Goal: Task Accomplishment & Management: Use online tool/utility

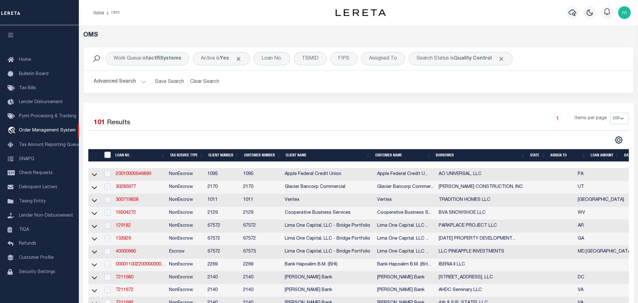
select select "200"
click at [307, 87] on h2 "Advanced Search Save Search Clear Search tblSearchTopScreen_dynamictable_____De…" at bounding box center [359, 82] width 540 height 12
click at [462, 60] on b "Quality Control" at bounding box center [473, 58] width 38 height 5
select select "QC"
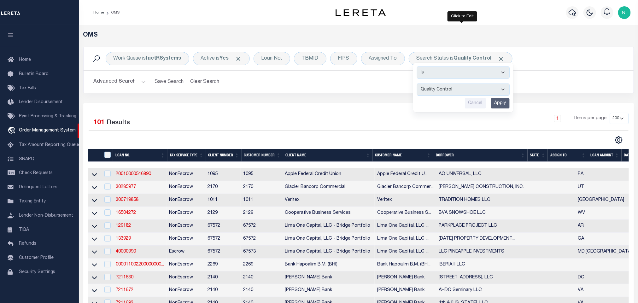
click at [498, 104] on input "Apply" at bounding box center [500, 103] width 19 height 10
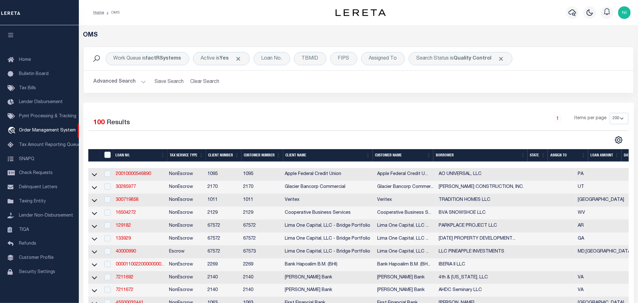
click at [134, 82] on button "Advanced Search" at bounding box center [120, 82] width 52 height 12
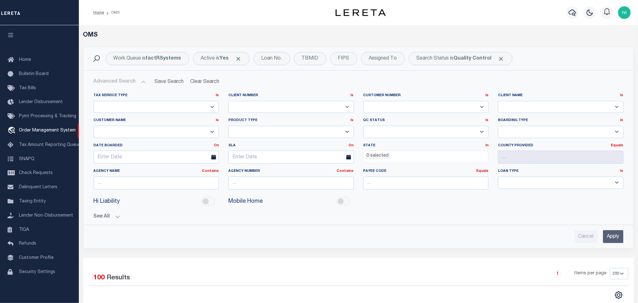
click at [397, 156] on ul "0 selected" at bounding box center [425, 155] width 125 height 9
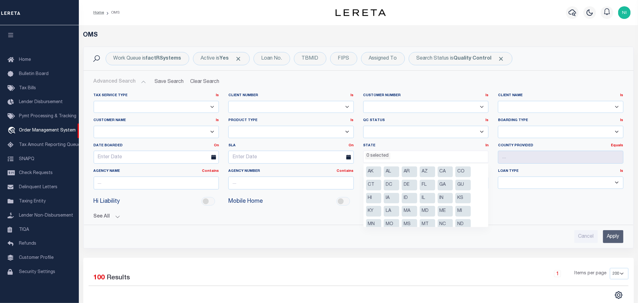
scroll to position [47, 0]
click at [460, 190] on li "NY" at bounding box center [462, 190] width 15 height 11
select select "NY"
click at [426, 204] on li "PA" at bounding box center [427, 203] width 15 height 11
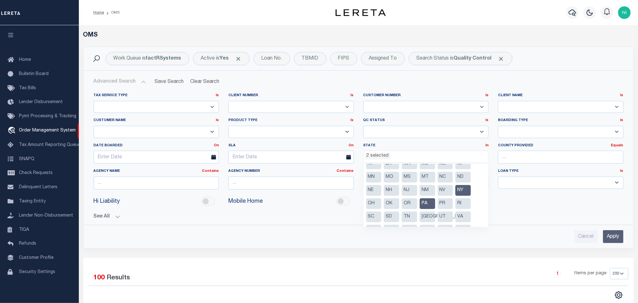
click at [615, 239] on input "Apply" at bounding box center [613, 236] width 20 height 13
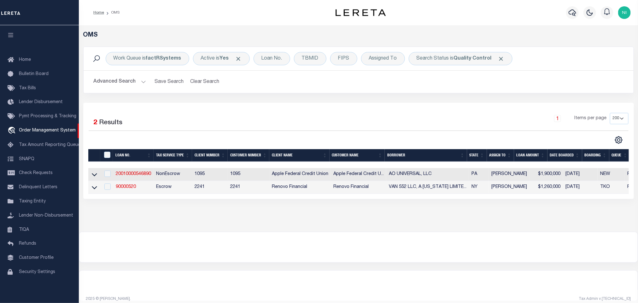
click at [377, 112] on div "Selected 2 Results 1 Items per page 10 25 50 100 200" at bounding box center [358, 151] width 550 height 96
drag, startPoint x: 213, startPoint y: 246, endPoint x: 222, endPoint y: 242, distance: 9.3
click at [214, 246] on div at bounding box center [358, 247] width 558 height 30
click at [241, 112] on div "Selected 2 Results 1 Items per page 10 25 50 100 200" at bounding box center [358, 151] width 550 height 96
click at [259, 253] on div at bounding box center [358, 247] width 558 height 30
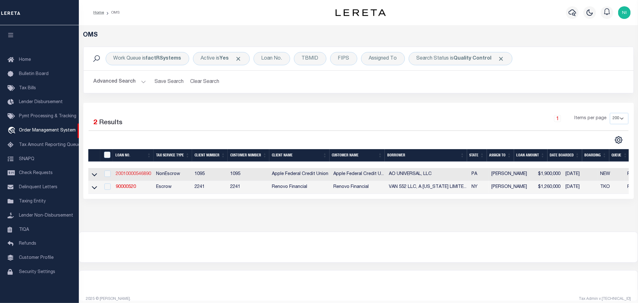
click at [145, 175] on link "20010000546890" at bounding box center [133, 174] width 35 height 4
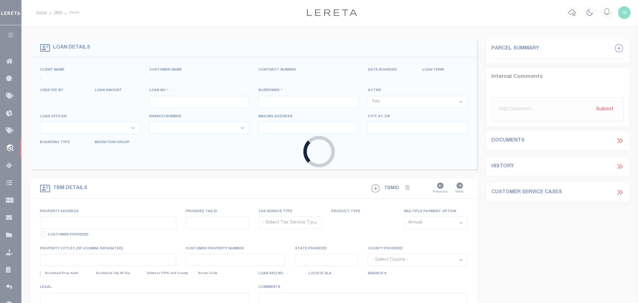
type input "20010000546890"
type input "AO UNIVERSAL, LLC"
select select
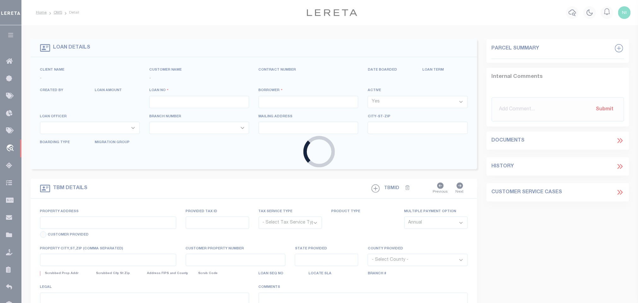
select select "NonEscrow"
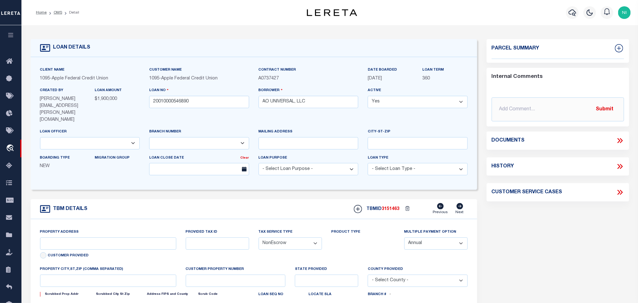
type input "[STREET_ADDRESS][US_STATE]"
select select
type input "[GEOGRAPHIC_DATA]"
type input "PA"
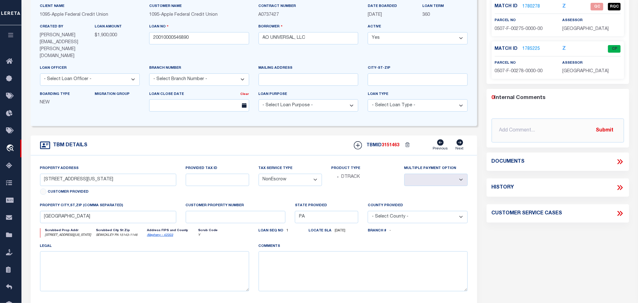
scroll to position [47, 0]
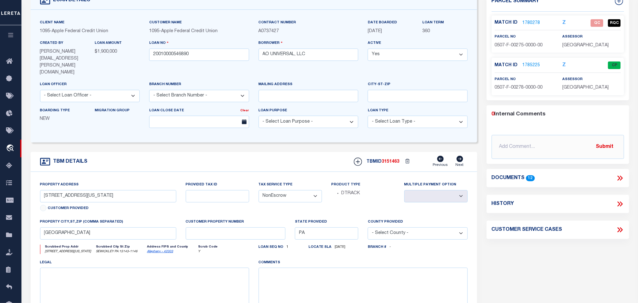
click at [345, 140] on form "LOAN DETAILS Client Name 1095 - Customer Name" at bounding box center [254, 172] width 446 height 360
click at [169, 191] on input "[STREET_ADDRESS][US_STATE]" at bounding box center [108, 196] width 136 height 12
click at [531, 64] on link "1785225" at bounding box center [531, 65] width 18 height 7
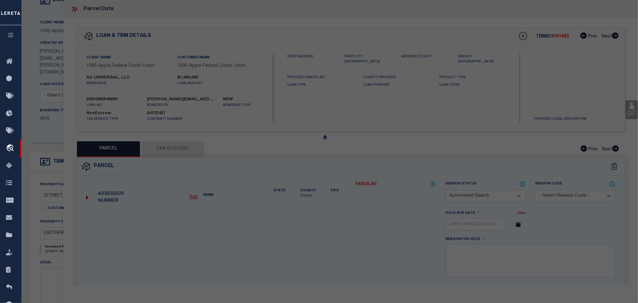
checkbox input "false"
select select "CP"
type input "ZRM PA LLC & AO UNIVERSAL LLC"
select select
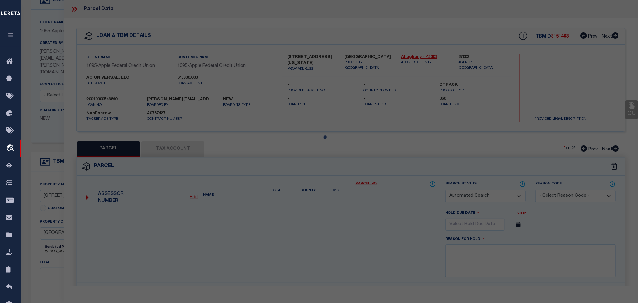
type input "209 OHIO RIVER BLVD"
checkbox input "false"
type input "SEWICKLEY, PA 15143"
type textarea "Deed Book : 18940 Deed Page : 255 Lot Area : 15,000 SQFT"
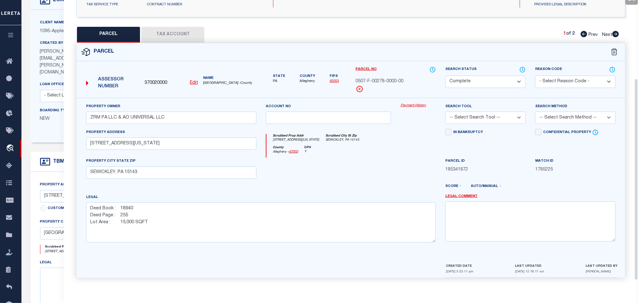
scroll to position [24, 0]
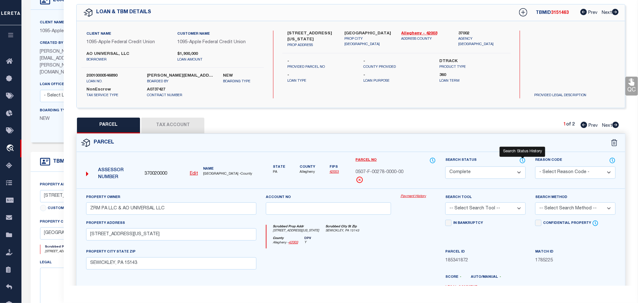
click at [520, 159] on icon at bounding box center [522, 160] width 6 height 7
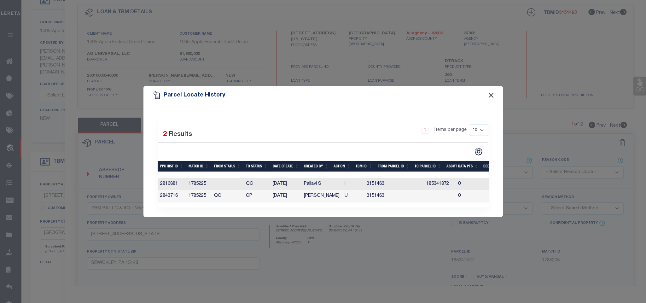
click at [492, 94] on button "Close" at bounding box center [491, 95] width 8 height 8
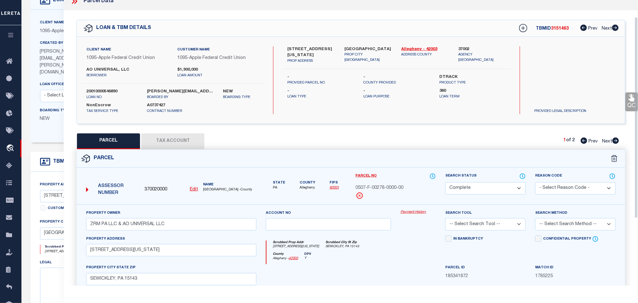
scroll to position [0, 0]
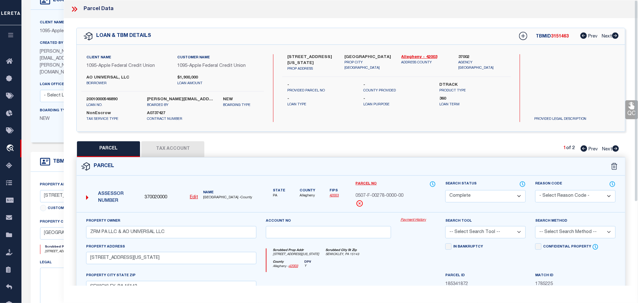
click at [77, 10] on icon at bounding box center [74, 9] width 8 height 8
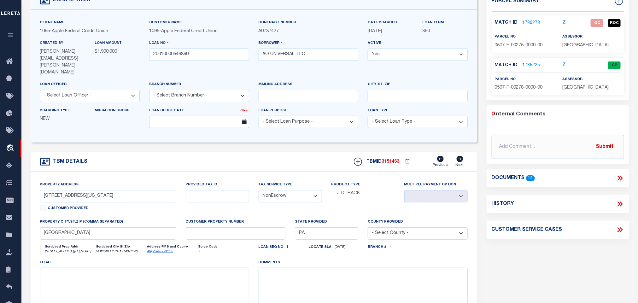
click at [535, 24] on link "1780278" at bounding box center [531, 23] width 18 height 7
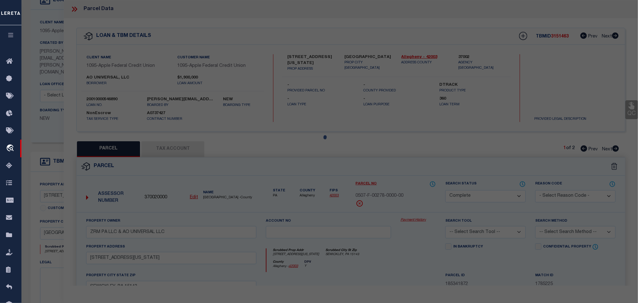
select select "AS"
checkbox input "false"
select select "QC"
type input "ZRM PA LLC & AO UNIVERSAL LLC"
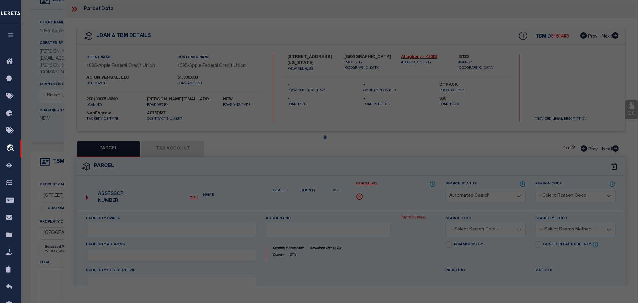
select select "AGF"
select select
type input "209 OHIO RIVER BLVD"
type input "SEWICKLEY, PA 15143"
type textarea "Deed Book : 18940 Deed Page : 255 Lot Area : 30,264 SQFT"
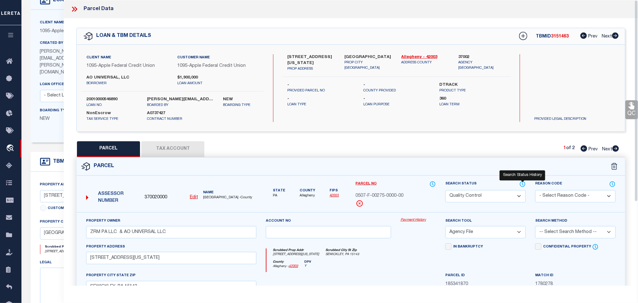
click at [522, 186] on icon at bounding box center [522, 184] width 6 height 7
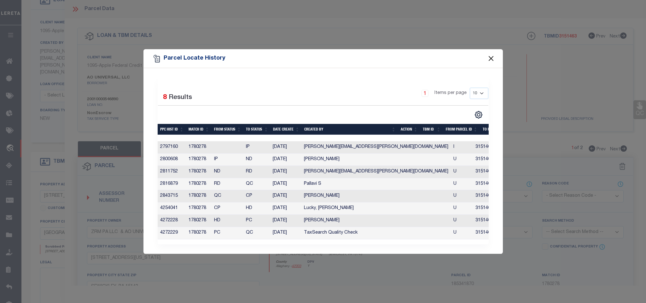
click at [488, 58] on button "Close" at bounding box center [491, 59] width 8 height 8
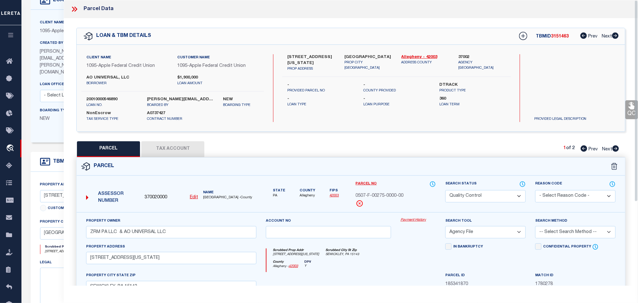
click at [183, 152] on button "Tax Account" at bounding box center [172, 149] width 63 height 16
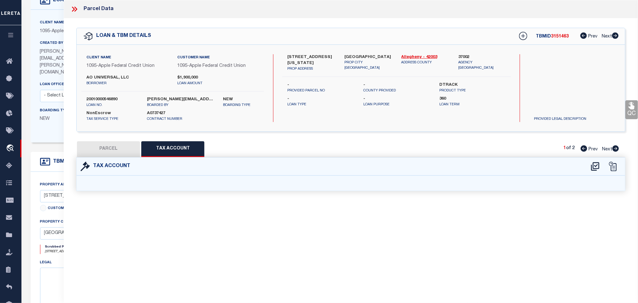
select select "100"
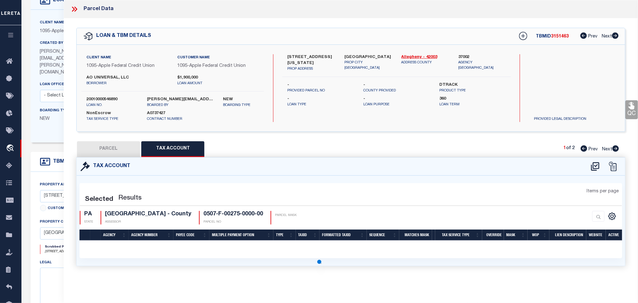
select select "100"
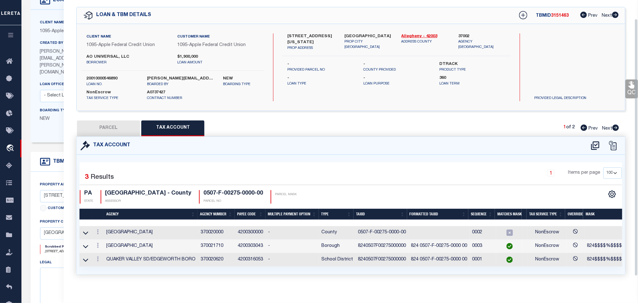
scroll to position [31, 0]
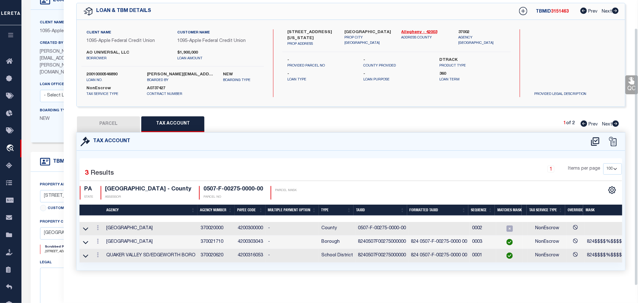
drag, startPoint x: 107, startPoint y: 114, endPoint x: 346, endPoint y: 145, distance: 241.5
click at [107, 116] on button "PARCEL" at bounding box center [108, 124] width 63 height 16
select select "AS"
select select
checkbox input "false"
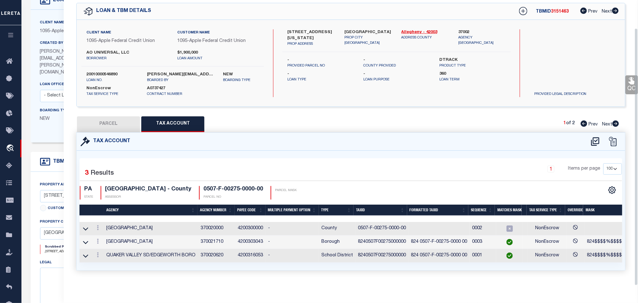
checkbox input "false"
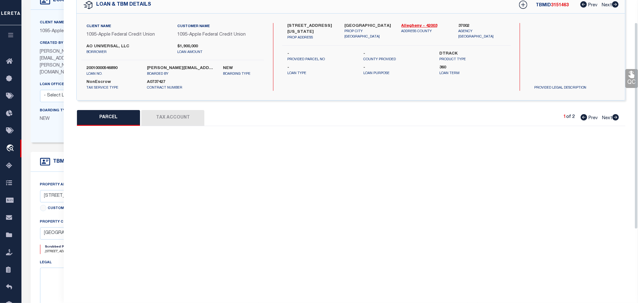
select select "QC"
type input "ZRM PA LLC & AO UNIVERSAL LLC"
select select "AGF"
select select
type input "209 OHIO RIVER BLVD"
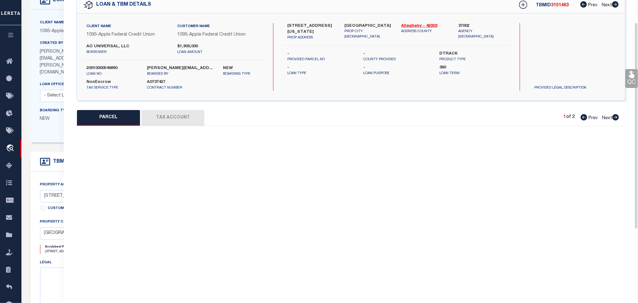
type input "SEWICKLEY, PA 15143"
type textarea "Deed Book : 18940 Deed Page : 255 Lot Area : 30,264 SQFT"
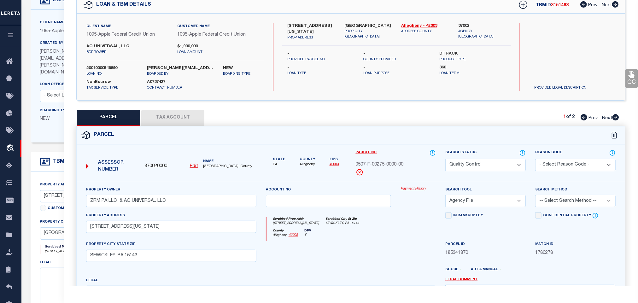
click at [625, 81] on link "QC" at bounding box center [631, 78] width 13 height 19
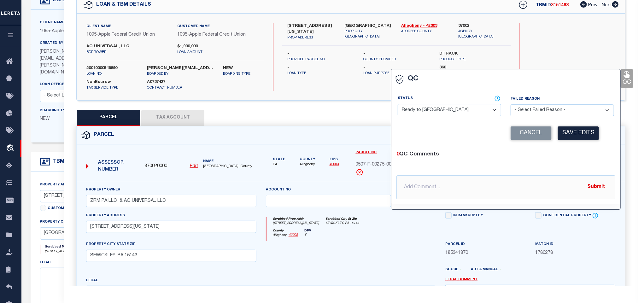
click at [450, 108] on select "- Select Status - Ready to QC Correct Incorrect" at bounding box center [448, 110] width 103 height 12
select select "COR"
click at [398, 104] on select "- Select Status - Ready to QC Correct Incorrect" at bounding box center [448, 110] width 103 height 12
click at [572, 135] on button "Save Edits" at bounding box center [578, 133] width 41 height 14
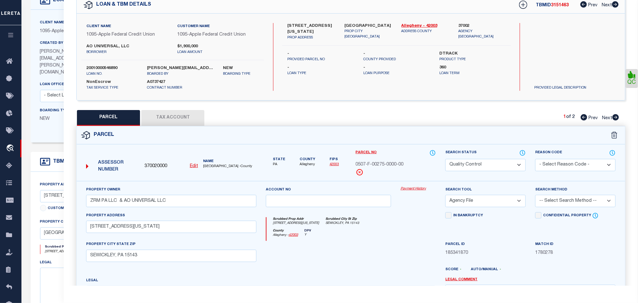
click at [471, 167] on select "Automated Search Bad Parcel Complete Duplicate Parcel High Dollar Reporting In …" at bounding box center [485, 165] width 80 height 12
click at [445, 159] on select "Automated Search Bad Parcel Complete Duplicate Parcel High Dollar Reporting In …" at bounding box center [485, 165] width 80 height 12
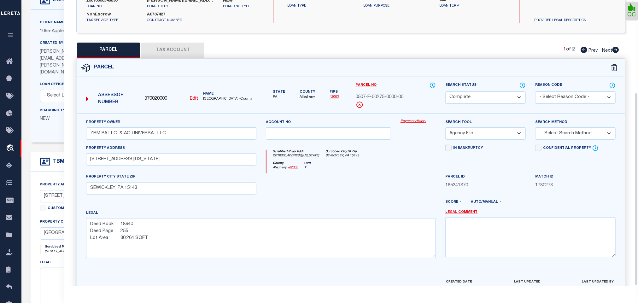
scroll to position [137, 0]
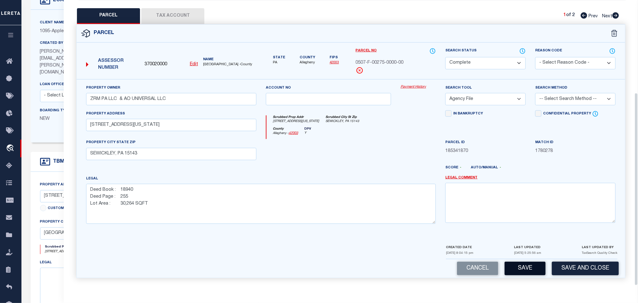
click at [564, 263] on button "Save and Close" at bounding box center [585, 269] width 67 height 14
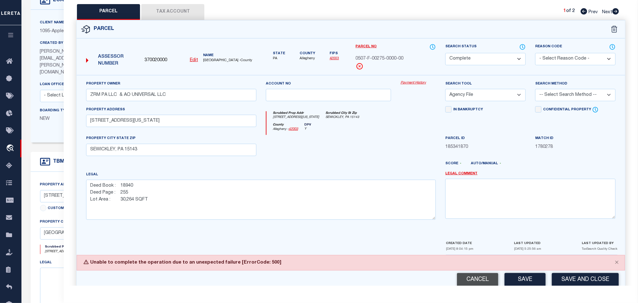
click at [470, 279] on button "Cancel" at bounding box center [477, 280] width 41 height 14
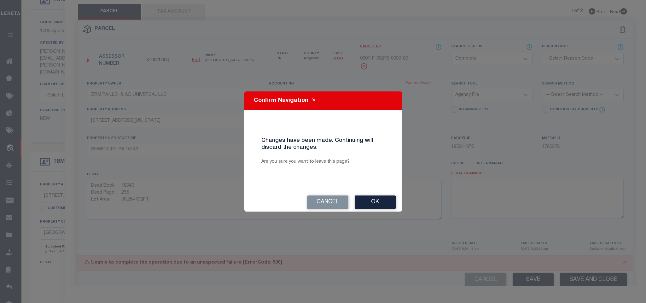
click at [374, 199] on button "Ok" at bounding box center [375, 202] width 41 height 14
select select "QC"
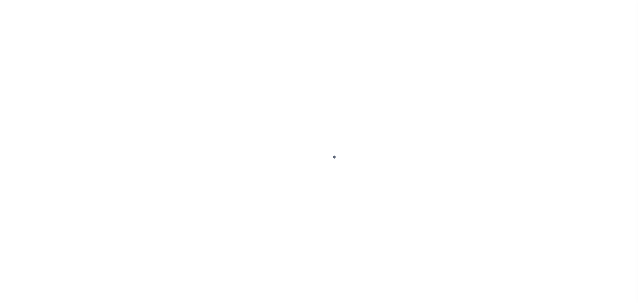
select select "NonEscrow"
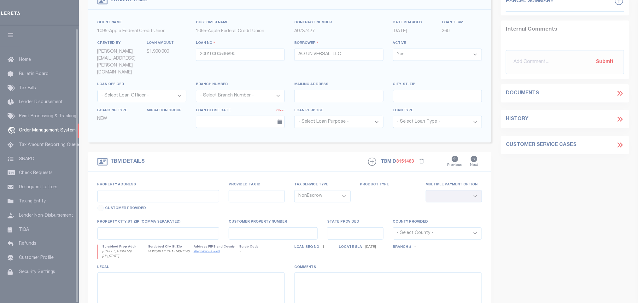
type input "[STREET_ADDRESS][US_STATE]"
select select
type input "[GEOGRAPHIC_DATA]"
type input "PA"
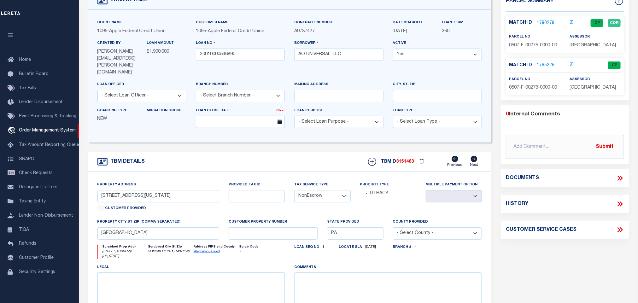
click at [548, 23] on link "1780278" at bounding box center [545, 23] width 18 height 7
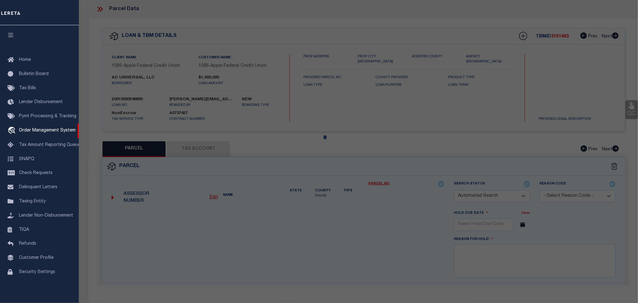
checkbox input "false"
select select "CP"
type input "ZRM PA LLC & AO UNIVERSAL LLC"
select select "AGF"
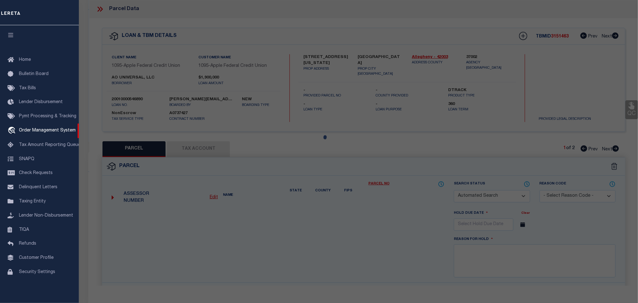
select select
type input "[STREET_ADDRESS][US_STATE]"
type input "SEWICKLEY, PA 15143"
type textarea "Deed Book : 18940 Deed Page : 255 Lot Area : 30,264 SQFT"
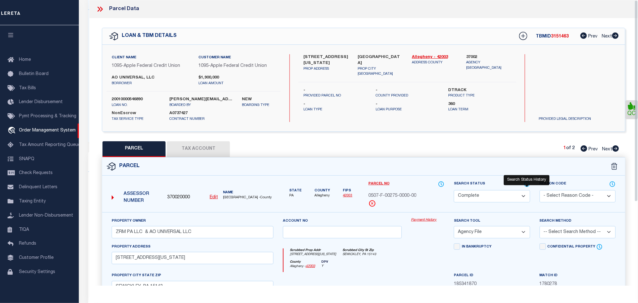
click at [525, 184] on icon at bounding box center [527, 184] width 6 height 7
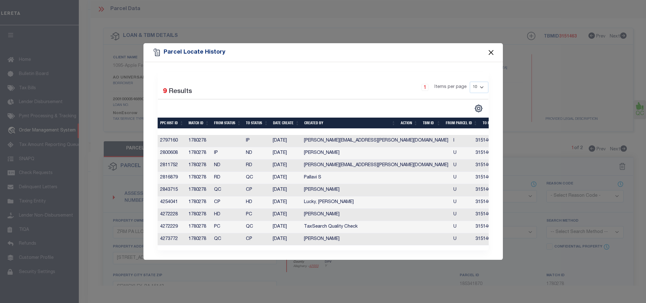
click at [491, 49] on button "Close" at bounding box center [491, 52] width 8 height 8
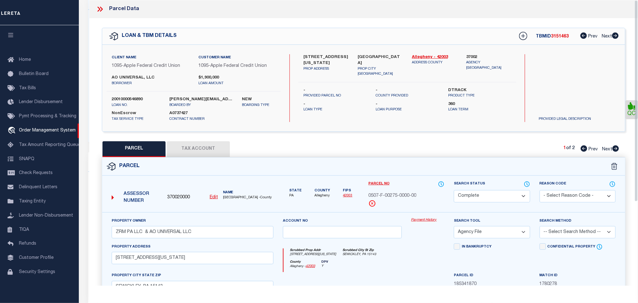
click at [101, 3] on div "Parcel Data" at bounding box center [363, 9] width 548 height 18
click at [99, 9] on icon at bounding box center [98, 9] width 3 height 5
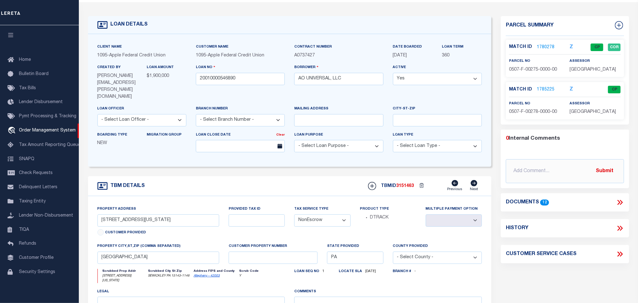
scroll to position [0, 0]
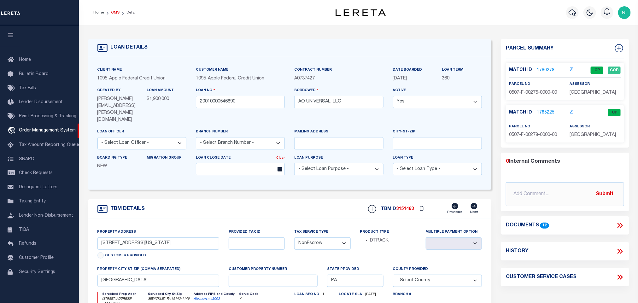
click at [115, 14] on link "OMS" at bounding box center [115, 13] width 9 height 4
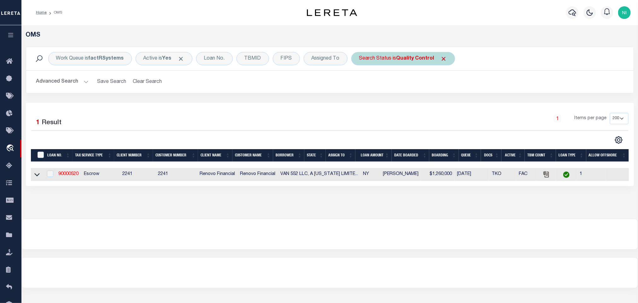
click at [415, 61] on b "Quality Control" at bounding box center [415, 58] width 38 height 5
select select "QC"
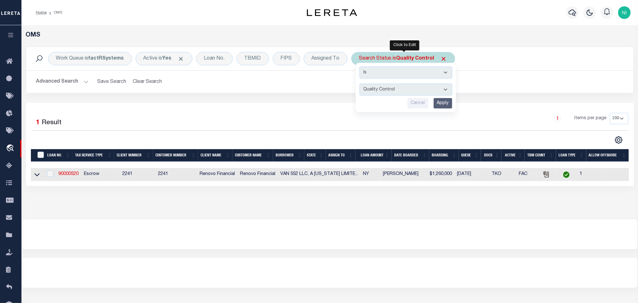
click at [444, 102] on input "Apply" at bounding box center [442, 103] width 19 height 10
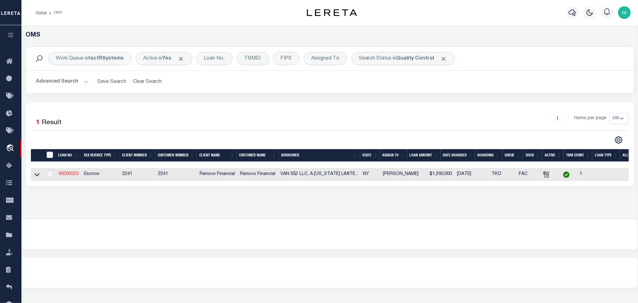
click at [69, 175] on link "90000520" at bounding box center [68, 174] width 20 height 4
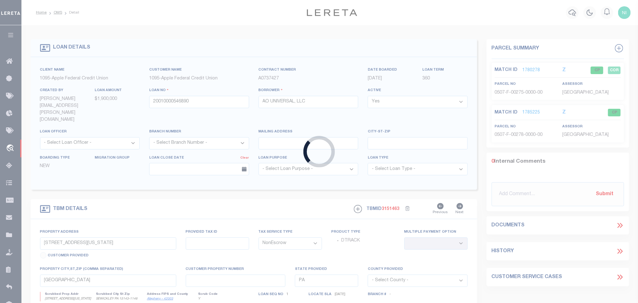
type input "90000520"
type input "VAN 552 LLC, A NEW YORK LIMITED LIABILITY COMPANY"
select select
type input "26 Dr Frank Rd"
type input "Spring Valley, NY 10977"
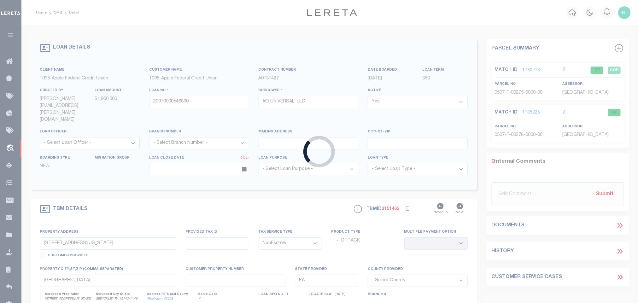
select select "100"
select select "Escrow"
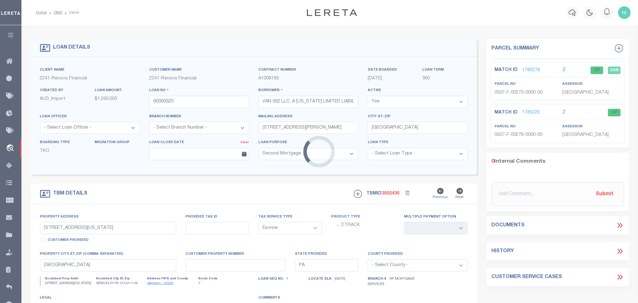
type input "552 VAN NEST AVE"
type input "040230002"
type input "BRONX, NY 10460"
type input "NY"
select select
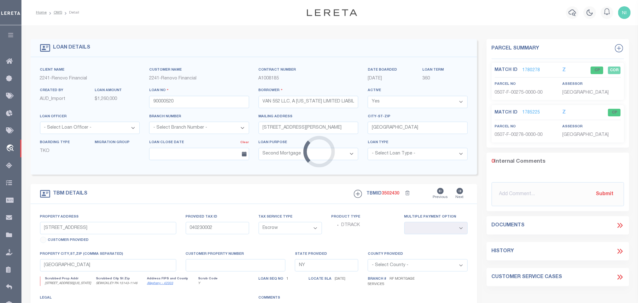
select select "25067"
select select "4"
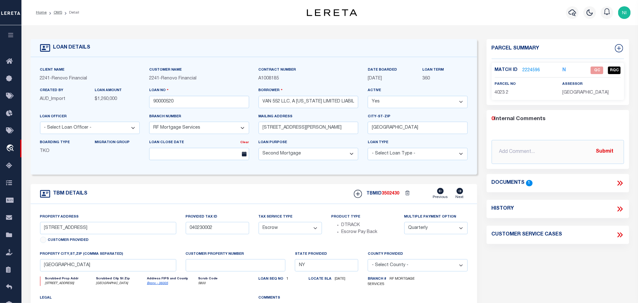
click at [617, 182] on icon at bounding box center [620, 183] width 8 height 8
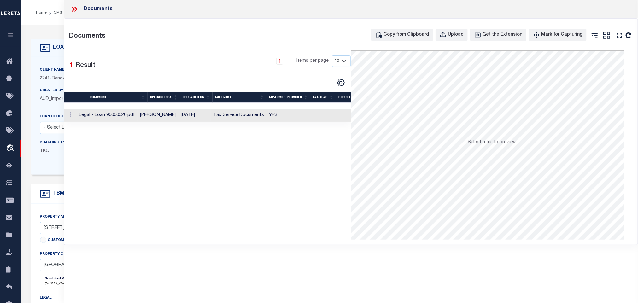
click at [234, 118] on td "Tax Service Documents" at bounding box center [239, 115] width 56 height 13
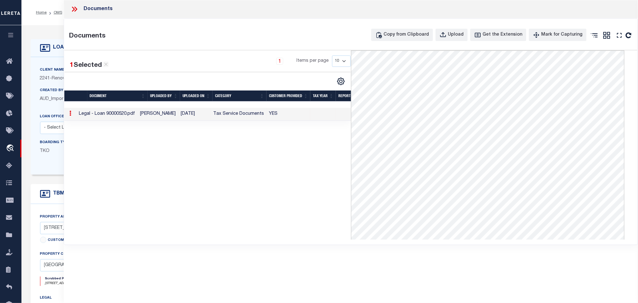
click at [75, 14] on div "Documents" at bounding box center [351, 9] width 574 height 18
click at [76, 7] on icon at bounding box center [74, 9] width 8 height 8
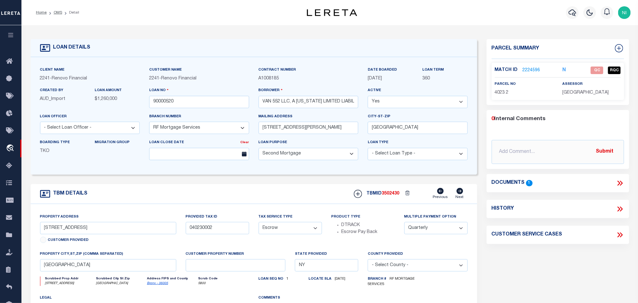
click at [535, 71] on link "2224596" at bounding box center [531, 70] width 18 height 7
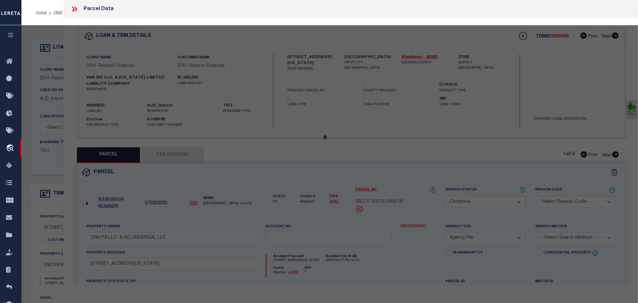
select select "AS"
select select
checkbox input "false"
select select "QC"
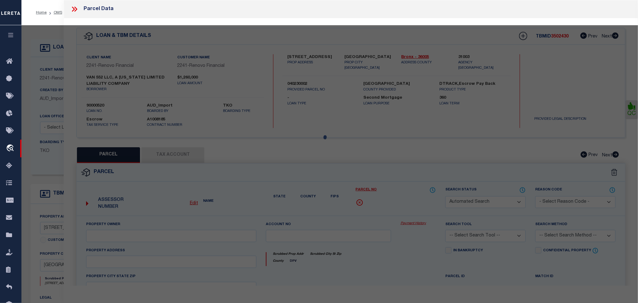
type input "VAN 552 LLC"
select select "AGW"
select select "LEG"
type input "552 VAN NEST AVE"
type input "BRONX, NY 10460"
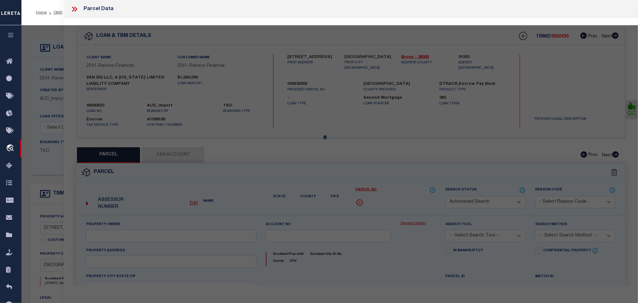
type textarea "LOT:2 BLK:4023"
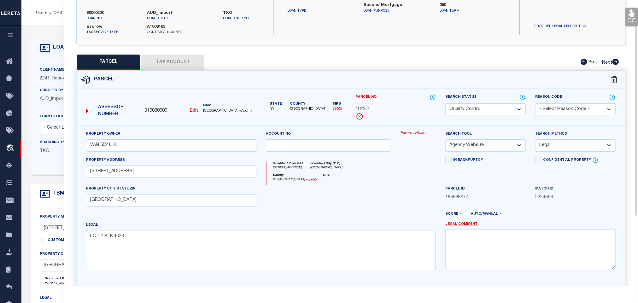
scroll to position [95, 0]
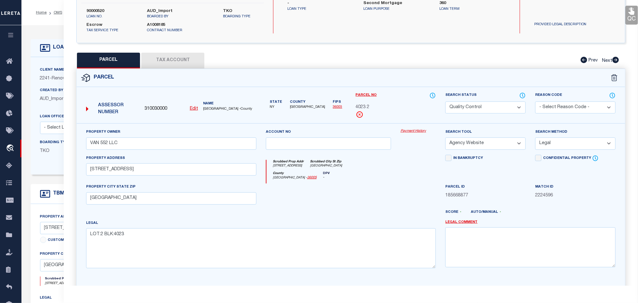
click at [174, 61] on button "Tax Account" at bounding box center [172, 61] width 63 height 16
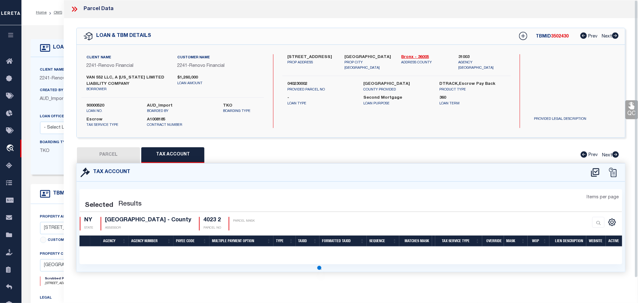
select select "100"
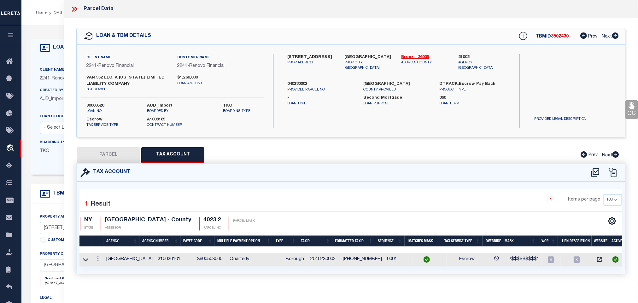
click at [118, 157] on button "PARCEL" at bounding box center [108, 155] width 63 height 16
select select "AS"
select select
checkbox input "false"
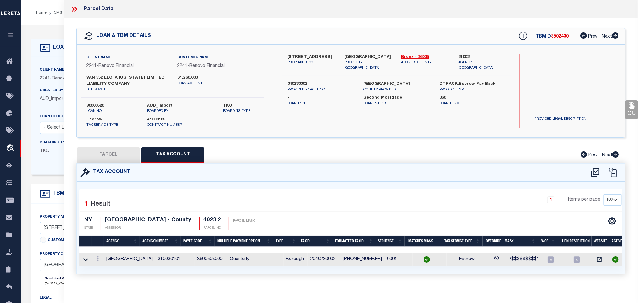
checkbox input "false"
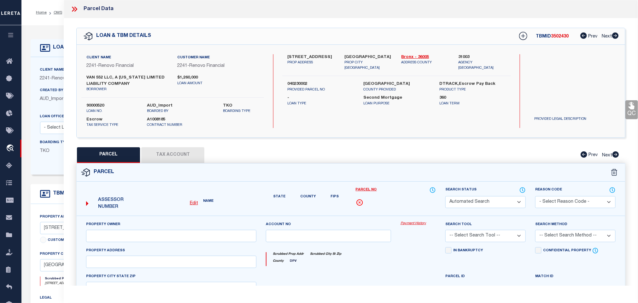
select select "QC"
type input "VAN 552 LLC"
select select "AGW"
select select "LEG"
type input "552 VAN NEST AVE"
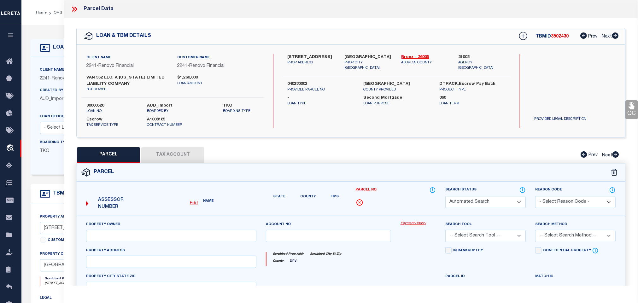
type input "BRONX, NY 10460"
type textarea "LOT:2 BLK:4023"
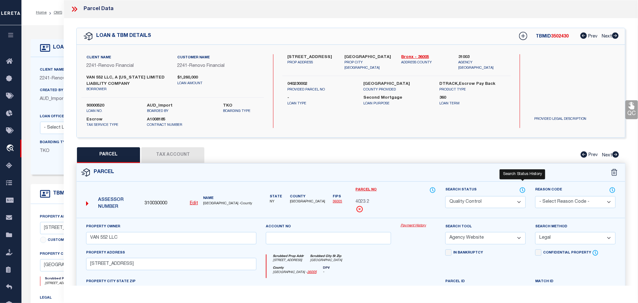
click at [520, 192] on icon at bounding box center [522, 190] width 5 height 5
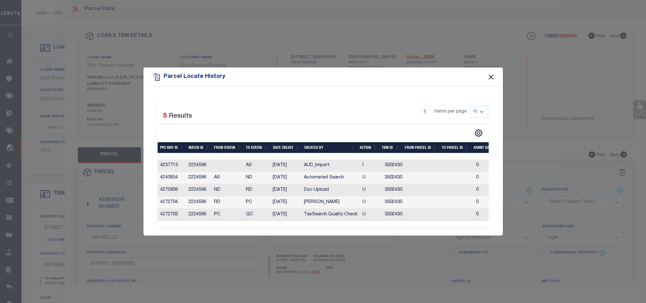
click at [489, 73] on button "Close" at bounding box center [491, 77] width 8 height 8
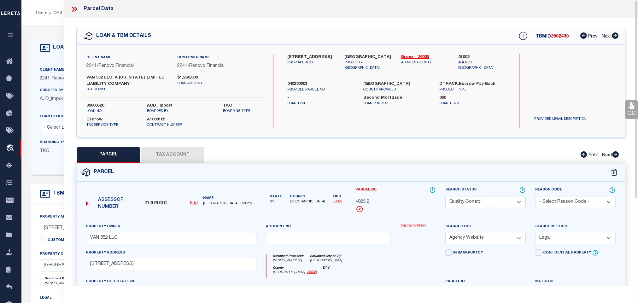
click at [626, 113] on link "QC" at bounding box center [631, 109] width 13 height 19
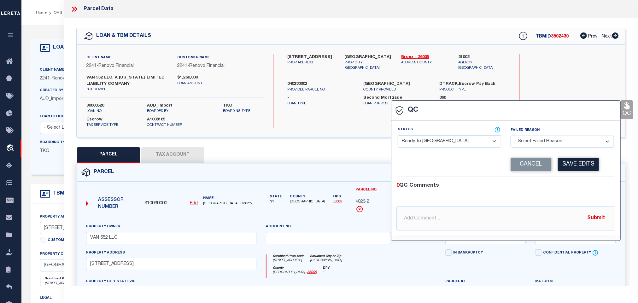
click at [443, 140] on select "- Select Status - Ready to QC Correct Incorrect" at bounding box center [448, 141] width 103 height 12
select select "COR"
click at [398, 136] on select "- Select Status - Ready to QC Correct Incorrect" at bounding box center [448, 141] width 103 height 12
click at [587, 170] on button "Save Edits" at bounding box center [578, 165] width 41 height 14
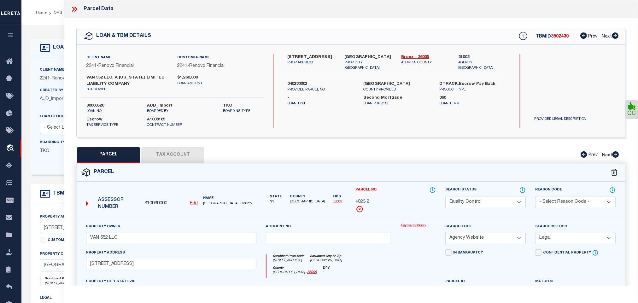
click at [499, 207] on select "Automated Search Bad Parcel Complete Duplicate Parcel High Dollar Reporting In …" at bounding box center [485, 202] width 80 height 12
click at [445, 197] on select "Automated Search Bad Parcel Complete Duplicate Parcel High Dollar Reporting In …" at bounding box center [485, 202] width 80 height 12
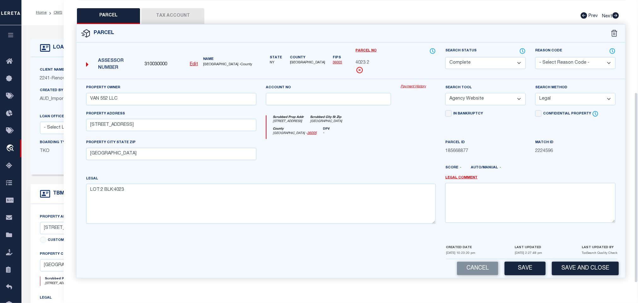
scroll to position [143, 0]
click at [583, 271] on button "Save and Close" at bounding box center [585, 269] width 67 height 14
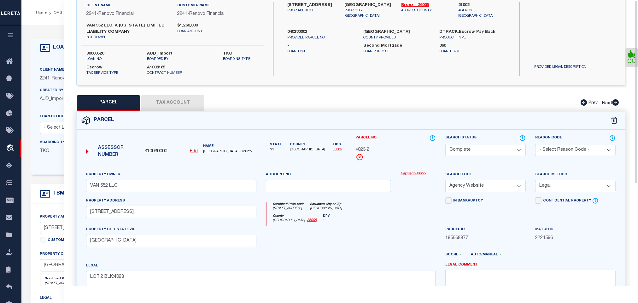
scroll to position [0, 0]
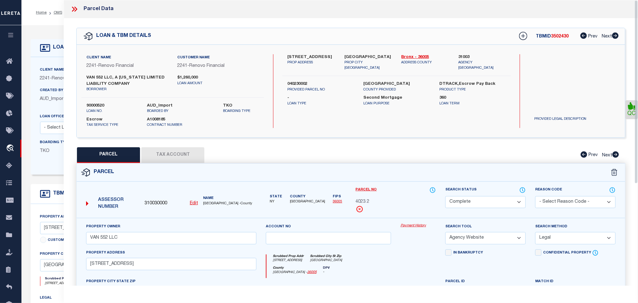
click at [75, 11] on icon at bounding box center [75, 9] width 3 height 5
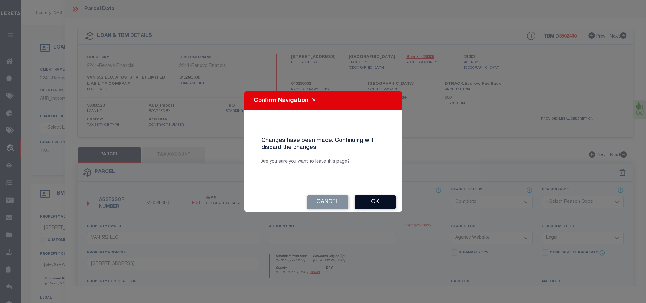
click at [370, 199] on button "Ok" at bounding box center [375, 202] width 41 height 14
select select "QC"
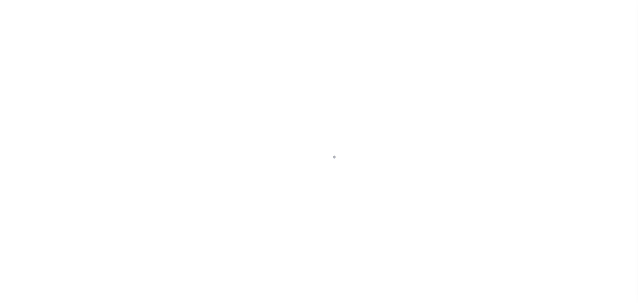
type input "90000520"
type input "VAN 552 LLC, A NEW YORK LIMITED LIABILITY COMPANY"
select select
type input "[STREET_ADDRESS][PERSON_NAME]"
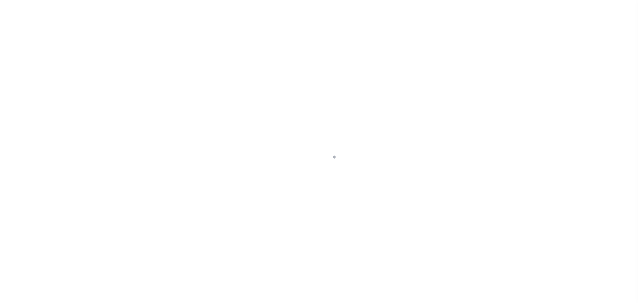
type input "[GEOGRAPHIC_DATA]"
select select "100"
select select "Escrow"
select select "25067"
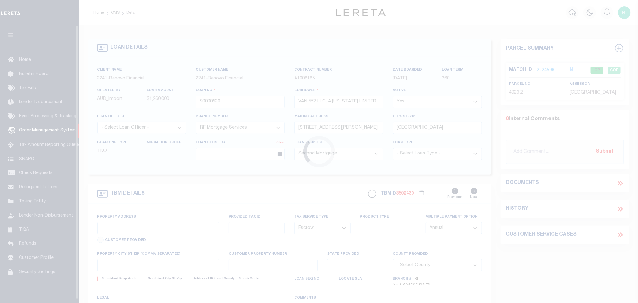
type input "[STREET_ADDRESS]"
type input "040230002"
type input "[GEOGRAPHIC_DATA]"
type input "NY"
select select
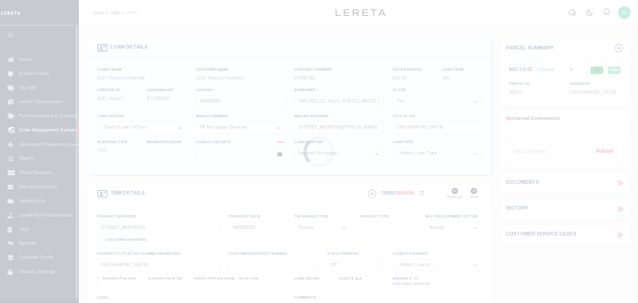
select select "4"
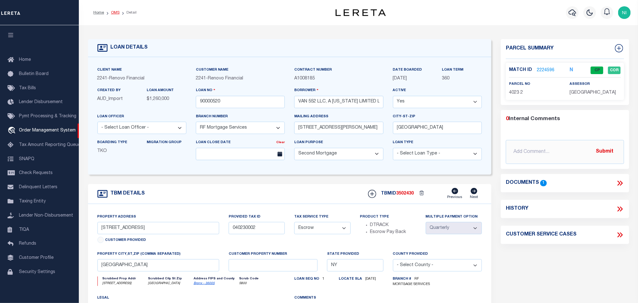
click at [117, 13] on link "OMS" at bounding box center [115, 13] width 9 height 4
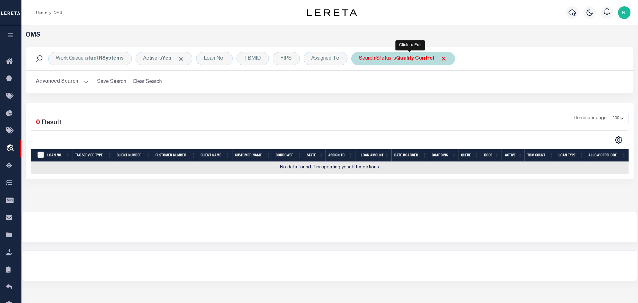
click at [405, 60] on b "Quality Control" at bounding box center [415, 58] width 38 height 5
select select "QC"
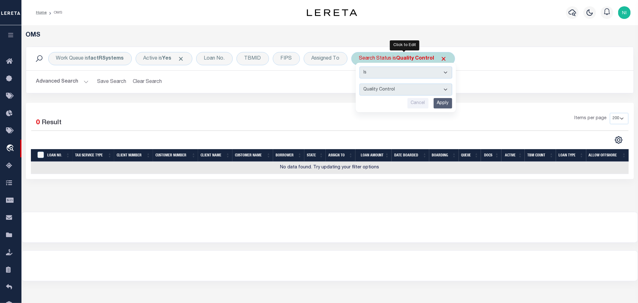
click at [445, 102] on input "Apply" at bounding box center [442, 103] width 19 height 10
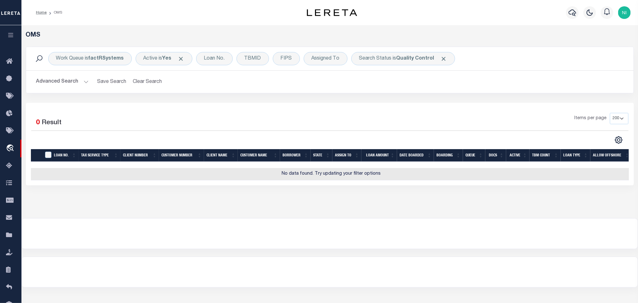
click at [78, 81] on button "Advanced Search" at bounding box center [62, 82] width 52 height 12
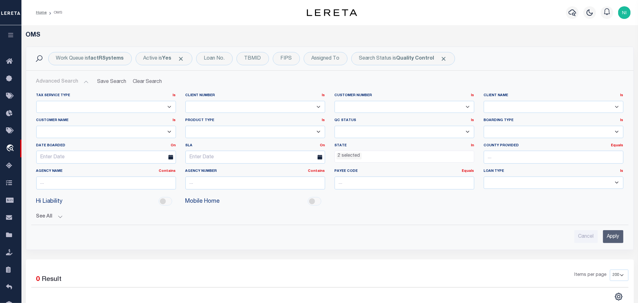
click at [368, 157] on ul "2 selected" at bounding box center [404, 155] width 139 height 9
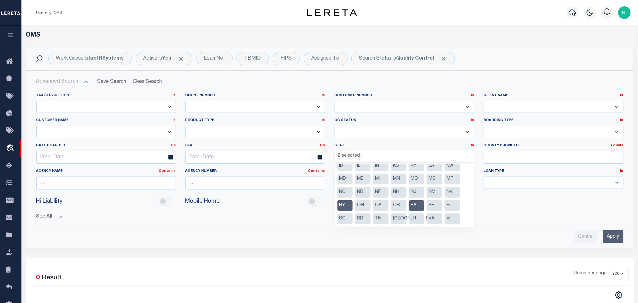
scroll to position [45, 0]
click at [414, 193] on li "PA" at bounding box center [416, 192] width 15 height 11
click at [343, 192] on li "NY" at bounding box center [344, 192] width 15 height 11
select select
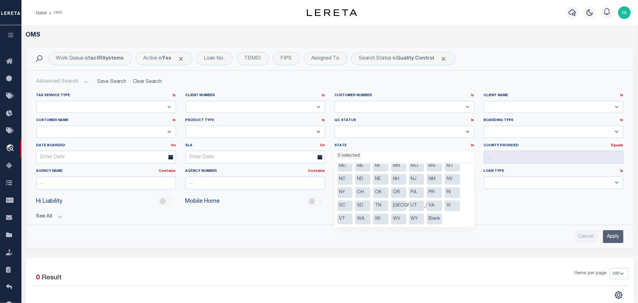
click at [610, 235] on input "Apply" at bounding box center [613, 236] width 20 height 13
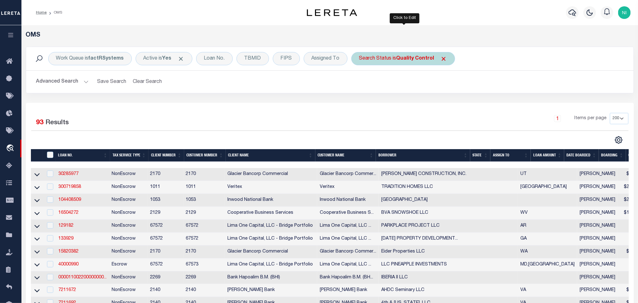
click at [396, 59] on div "Search Status is Quality Control" at bounding box center [403, 58] width 104 height 13
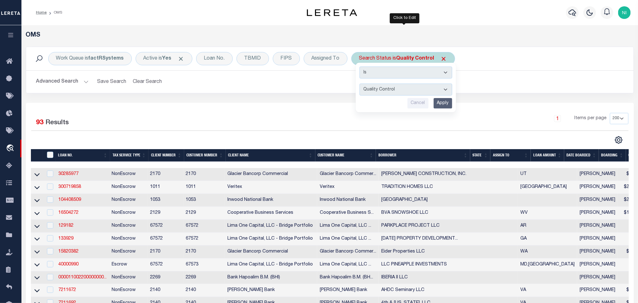
click at [389, 90] on select "Automated Search Bad Parcel Complete Duplicate Parcel High Dollar Reporting In …" at bounding box center [405, 90] width 93 height 12
select select "IP"
click at [361, 84] on select "Automated Search Bad Parcel Complete Duplicate Parcel High Dollar Reporting In …" at bounding box center [405, 90] width 93 height 12
click at [443, 101] on input "Apply" at bounding box center [442, 103] width 19 height 10
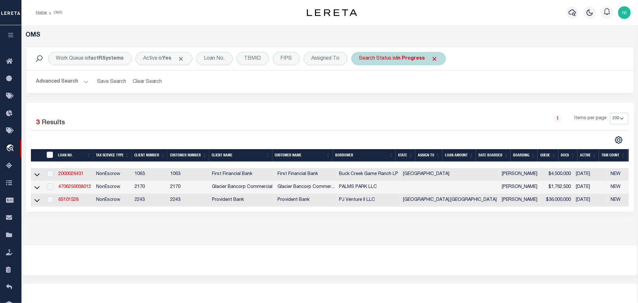
click at [391, 58] on div "Search Status is In Progress" at bounding box center [398, 58] width 95 height 13
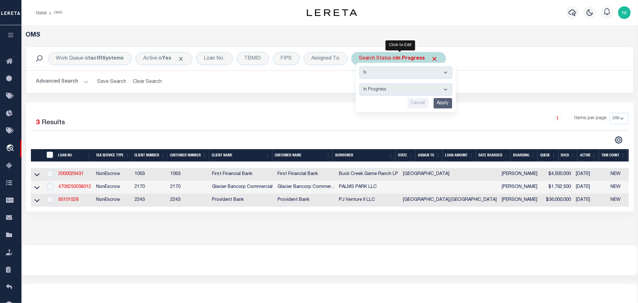
click at [392, 92] on select "Automated Search Bad Parcel Complete Duplicate Parcel High Dollar Reporting In …" at bounding box center [405, 90] width 93 height 12
select select "RD"
click at [361, 84] on select "Automated Search Bad Parcel Complete Duplicate Parcel High Dollar Reporting In …" at bounding box center [405, 90] width 93 height 12
click at [440, 101] on input "Apply" at bounding box center [442, 103] width 19 height 10
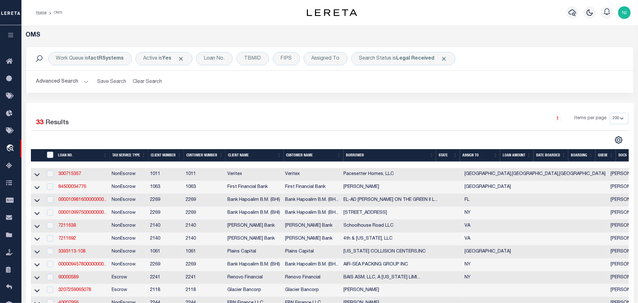
click at [369, 122] on div "1 Items per page 10 25 50 100 200" at bounding box center [405, 121] width 445 height 16
click at [9, 274] on icon at bounding box center [11, 270] width 10 height 8
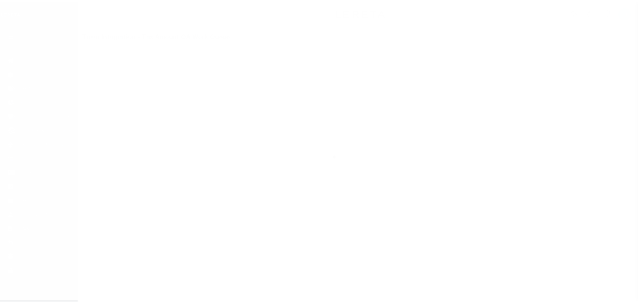
scroll to position [4, 0]
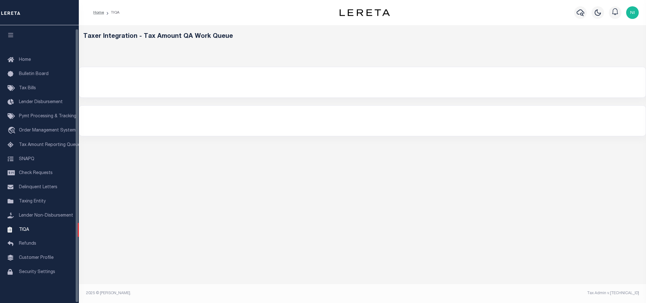
select select "200"
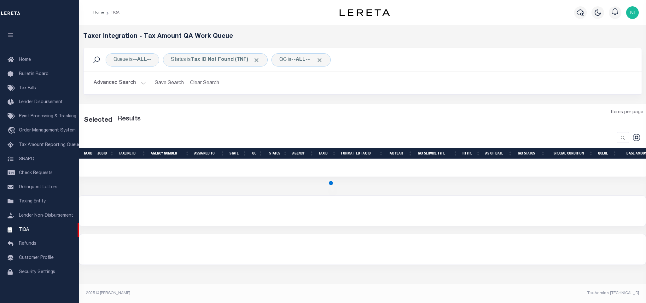
select select "200"
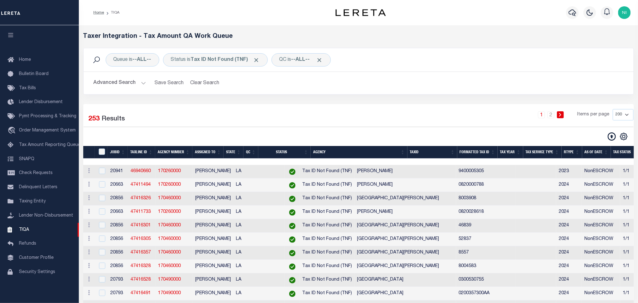
click at [414, 117] on div "1 2 Items per page 10 25 50 100 200 500 1000 2000" at bounding box center [428, 117] width 410 height 16
click at [124, 81] on button "Advanced Search" at bounding box center [120, 83] width 52 height 12
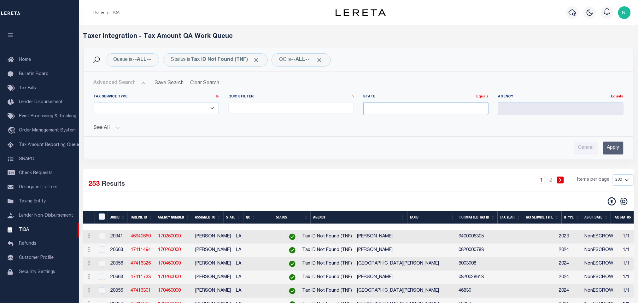
click at [379, 109] on input "text" at bounding box center [425, 108] width 125 height 13
click at [382, 119] on div "[GEOGRAPHIC_DATA]" at bounding box center [425, 121] width 125 height 10
click at [610, 149] on input "Apply" at bounding box center [613, 148] width 20 height 13
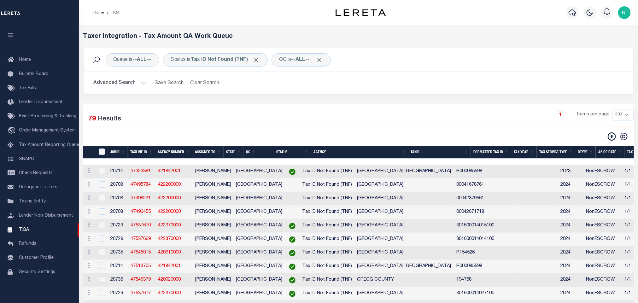
click at [124, 85] on button "Advanced Search" at bounding box center [120, 83] width 52 height 12
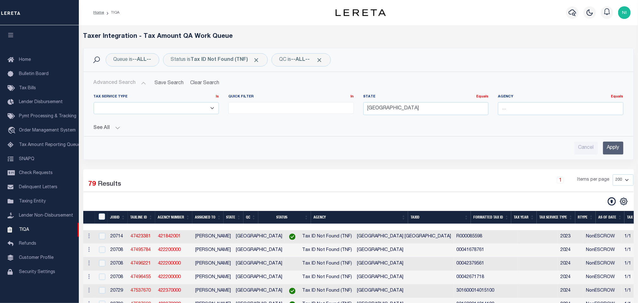
click at [119, 81] on button "Advanced Search" at bounding box center [120, 83] width 52 height 12
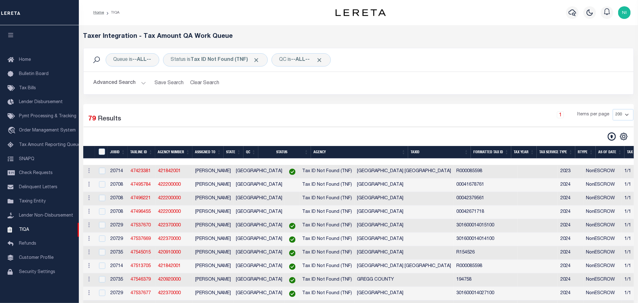
click at [122, 82] on button "Advanced Search" at bounding box center [120, 83] width 52 height 12
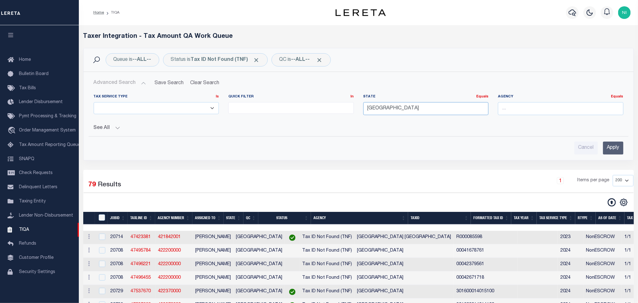
drag, startPoint x: 390, startPoint y: 109, endPoint x: 321, endPoint y: 108, distance: 69.4
click at [321, 108] on div "Tax Service Type Is Is Contains ESCROW NonESCROW Quick Filter In In View Only L…" at bounding box center [358, 107] width 539 height 26
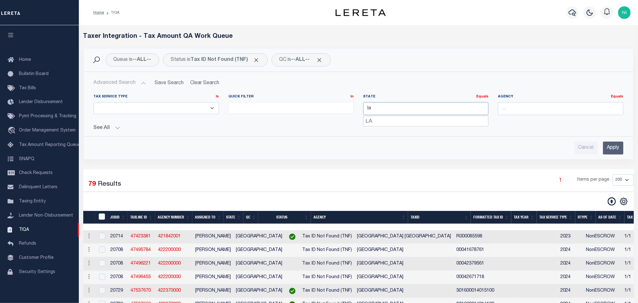
click at [369, 119] on div "LA" at bounding box center [425, 121] width 125 height 10
type input "LA"
click at [614, 145] on input "Apply" at bounding box center [613, 148] width 20 height 13
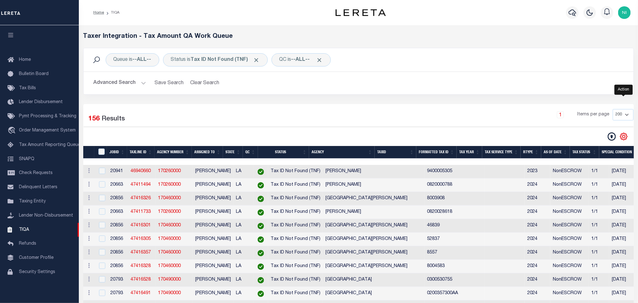
click at [624, 138] on icon "" at bounding box center [623, 136] width 3 height 3
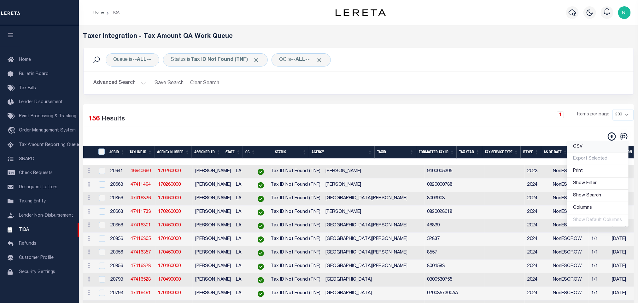
click at [593, 146] on link "CSV" at bounding box center [597, 147] width 61 height 12
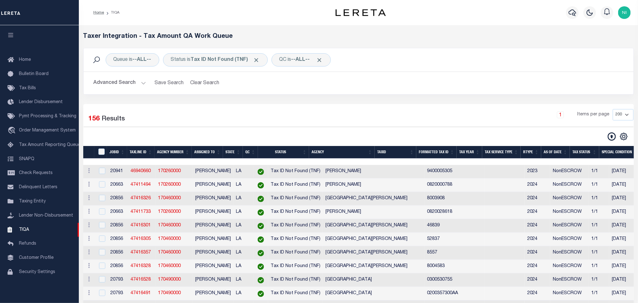
drag, startPoint x: 134, startPoint y: 83, endPoint x: 316, endPoint y: 115, distance: 184.6
click at [134, 83] on button "Advanced Search" at bounding box center [120, 83] width 52 height 12
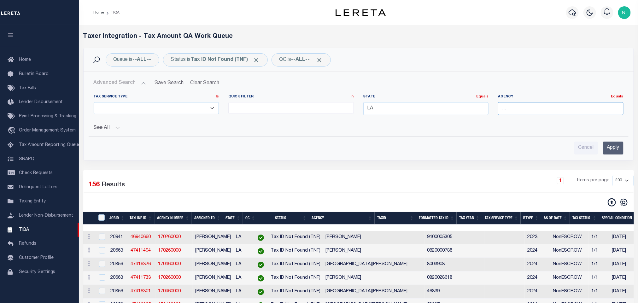
click at [526, 110] on input "text" at bounding box center [560, 108] width 125 height 13
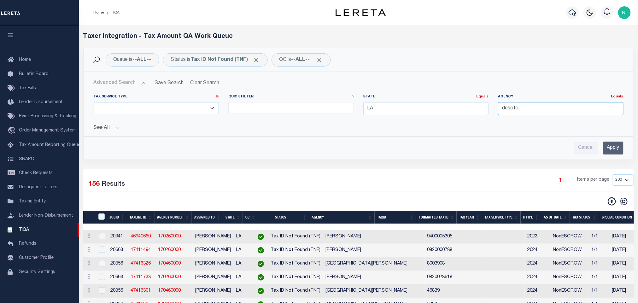
click at [508, 108] on input "desoto" at bounding box center [560, 108] width 125 height 13
click at [524, 118] on div "DE [GEOGRAPHIC_DATA]" at bounding box center [560, 121] width 125 height 10
type input "DE [GEOGRAPHIC_DATA]"
click at [610, 145] on input "Apply" at bounding box center [613, 148] width 20 height 13
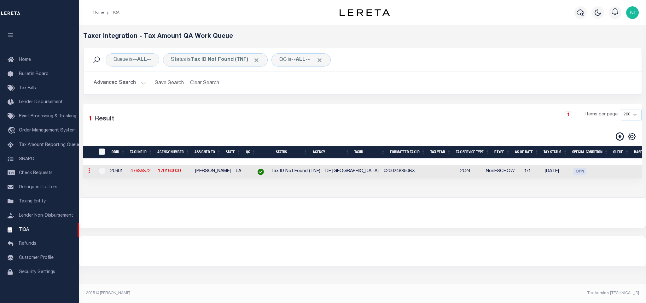
click at [90, 173] on link at bounding box center [89, 171] width 7 height 5
click at [104, 214] on link "View in OMS" at bounding box center [124, 212] width 77 height 10
checkbox input "true"
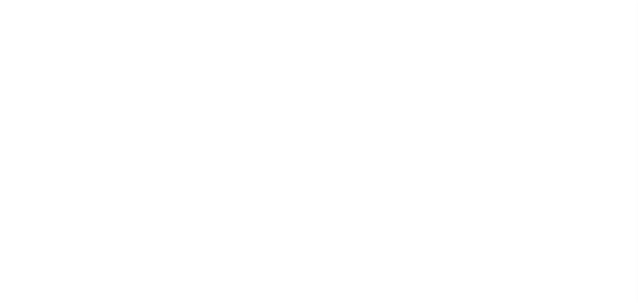
select select "10"
select select "NonEscrow"
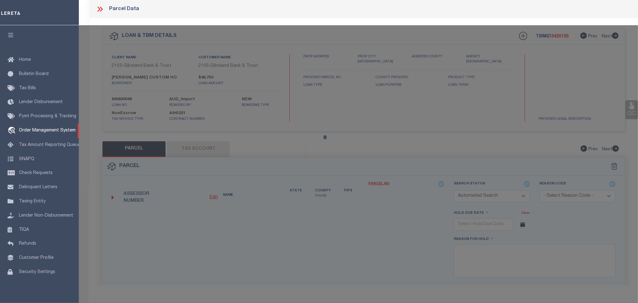
select select "3332"
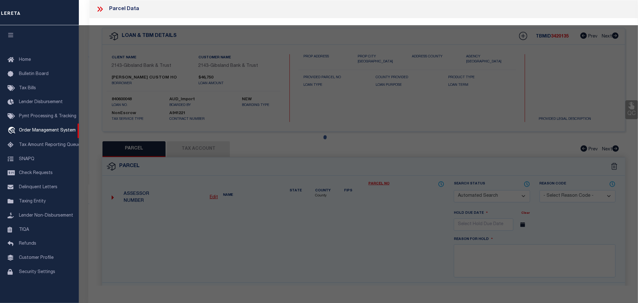
type input "LOT 76 PLANTATION HILLS"
type input "20024885"
select select
type input "STONEWALL LA 71078"
type input "LA"
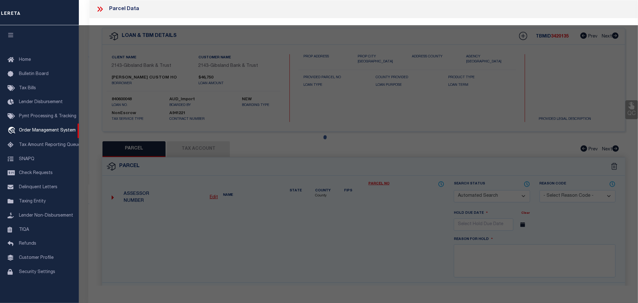
select select
checkbox input "false"
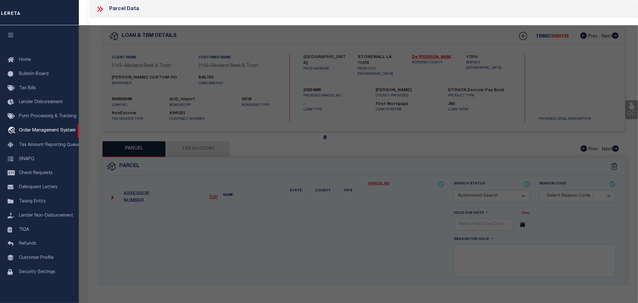
select select "CP"
type input "CHIP WELCH CUSTOM HOMES, LLC"
select select "AGW"
select select
type input "STONEWALL LA 71078"
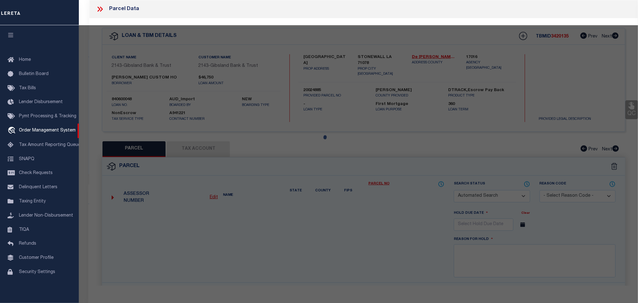
type textarea "LOT SEVENTY-SIX (76) OF PLANTATION HILLS UNIT #3, A SUBDIVISION LOCATED IN SEC …"
type textarea "Completed based on text legal."
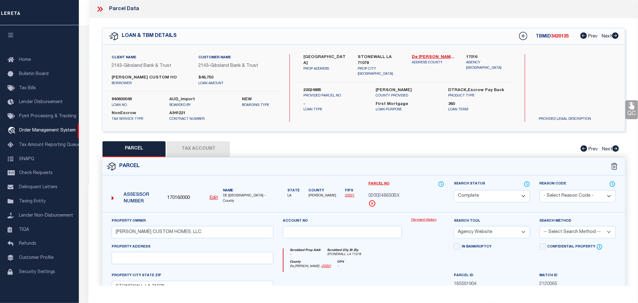
click at [345, 197] on link "22031" at bounding box center [349, 195] width 9 height 3
drag, startPoint x: 310, startPoint y: 137, endPoint x: 296, endPoint y: 133, distance: 14.9
click at [310, 137] on div "QC QC QC" at bounding box center [363, 209] width 548 height 382
drag, startPoint x: 112, startPoint y: 78, endPoint x: 155, endPoint y: 80, distance: 43.9
click at [155, 80] on label "CHIP WELCH CUSTOM HO" at bounding box center [150, 78] width 77 height 6
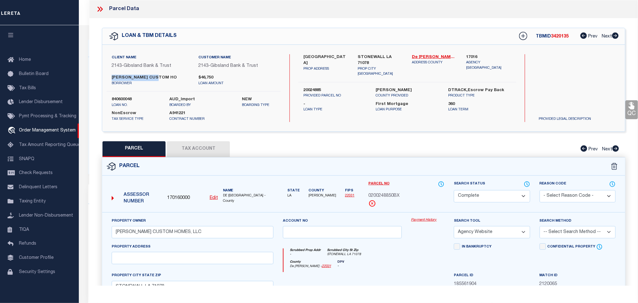
copy label "CHIP WELCH CUSTOM"
drag, startPoint x: 201, startPoint y: 151, endPoint x: 252, endPoint y: 154, distance: 51.1
click at [201, 151] on button "Tax Account" at bounding box center [198, 149] width 63 height 16
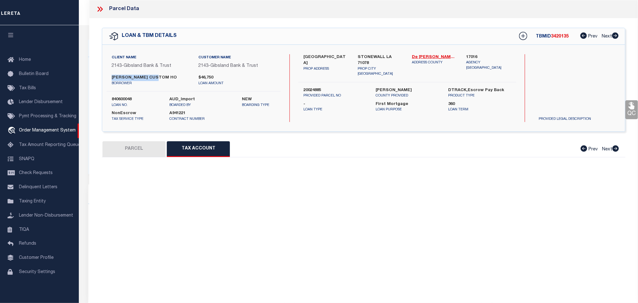
select select "100"
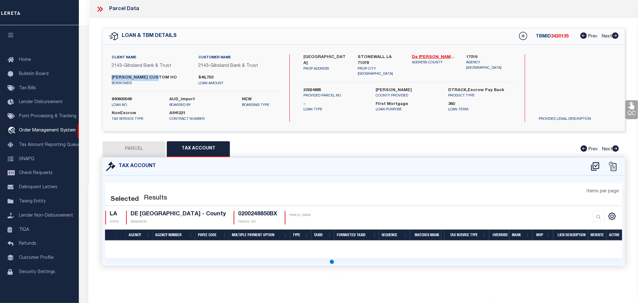
select select "100"
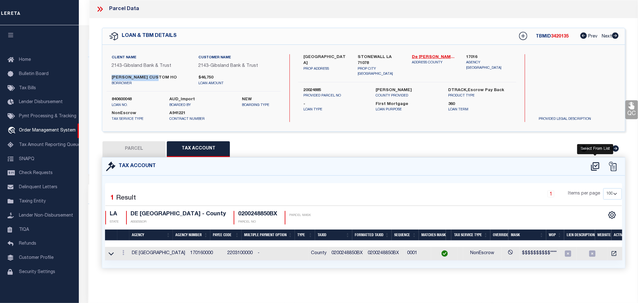
click at [595, 170] on icon at bounding box center [595, 166] width 10 height 10
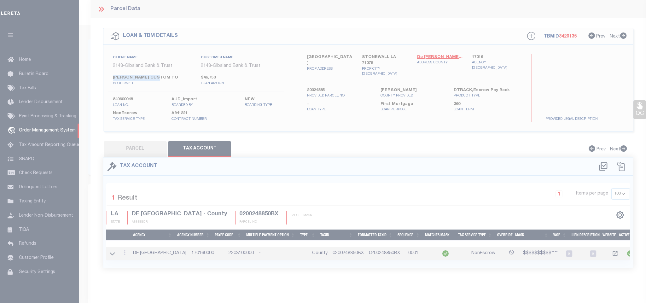
select select "100"
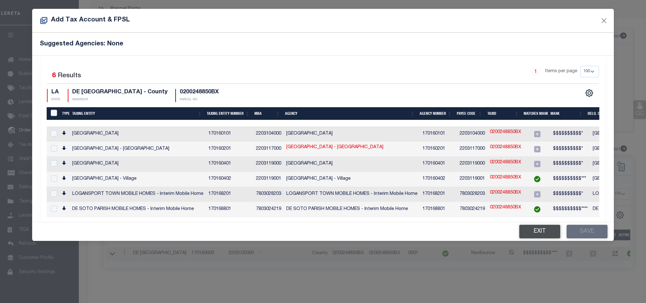
click at [532, 229] on button "Exit" at bounding box center [539, 232] width 41 height 14
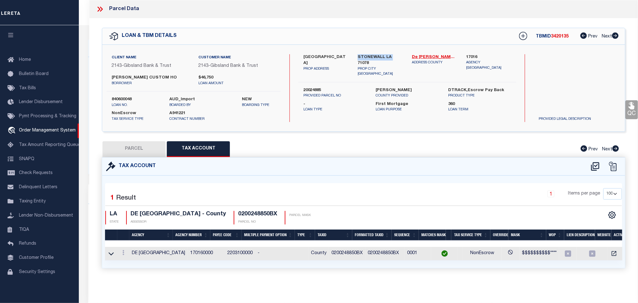
drag, startPoint x: 357, startPoint y: 56, endPoint x: 391, endPoint y: 55, distance: 34.0
click at [391, 55] on div "STONEWALL LA 71078 PROP CITY ST ZIP" at bounding box center [380, 65] width 54 height 23
copy label "STONEWALL LA"
drag, startPoint x: 110, startPoint y: 78, endPoint x: 156, endPoint y: 78, distance: 46.3
click at [156, 78] on div "CHIP WELCH CUSTOM HO borrower" at bounding box center [150, 80] width 87 height 11
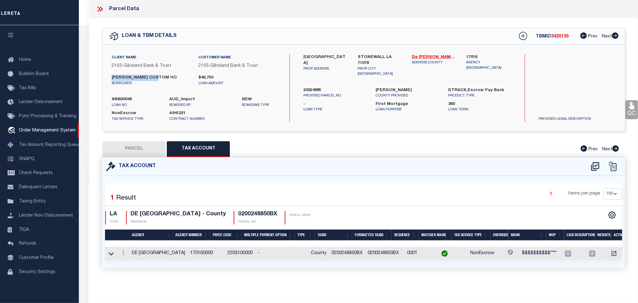
copy label "CHIP WELCH CUSTOM"
click at [594, 169] on icon at bounding box center [595, 166] width 10 height 10
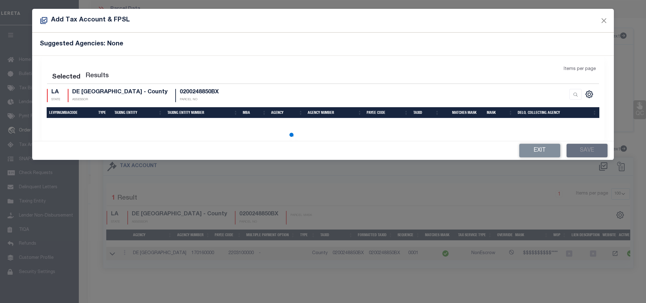
select select "100"
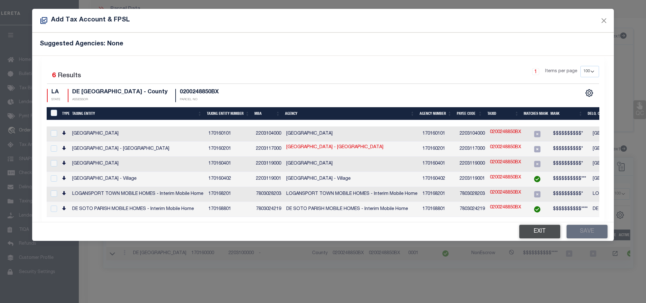
click at [531, 233] on button "Exit" at bounding box center [539, 232] width 41 height 14
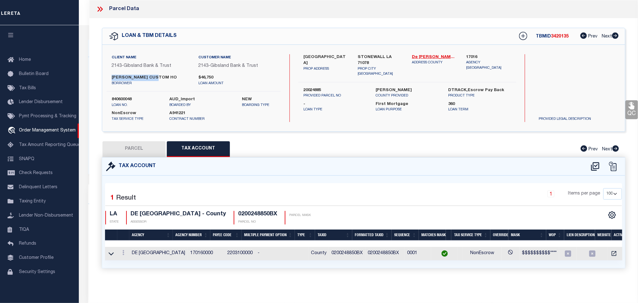
click at [133, 147] on button "PARCEL" at bounding box center [133, 149] width 63 height 16
select select "AS"
select select
checkbox input "false"
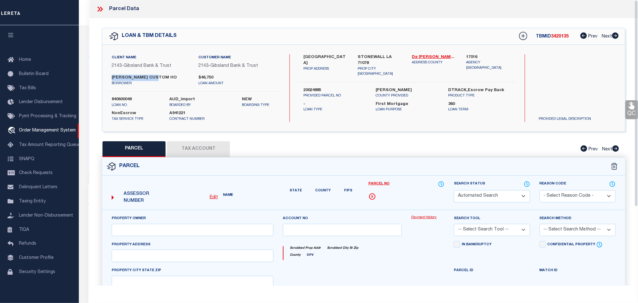
select select "CP"
type input "CHIP WELCH CUSTOM HOMES, LLC"
select select "AGW"
select select
type input "STONEWALL LA 71078"
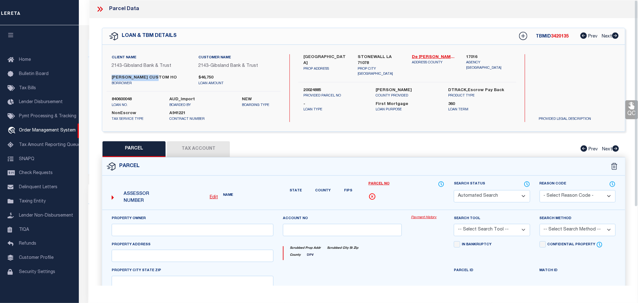
type textarea "LOT SEVENTY-SIX (76) OF PLANTATION HILLS UNIT #3, A SUBDIVISION LOCATED IN SEC …"
type textarea "Completed based on text legal."
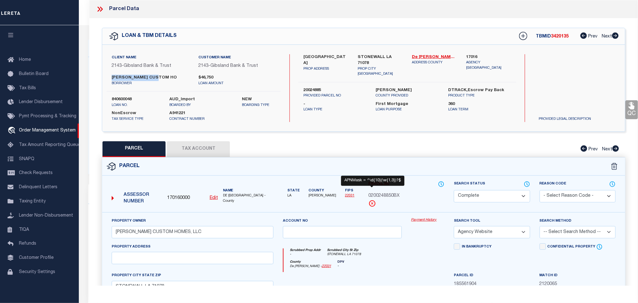
click at [218, 142] on button "Tax Account" at bounding box center [198, 149] width 63 height 16
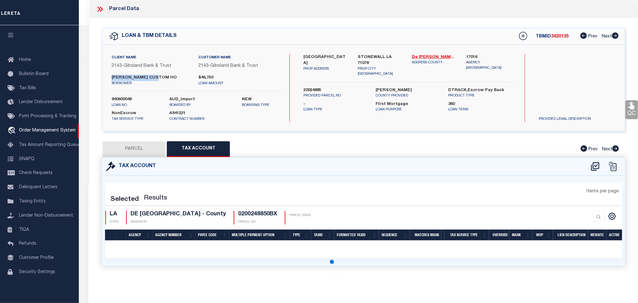
select select "100"
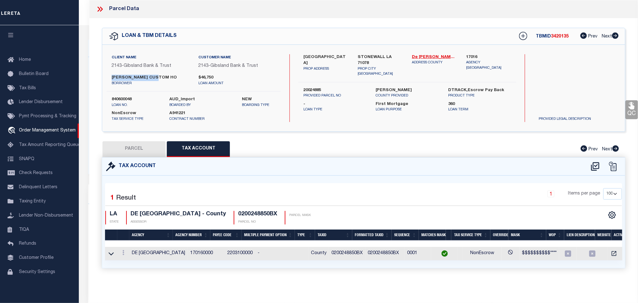
click at [142, 148] on button "PARCEL" at bounding box center [133, 149] width 63 height 16
select select "AS"
select select
checkbox input "false"
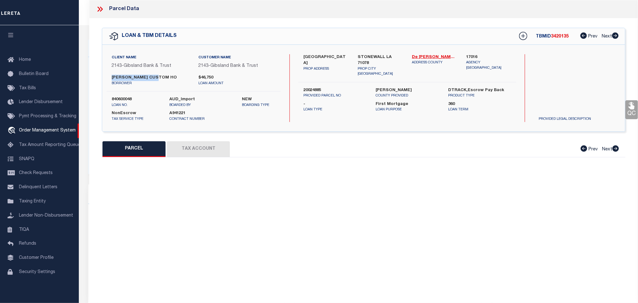
select select "CP"
type input "CHIP WELCH CUSTOM HOMES, LLC"
select select "AGW"
select select
type input "STONEWALL LA 71078"
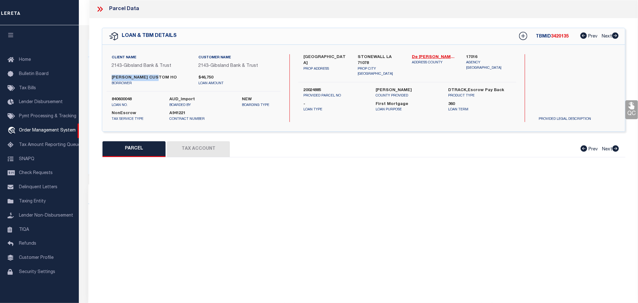
type textarea "LOT SEVENTY-SIX (76) OF PLANTATION HILLS UNIT #3, A SUBDIVISION LOCATED IN SEC …"
type textarea "Completed based on text legal."
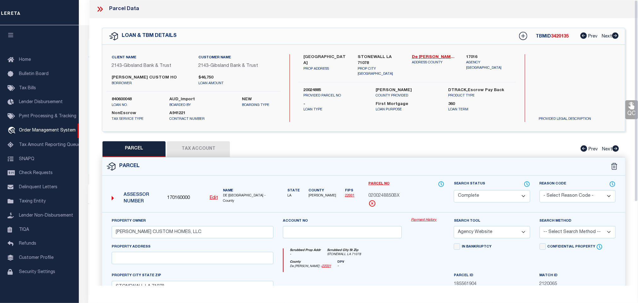
click at [123, 98] on label "840600048" at bounding box center [136, 99] width 49 height 6
copy label "840600048"
click at [564, 37] on span "3420135" at bounding box center [560, 36] width 18 height 4
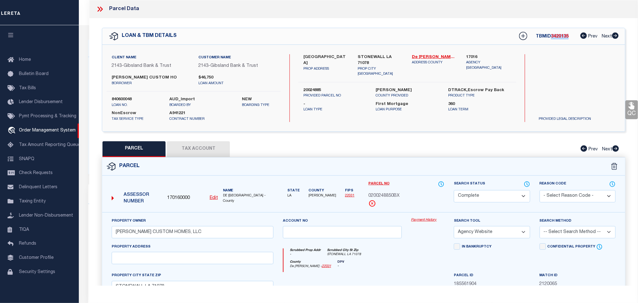
copy span "3420135"
drag, startPoint x: 222, startPoint y: 198, endPoint x: 251, endPoint y: 199, distance: 28.4
click at [251, 199] on div "Name DE SOTO PARISH -County" at bounding box center [247, 196] width 55 height 16
copy span "DE SOTO PARISH"
click at [382, 197] on span "0200248850BX" at bounding box center [383, 196] width 31 height 7
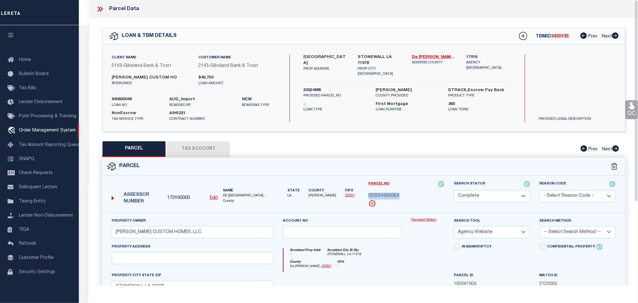
click at [382, 197] on span "0200248850BX" at bounding box center [383, 196] width 31 height 7
copy span "0200248850BX"
click at [103, 10] on icon at bounding box center [100, 9] width 8 height 8
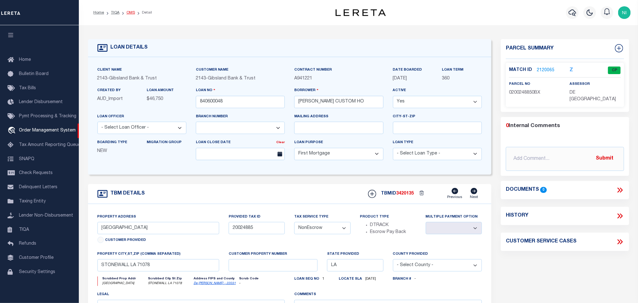
click at [130, 12] on link "OMS" at bounding box center [130, 13] width 9 height 4
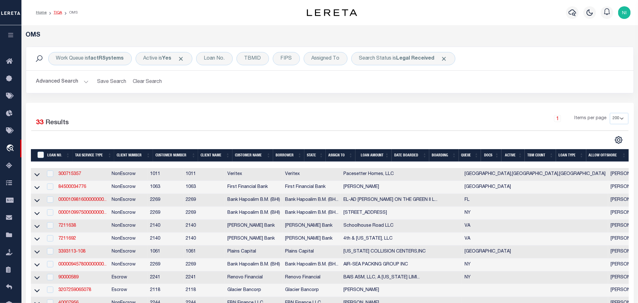
click at [57, 12] on link "TIQA" at bounding box center [58, 13] width 9 height 4
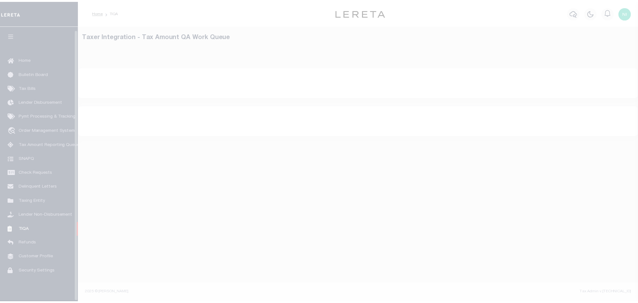
scroll to position [4, 0]
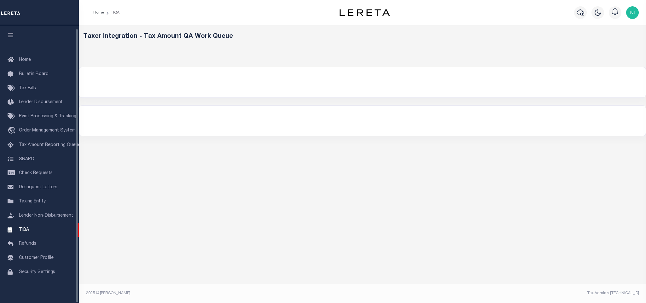
select select "200"
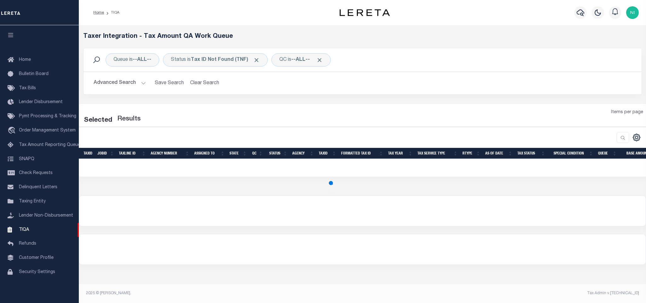
select select "200"
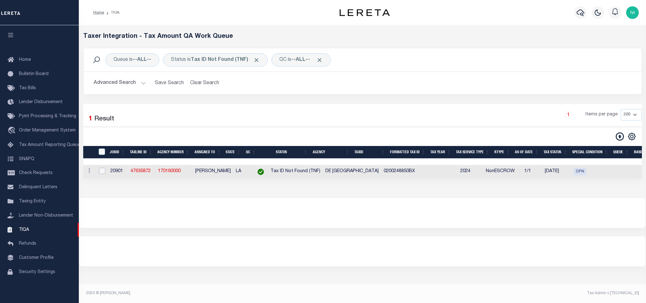
click at [100, 174] on input "checkbox" at bounding box center [102, 171] width 6 height 6
checkbox input "true"
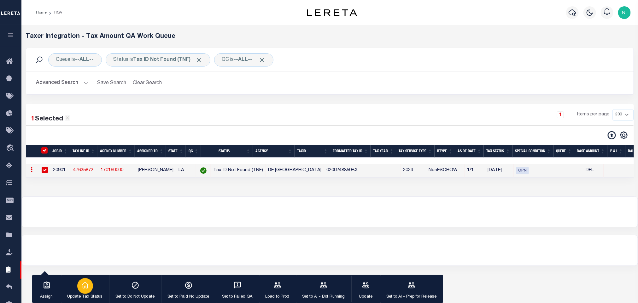
click at [83, 287] on icon "button" at bounding box center [85, 285] width 8 height 8
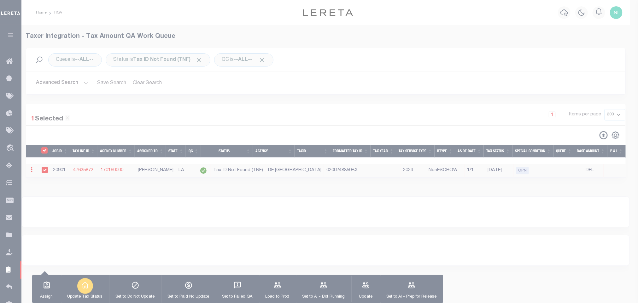
type input "[DATE]"
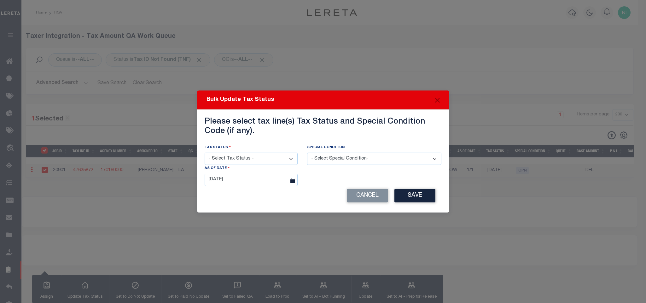
click at [261, 155] on select "- Select Tax Status - Paid In Full Unpaid 3rd Party Tax Lien Awaiting Bill Rele…" at bounding box center [251, 159] width 93 height 12
select select "NTD"
click at [205, 153] on select "- Select Tax Status - Paid In Full Unpaid 3rd Party Tax Lien Awaiting Bill Rele…" at bounding box center [251, 159] width 93 height 12
click at [357, 155] on select "- Select Special Condition- -- Select Special Condition -- 3RD PARTY TAX LIEN A…" at bounding box center [374, 159] width 134 height 12
select select "7"
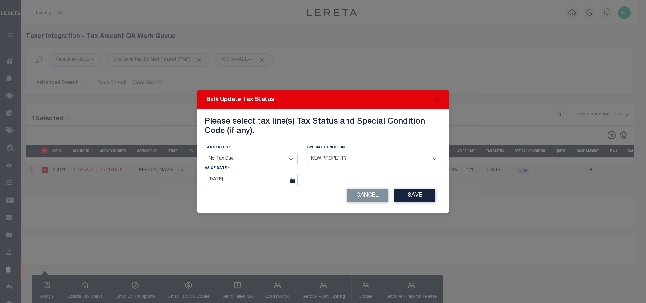
click at [307, 153] on select "- Select Special Condition- -- Select Special Condition -- 3RD PARTY TAX LIEN A…" at bounding box center [374, 159] width 134 height 12
click at [414, 191] on button "Save" at bounding box center [414, 196] width 41 height 14
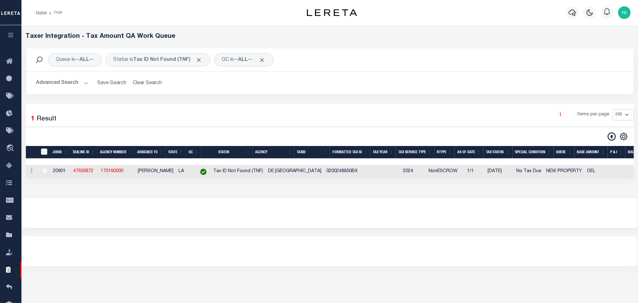
drag, startPoint x: 77, startPoint y: 85, endPoint x: 250, endPoint y: 115, distance: 175.5
click at [77, 85] on button "Advanced Search" at bounding box center [62, 83] width 52 height 12
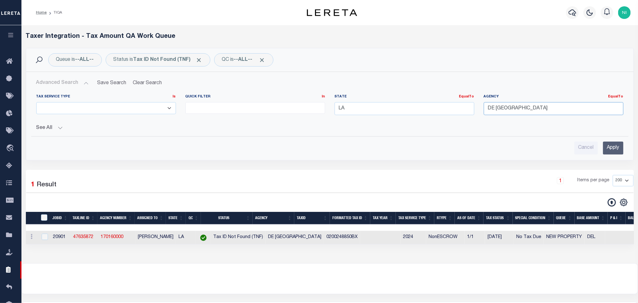
drag, startPoint x: 525, startPoint y: 110, endPoint x: 462, endPoint y: 110, distance: 62.4
click at [462, 110] on div "Tax Service Type Is Is Contains ESCROW NonESCROW Quick Filter In In View Only L…" at bounding box center [330, 107] width 596 height 26
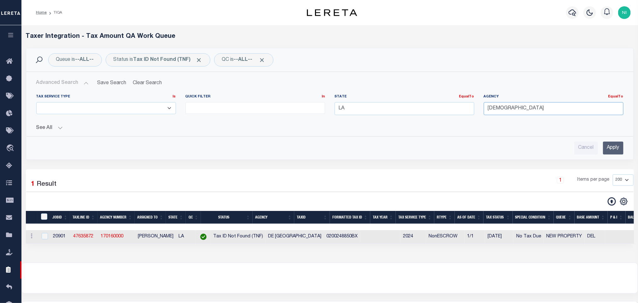
type input "[DEMOGRAPHIC_DATA]"
click at [484, 135] on div "Tax Service Type Is Is Contains ESCROW NonESCROW Quick Filter In In" at bounding box center [329, 121] width 597 height 65
click at [611, 148] on input "Apply" at bounding box center [613, 148] width 20 height 13
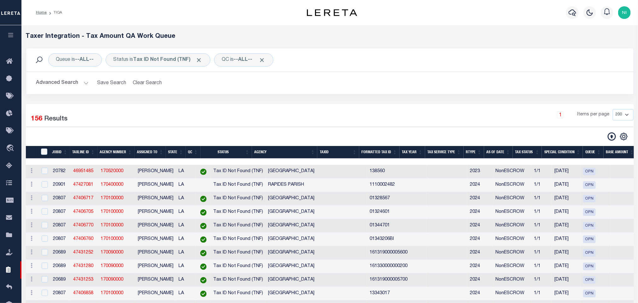
click at [81, 82] on button "Advanced Search" at bounding box center [62, 83] width 52 height 12
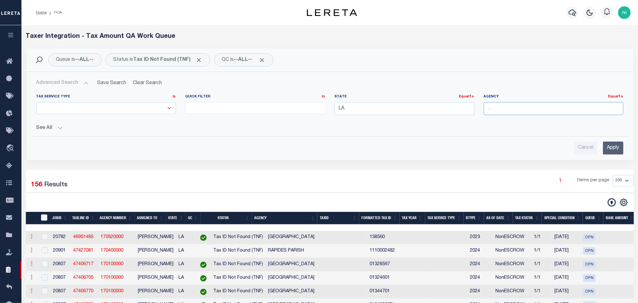
click at [512, 110] on input "text" at bounding box center [554, 108] width 140 height 13
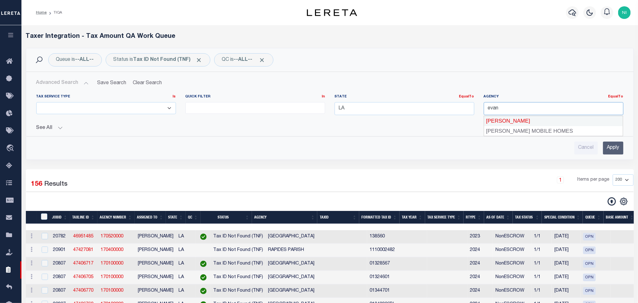
click at [519, 120] on div "[PERSON_NAME]" at bounding box center [553, 121] width 139 height 10
type input "[PERSON_NAME]"
click at [606, 149] on input "Apply" at bounding box center [613, 148] width 20 height 13
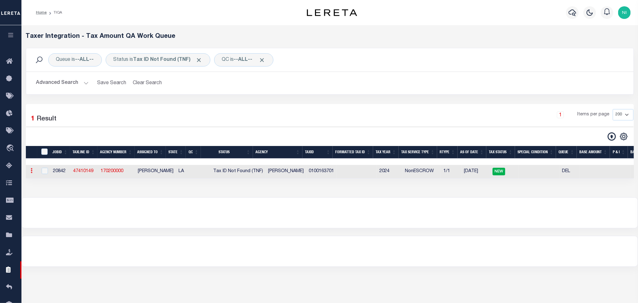
click at [32, 173] on icon at bounding box center [32, 170] width 2 height 5
click at [42, 214] on link "View in [GEOGRAPHIC_DATA]" at bounding box center [67, 212] width 77 height 10
checkbox input "true"
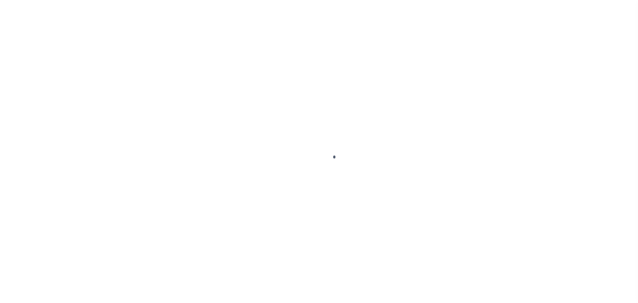
type input "7438788"
type input "LEKASIA [PERSON_NAME]"
select select
type input "1023 RACHAEL DR"
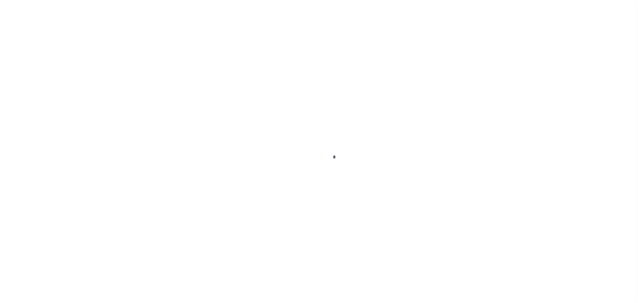
type input "VILLE PLATTE LA 70586"
select select "NonEscrow"
select select "5097"
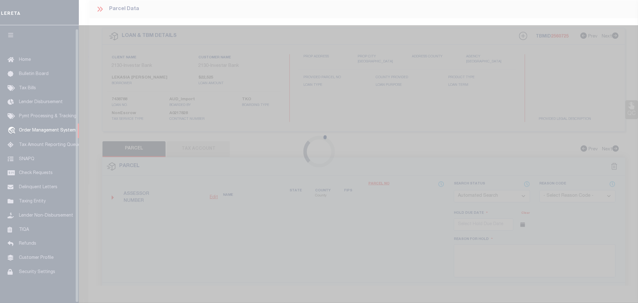
select select "2465"
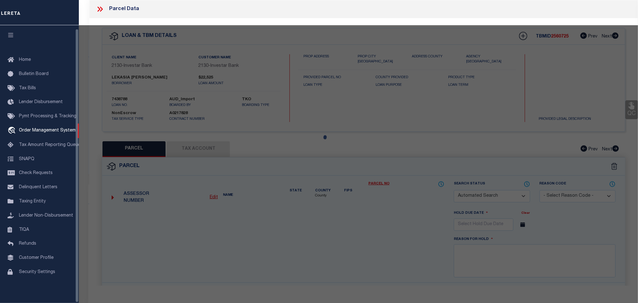
type input "1023 RACHAEL DR"
select select
type input "VILLE PLATTE LA 70586"
type input "Western"
type input "LA"
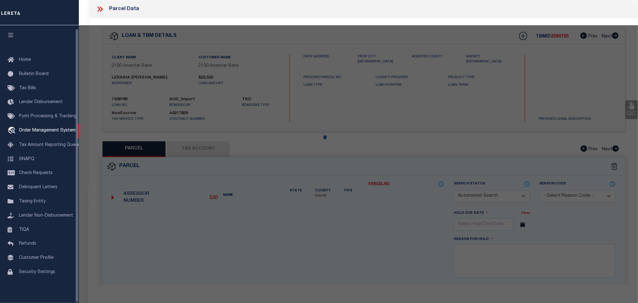
select select
checkbox input "false"
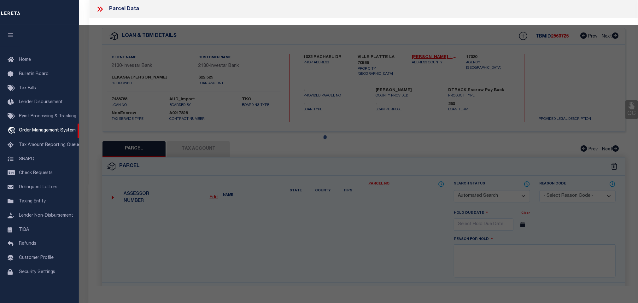
select select "CP"
type input "LEKASIA L EDWARDS"
select select
type input "1023 RACHAEL DR"
checkbox input "false"
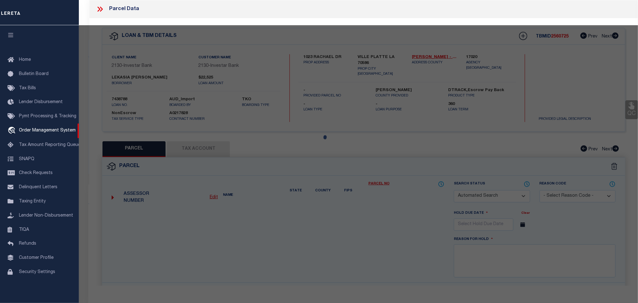
type input "VILLE PLATTE LA 70586"
type textarea "LOT 21"
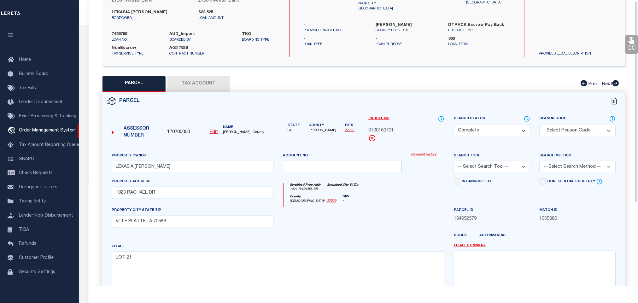
scroll to position [0, 0]
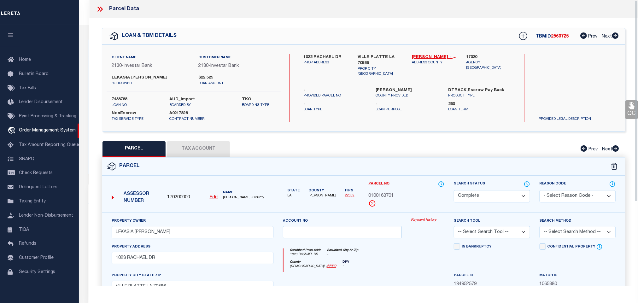
click at [321, 55] on label "1023 RACHAEL DR" at bounding box center [325, 57] width 45 height 6
copy div "1023 RACHAEL DR"
click at [217, 197] on u "Edit" at bounding box center [214, 197] width 8 height 4
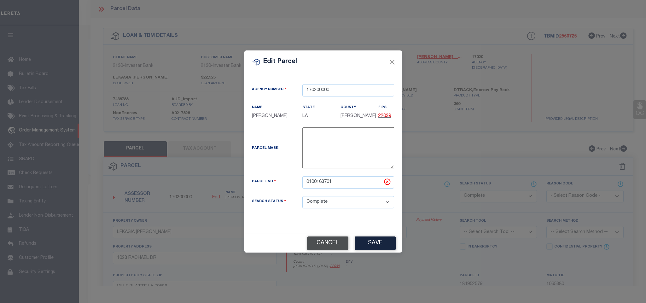
click at [340, 248] on button "Cancel" at bounding box center [327, 243] width 41 height 14
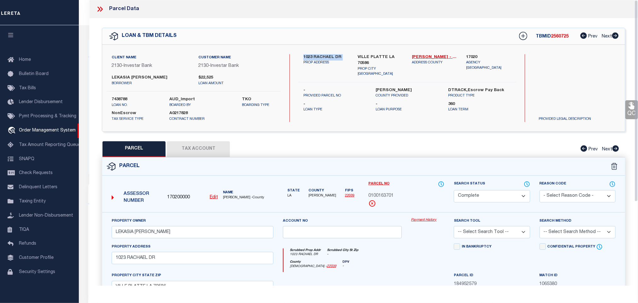
click at [345, 197] on link "22039" at bounding box center [349, 195] width 9 height 3
copy div "1023 RACHAEL DR"
click at [121, 100] on label "7438788" at bounding box center [136, 99] width 49 height 6
copy label "7438788"
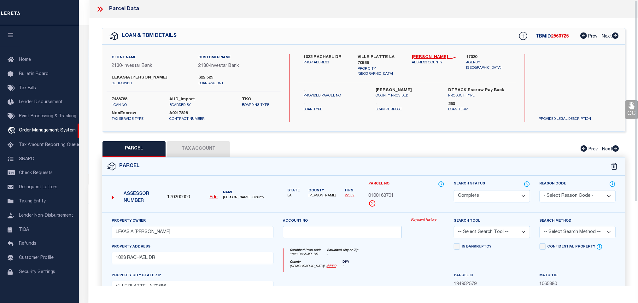
click at [565, 37] on span "2560725" at bounding box center [560, 36] width 18 height 4
click at [563, 37] on span "2560725" at bounding box center [560, 36] width 18 height 4
copy span "2560725"
drag, startPoint x: 222, startPoint y: 199, endPoint x: 257, endPoint y: 198, distance: 34.4
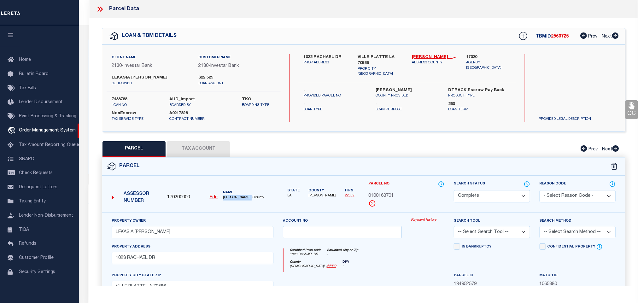
click at [257, 198] on div "Name EVANGELINE PARISH -County" at bounding box center [247, 195] width 55 height 10
copy span "EVANGELINE PARISH"
click at [374, 195] on span "0100163701" at bounding box center [380, 196] width 25 height 7
copy span "0100163701"
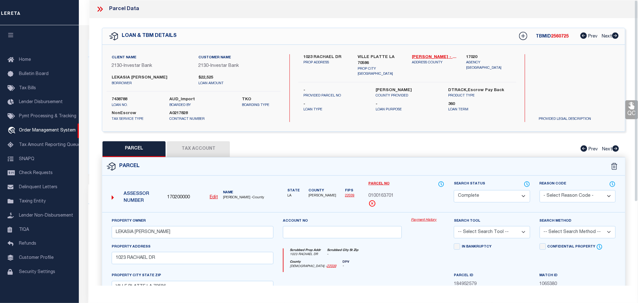
click at [101, 9] on icon at bounding box center [100, 9] width 8 height 8
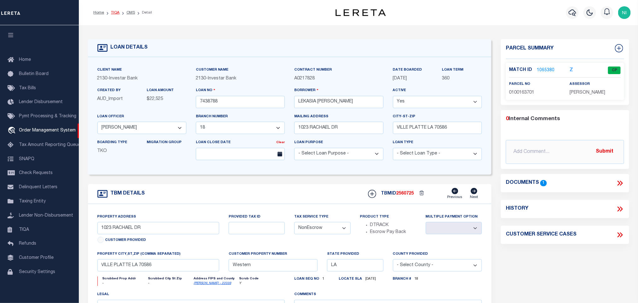
click at [117, 12] on link "TIQA" at bounding box center [115, 13] width 9 height 4
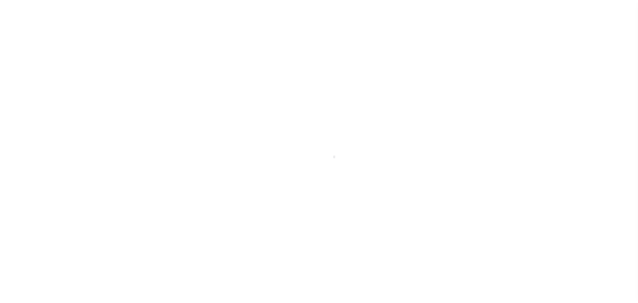
scroll to position [4, 0]
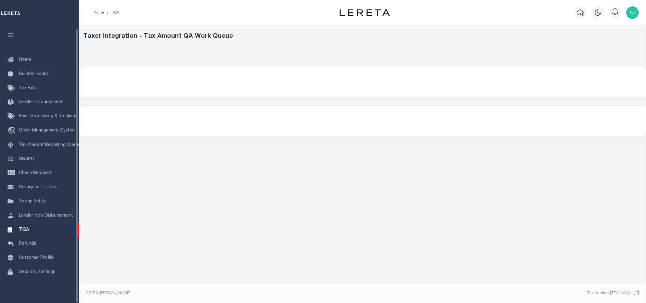
select select "200"
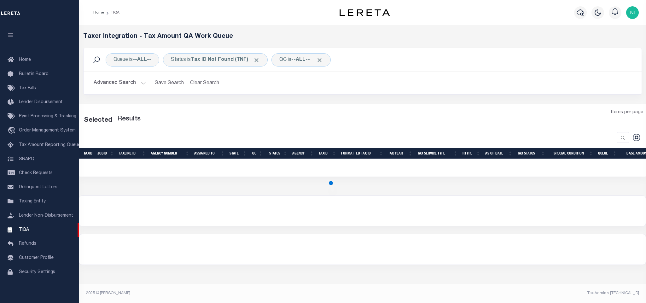
select select "200"
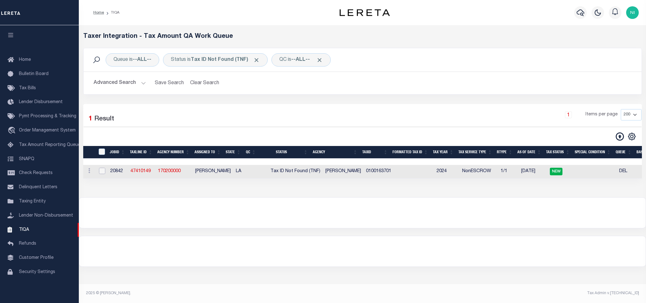
click at [101, 173] on input "checkbox" at bounding box center [102, 171] width 6 height 6
checkbox input "true"
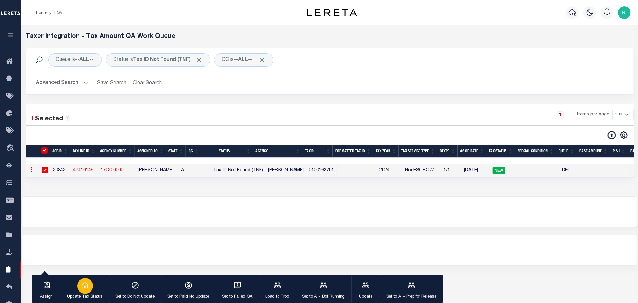
click at [81, 284] on icon "button" at bounding box center [85, 285] width 8 height 8
type input "[DATE]"
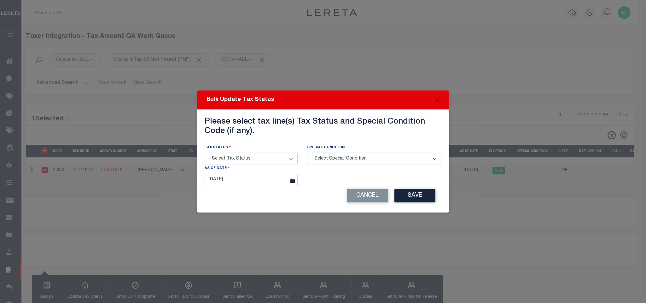
drag, startPoint x: 258, startPoint y: 156, endPoint x: 258, endPoint y: 164, distance: 7.2
click at [258, 156] on select "- Select Tax Status - Open Due/Unpaid Paid Incomplete No Tax Due Internal Refun…" at bounding box center [251, 159] width 93 height 12
select select "NTX"
click at [205, 153] on select "- Select Tax Status - Open Due/Unpaid Paid Incomplete No Tax Due Internal Refun…" at bounding box center [251, 159] width 93 height 12
click at [345, 157] on select "- Select Special Condition- -- Select Special Condition -- 3RD PARTY TAX LIEN A…" at bounding box center [374, 159] width 134 height 12
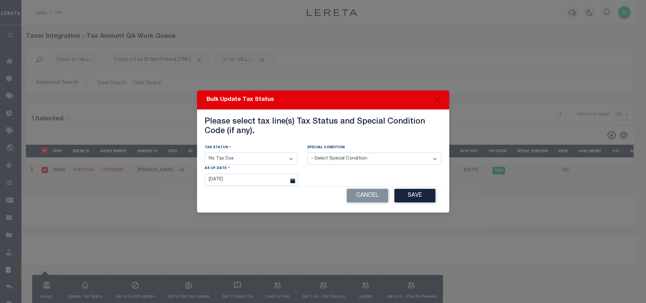
select select "5"
click at [307, 153] on select "- Select Special Condition- -- Select Special Condition -- 3RD PARTY TAX LIEN A…" at bounding box center [374, 159] width 134 height 12
click at [416, 191] on button "Save" at bounding box center [414, 196] width 41 height 14
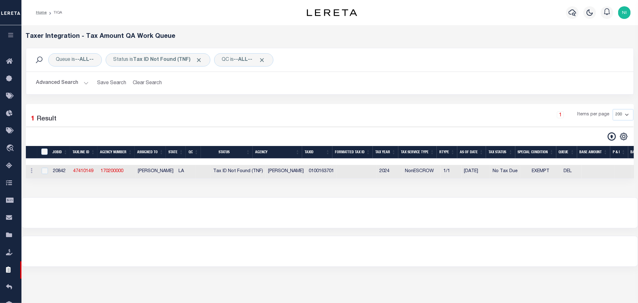
click at [73, 84] on button "Advanced Search" at bounding box center [62, 83] width 52 height 12
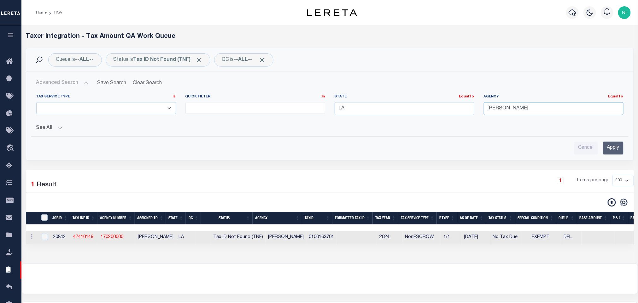
drag, startPoint x: 471, startPoint y: 108, endPoint x: 454, endPoint y: 109, distance: 16.7
click at [452, 109] on div "Tax Service Type Is Is Contains ESCROW NonESCROW Quick Filter In In View Only L…" at bounding box center [330, 107] width 596 height 26
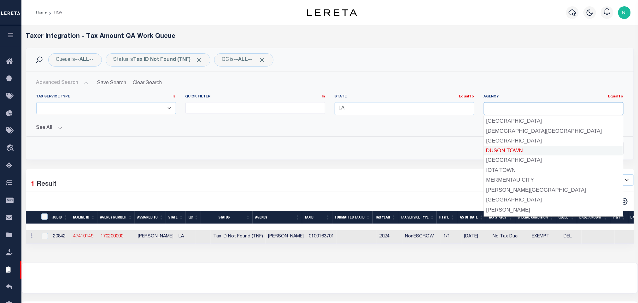
click at [612, 147] on div "DUSON TOWN" at bounding box center [554, 151] width 140 height 10
type input "DUSON TOWN"
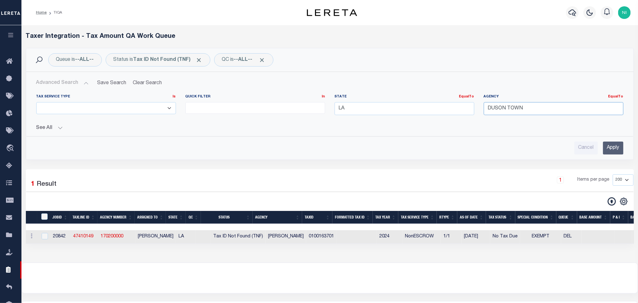
drag, startPoint x: 537, startPoint y: 105, endPoint x: 450, endPoint y: 103, distance: 86.7
click at [449, 104] on div "Tax Service Type Is Is Contains ESCROW NonESCROW Quick Filter In In View Only L…" at bounding box center [330, 107] width 596 height 26
click at [510, 68] on div "Queue is --ALL-- Status is Tax ID Not Found (TNF) QC is --ALL-- Search" at bounding box center [329, 59] width 607 height 23
click at [606, 154] on input "Apply" at bounding box center [613, 148] width 20 height 13
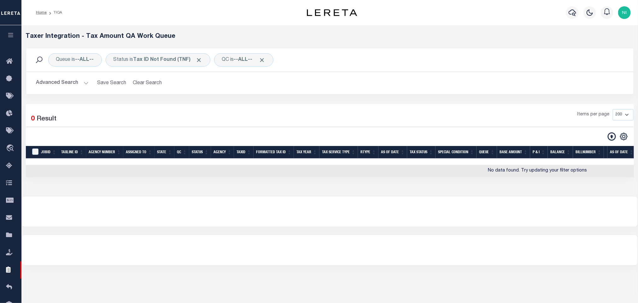
click at [84, 83] on button "Advanced Search" at bounding box center [62, 83] width 52 height 12
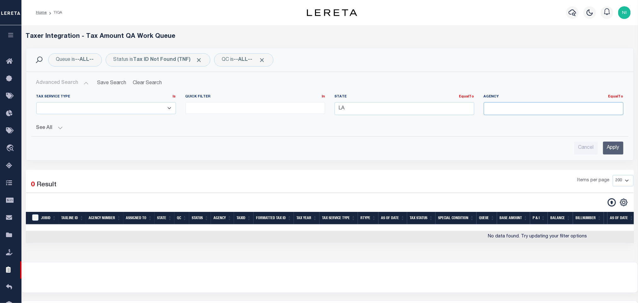
click at [526, 108] on input "text" at bounding box center [554, 108] width 140 height 13
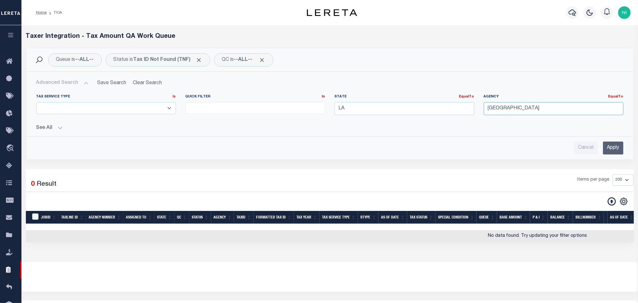
type input "[GEOGRAPHIC_DATA]"
click at [615, 153] on input "Apply" at bounding box center [613, 148] width 20 height 13
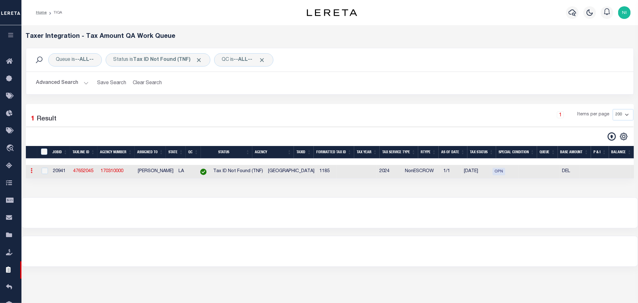
click at [32, 173] on icon at bounding box center [32, 170] width 2 height 5
click at [53, 214] on link "View in [GEOGRAPHIC_DATA]" at bounding box center [67, 212] width 77 height 10
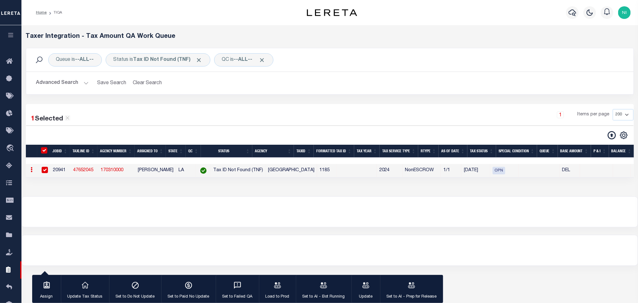
checkbox input "true"
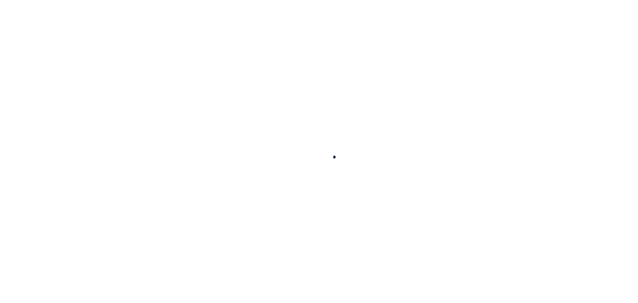
type input "202514211"
type input "[PERSON_NAME] LLC"
select select
select select "10"
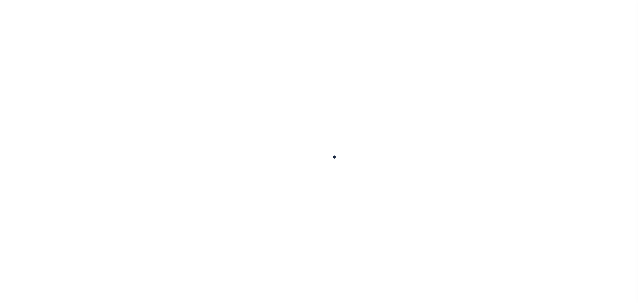
select select "NonEscrow"
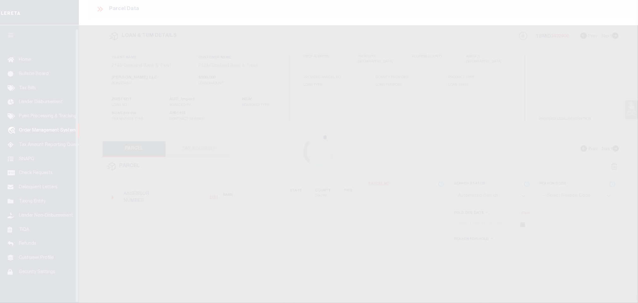
select select "3332"
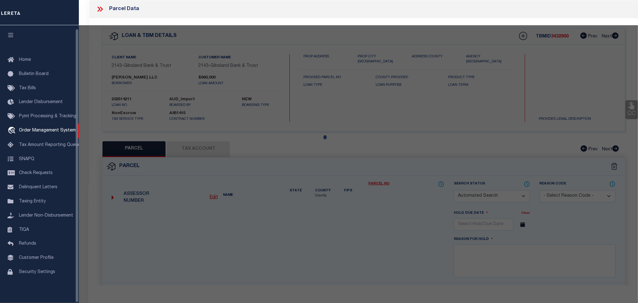
type input "[STREET_ADDRESS][US_STATE]"
select select
type input "RUSTON LA 71270"
type input "LA"
select select
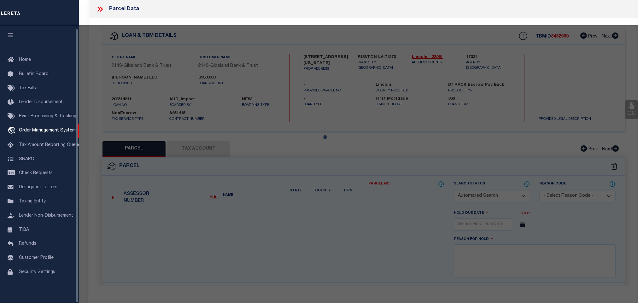
checkbox input "false"
select select "CP"
type input "[PERSON_NAME] LLC"
select select "AGW"
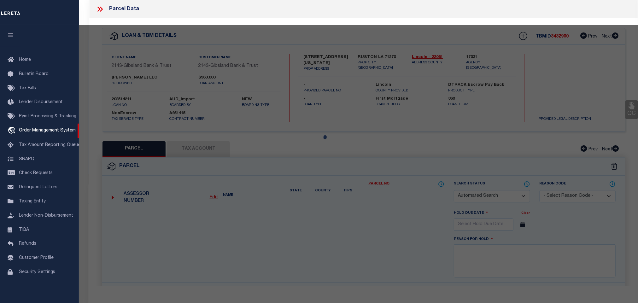
select select
type input "[STREET_ADDRESS][US_STATE]"
type textarea "BEG. AT THE PT. OF INTERS. OF W/L OF NW OF SE, SEC. 22-18-3, AND THE S. R/W LIN…"
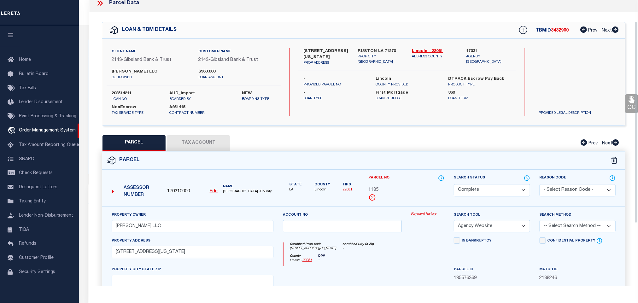
scroll to position [0, 0]
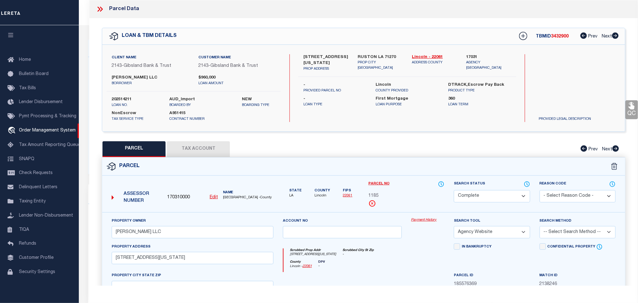
click at [348, 197] on link "22061" at bounding box center [347, 195] width 9 height 3
drag, startPoint x: 148, startPoint y: 76, endPoint x: 110, endPoint y: 76, distance: 38.1
click at [110, 76] on div "[PERSON_NAME] LLC borrower" at bounding box center [150, 80] width 87 height 11
copy label "[PERSON_NAME]"
click at [103, 9] on icon at bounding box center [100, 9] width 8 height 8
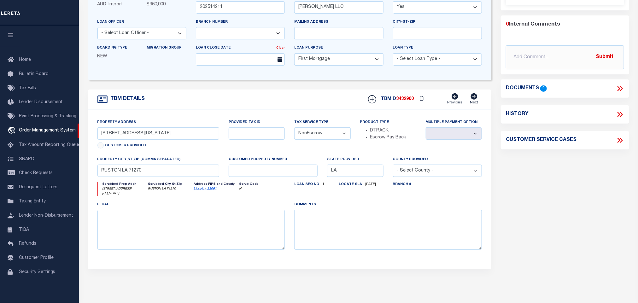
scroll to position [47, 0]
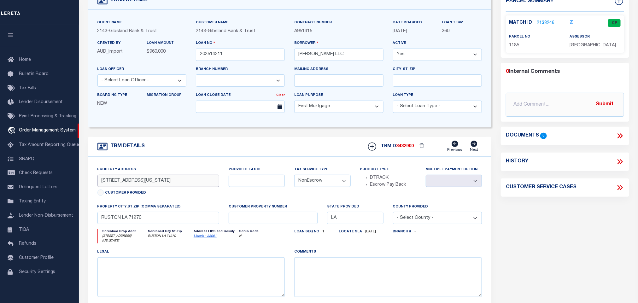
click at [191, 182] on input "2105 WEST ALABAMA AVE." at bounding box center [158, 181] width 122 height 12
click at [575, 218] on div "Parcel Summary Match ID 2138246 Z parcel no 1185 assessor 0 0" at bounding box center [565, 166] width 138 height 349
click at [540, 20] on link "2138246" at bounding box center [545, 23] width 18 height 7
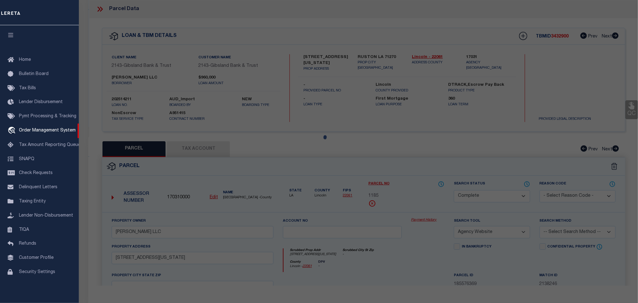
select select "AS"
select select
checkbox input "false"
select select "CP"
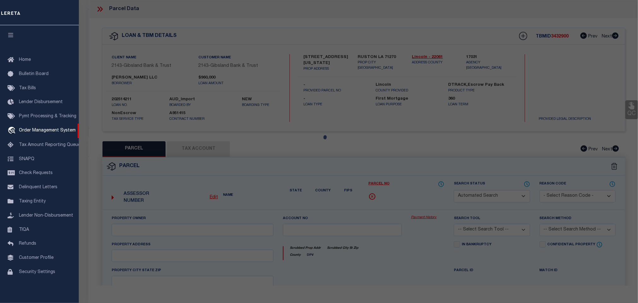
type input "Jessica Phillips LLC"
select select "AGW"
select select
type input "0 W Alabama AVE,"
type textarea "BEG. AT THE PT. OF INTERS. OF W/L OF NW OF SE, SEC. 22-18-3, AND THE S. R/W LIN…"
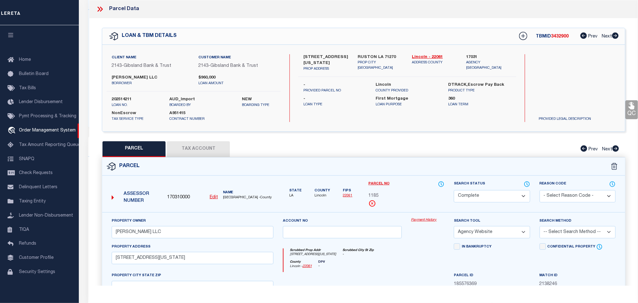
click at [205, 143] on button "Tax Account" at bounding box center [198, 149] width 63 height 16
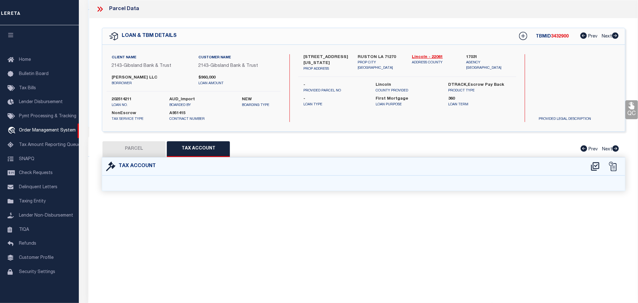
select select "100"
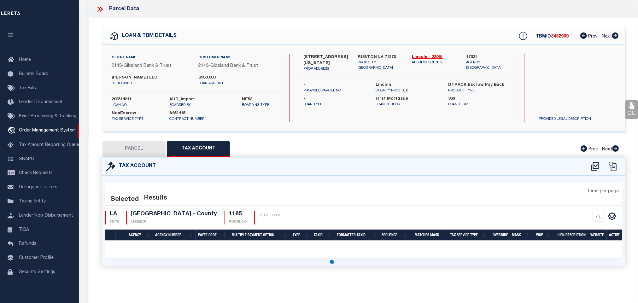
select select "100"
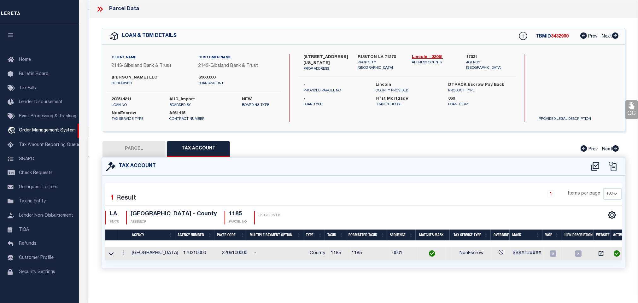
click at [144, 148] on button "PARCEL" at bounding box center [133, 149] width 63 height 16
select select "AS"
select select
checkbox input "false"
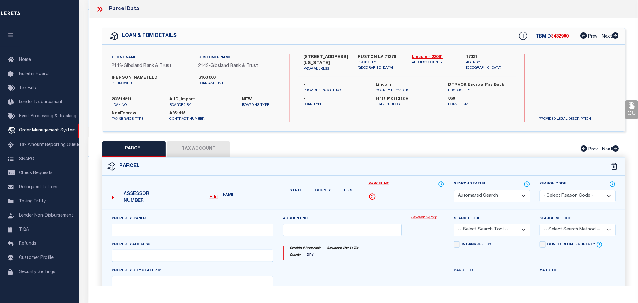
select select "CP"
type input "Jessica Phillips LLC"
select select "AGW"
select select
type input "0 W Alabama AVE,"
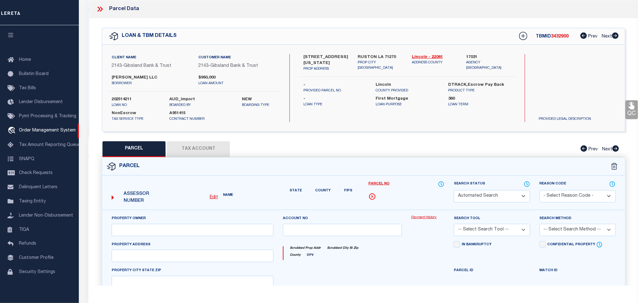
type textarea "BEG. AT THE PT. OF INTERS. OF W/L OF NW OF SE, SEC. 22-18-3, AND THE S. R/W LIN…"
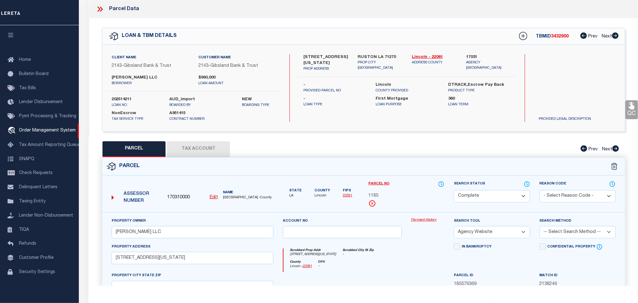
click at [318, 197] on span "Lincoln" at bounding box center [321, 195] width 15 height 5
copy span "Lincoln"
drag, startPoint x: 214, startPoint y: 148, endPoint x: 295, endPoint y: 147, distance: 81.3
click at [214, 148] on button "Tax Account" at bounding box center [198, 149] width 63 height 16
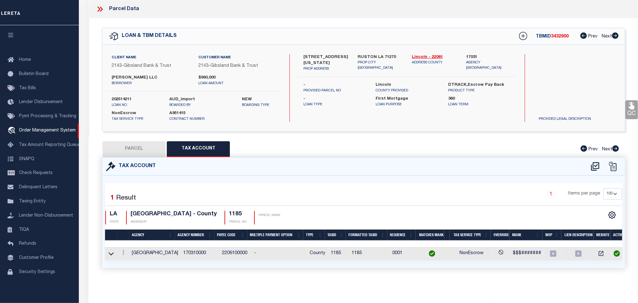
select select "100"
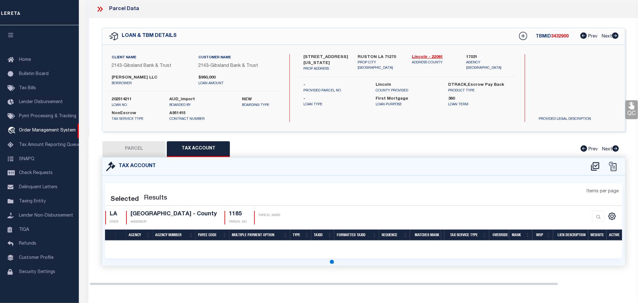
select select "100"
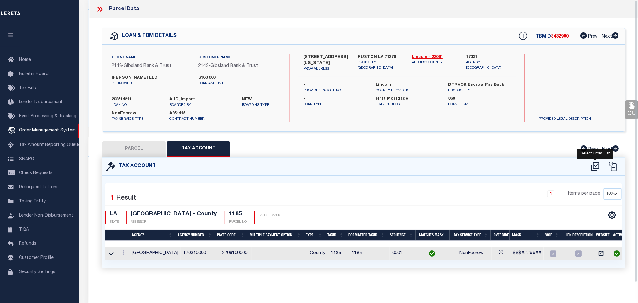
click at [597, 169] on icon at bounding box center [595, 166] width 10 height 10
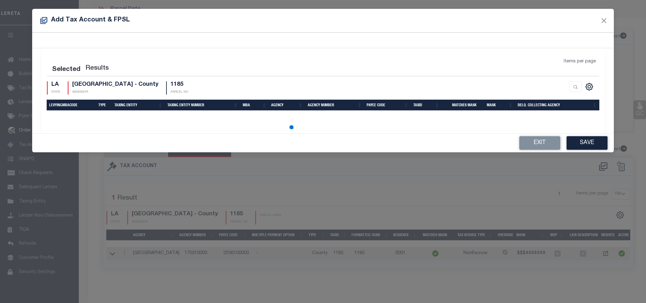
select select "100"
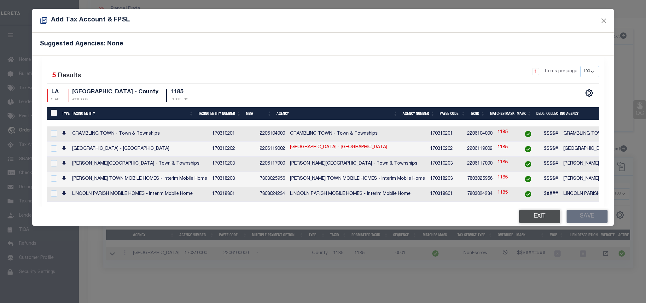
click at [527, 221] on button "Exit" at bounding box center [539, 217] width 41 height 14
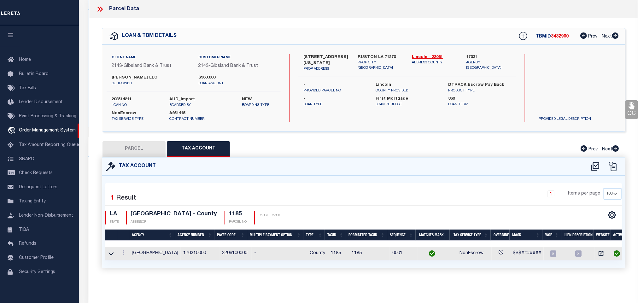
click at [134, 150] on button "PARCEL" at bounding box center [133, 149] width 63 height 16
select select "AS"
select select
checkbox input "false"
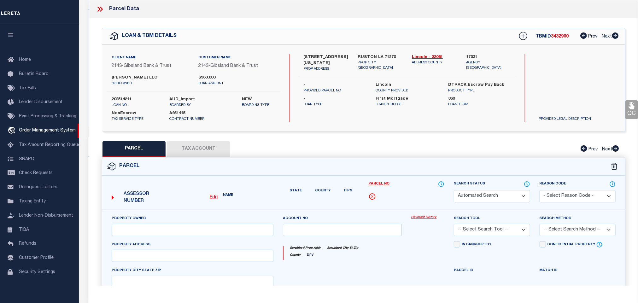
select select "CP"
type input "Jessica Phillips LLC"
select select "AGW"
select select
type input "0 W Alabama AVE,"
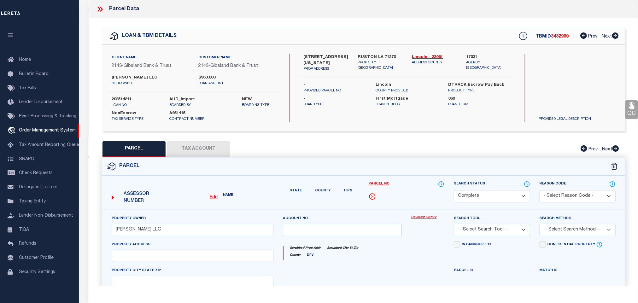
type textarea "BEG. AT THE PT. OF INTERS. OF W/L OF NW OF SE, SEC. 22-18-3, AND THE S. R/W LIN…"
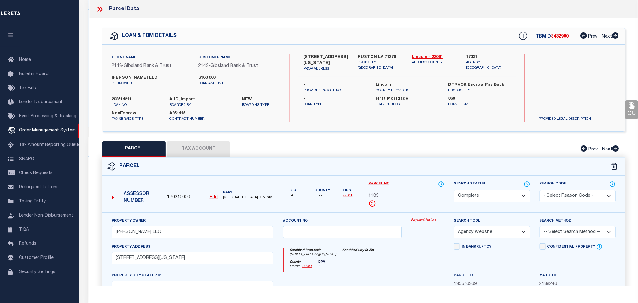
click at [123, 99] on label "202514211" at bounding box center [136, 99] width 49 height 6
copy label "202514211"
click at [557, 38] on span "3432900" at bounding box center [560, 36] width 18 height 4
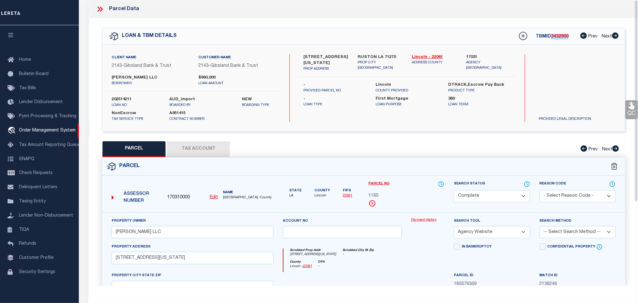
copy span "3432900"
click at [101, 9] on icon at bounding box center [100, 9] width 8 height 8
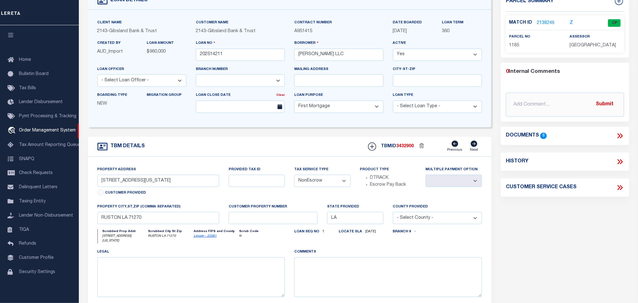
scroll to position [0, 0]
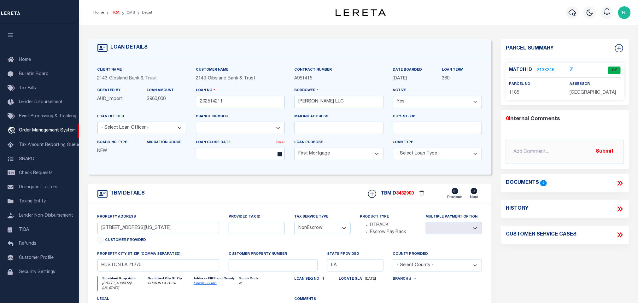
click at [116, 13] on link "TIQA" at bounding box center [115, 13] width 9 height 4
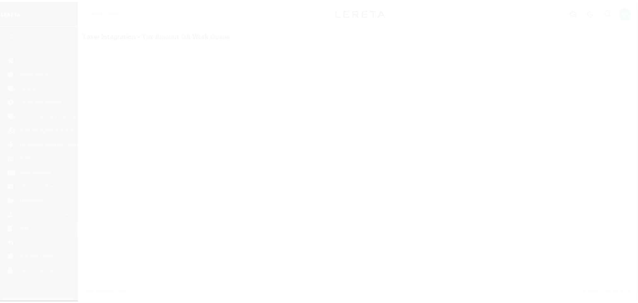
scroll to position [4, 0]
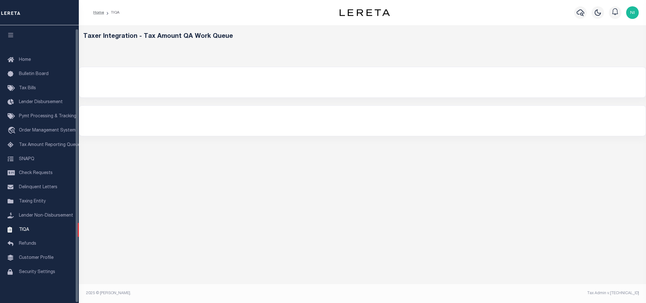
select select "200"
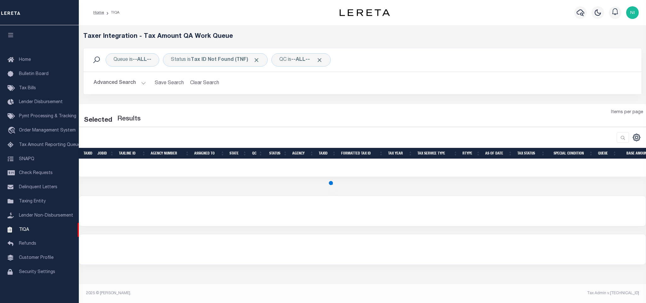
select select "200"
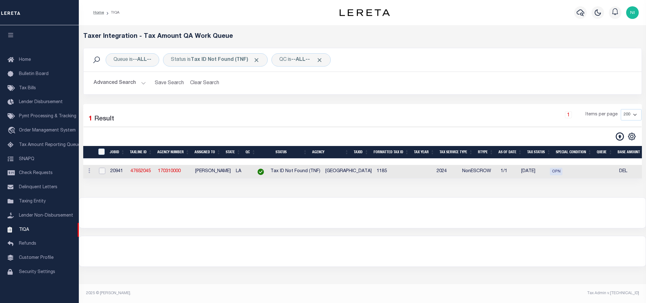
click at [102, 174] on input "checkbox" at bounding box center [102, 171] width 6 height 6
checkbox input "true"
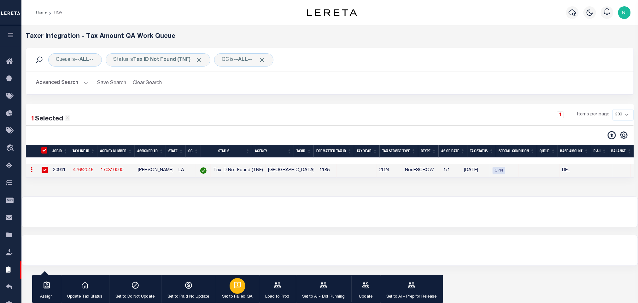
click at [245, 282] on button "Set to Failed QA" at bounding box center [237, 289] width 43 height 28
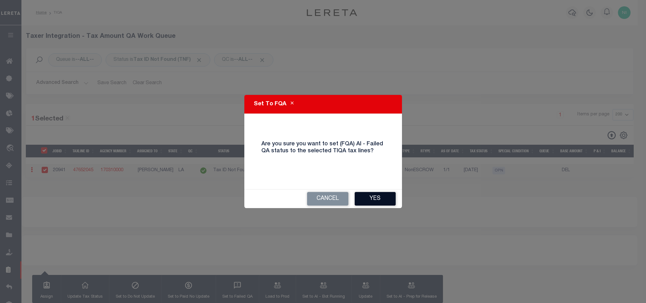
click at [377, 193] on button "Yes" at bounding box center [375, 199] width 41 height 14
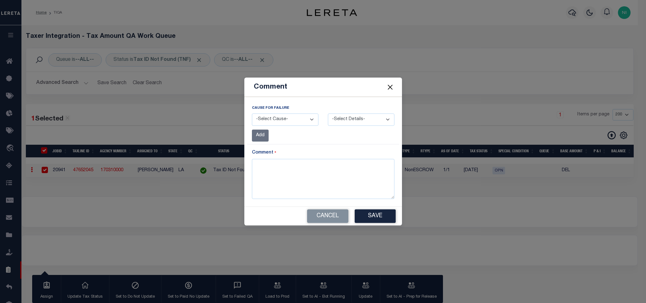
click at [290, 122] on select "-Select Cause- Website Data Differs Missing Data Payment Status Other" at bounding box center [285, 119] width 67 height 12
select select "4"
click at [252, 113] on select "-Select Cause- Website Data Differs Missing Data Payment Status Other" at bounding box center [285, 119] width 67 height 12
click at [347, 182] on textarea at bounding box center [323, 179] width 142 height 40
paste textarea "Able to locate on [GEOGRAPHIC_DATA] website, and on the Lincoln Parish Tax Offi…"
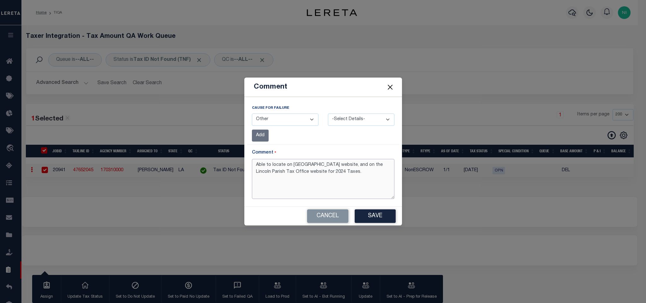
type textarea "Able to locate on [GEOGRAPHIC_DATA] website, and on the Lincoln Parish Tax Offi…"
click at [362, 210] on div "Cancel Save" at bounding box center [323, 216] width 158 height 19
click at [374, 219] on button "Save" at bounding box center [375, 216] width 41 height 14
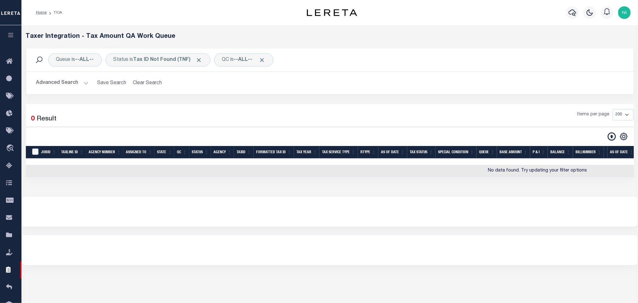
click at [78, 82] on button "Advanced Search" at bounding box center [62, 83] width 52 height 12
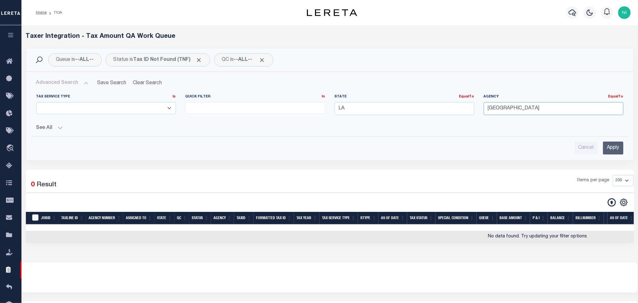
drag, startPoint x: 536, startPoint y: 106, endPoint x: 468, endPoint y: 106, distance: 67.8
click at [468, 106] on div "Tax Service Type Is Is Contains ESCROW NonESCROW Quick Filter In In View Only L…" at bounding box center [330, 107] width 596 height 26
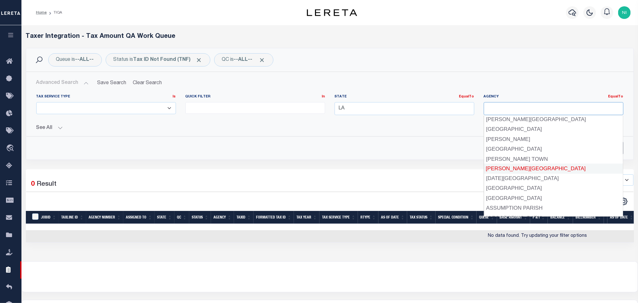
scroll to position [87, 0]
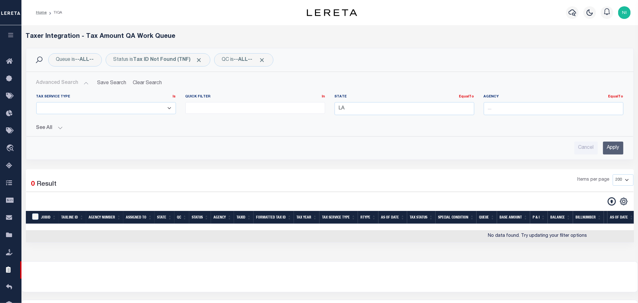
click at [552, 75] on div "Advanced Search Save Search Clear Search TIQATaxLineSearchTable_dynamictable___…" at bounding box center [329, 116] width 607 height 88
click at [610, 148] on input "Apply" at bounding box center [613, 148] width 20 height 13
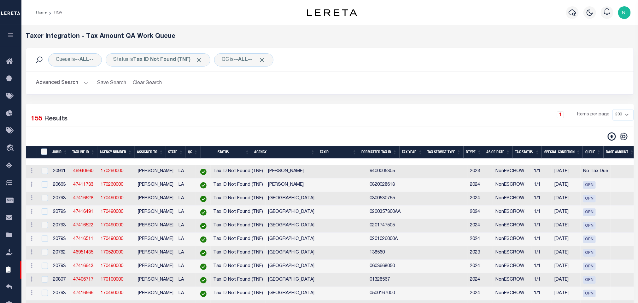
click at [69, 84] on button "Advanced Search" at bounding box center [62, 83] width 52 height 12
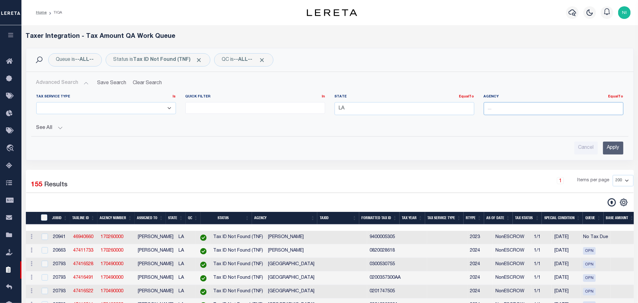
click at [500, 114] on input "text" at bounding box center [554, 108] width 140 height 13
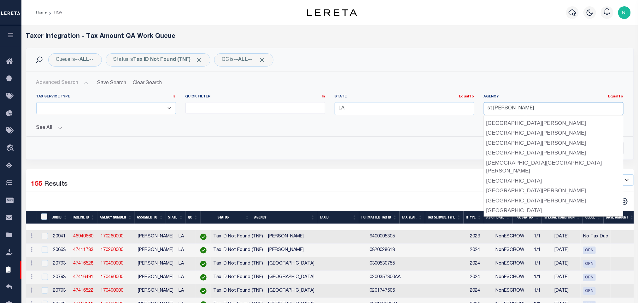
scroll to position [0, 0]
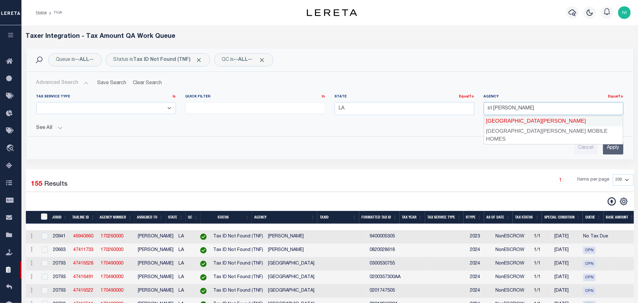
click at [523, 119] on div "[GEOGRAPHIC_DATA][PERSON_NAME]" at bounding box center [553, 121] width 139 height 10
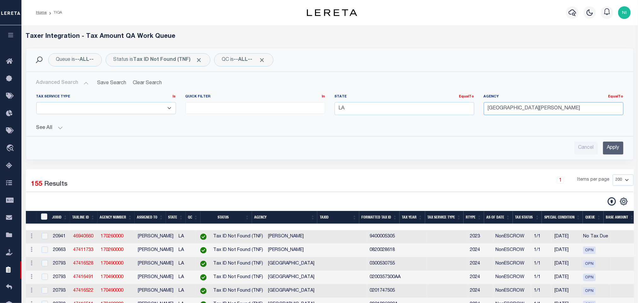
type input "[GEOGRAPHIC_DATA][PERSON_NAME]"
click at [611, 148] on input "Apply" at bounding box center [613, 148] width 20 height 13
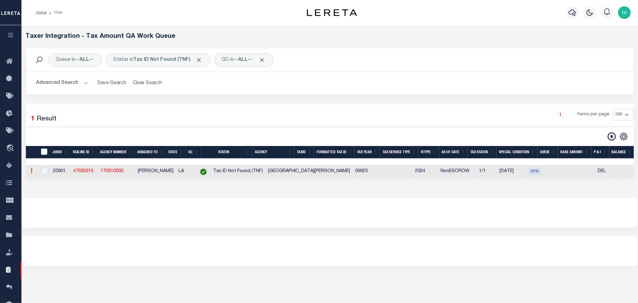
click at [31, 173] on icon at bounding box center [32, 170] width 2 height 5
click at [53, 214] on link "View in OMS" at bounding box center [67, 212] width 77 height 10
checkbox input "true"
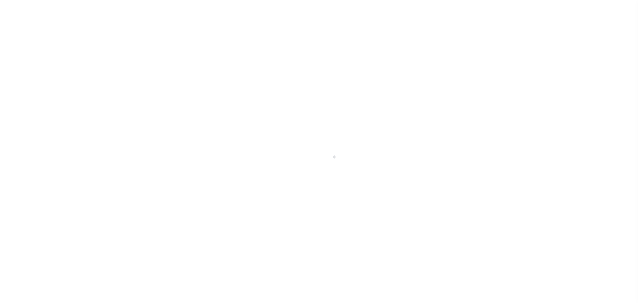
type input "942400026525"
type input "[PERSON_NAME] Properties, LLC"
select select
select select "NonEscrow"
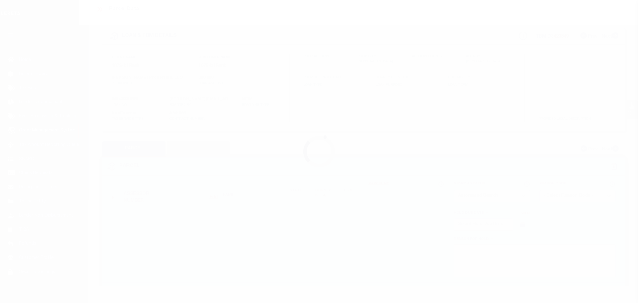
scroll to position [4, 0]
select select "3726"
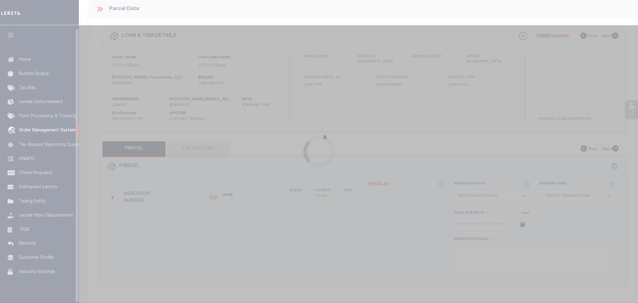
select select "9842"
type input "[STREET_ADDRESS][PERSON_NAME],"
type input "3524241059.00"
select select
type input "[GEOGRAPHIC_DATA] LA 70380"
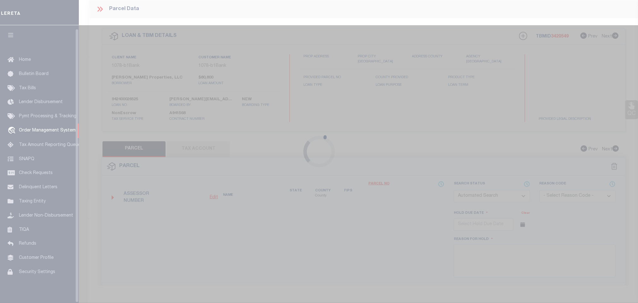
type input "LA"
select select "St. [PERSON_NAME]"
type textarea "Lot 1, Block J or the Thibodaux Subdivision and [PERSON_NAME] Subdivision; Sect…"
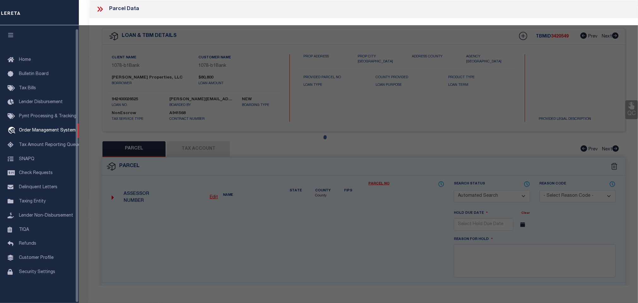
checkbox input "false"
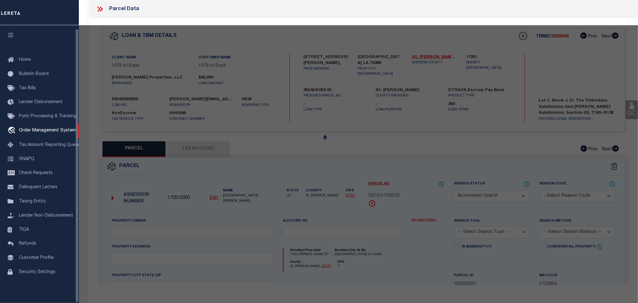
select select "CP"
type input "CARDINAL PROPERTIES LLC"
select select "AGW"
select select
type input "1705 [PERSON_NAME] ST"
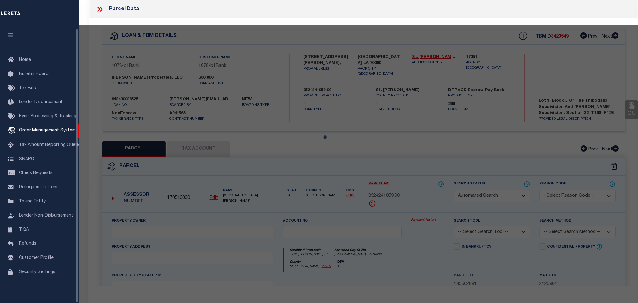
type input "[GEOGRAPHIC_DATA] LA 70380"
type textarea "LOT 1 THIBODAUX SUBD AND [PERSON_NAME] SUBD BLK J ACQ 465 345211"
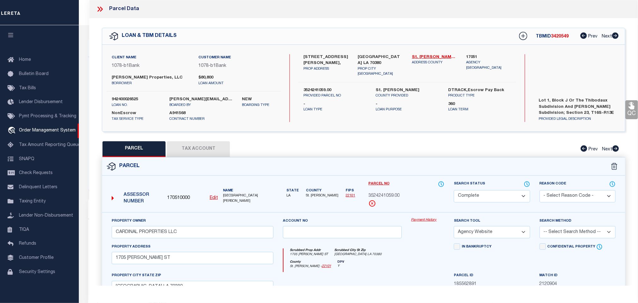
click at [349, 197] on link "22101" at bounding box center [350, 195] width 9 height 3
click at [310, 56] on label "[STREET_ADDRESS][PERSON_NAME]," at bounding box center [325, 60] width 45 height 12
copy div "[STREET_ADDRESS][PERSON_NAME],"
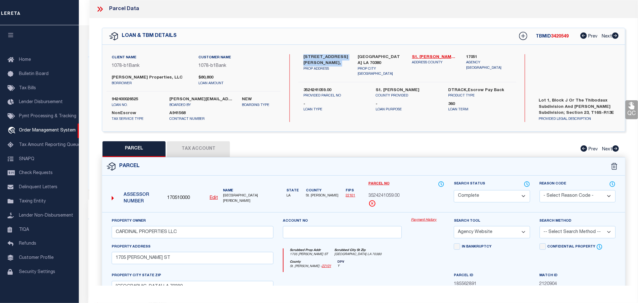
drag, startPoint x: 217, startPoint y: 146, endPoint x: 222, endPoint y: 146, distance: 5.0
click at [217, 146] on button "Tax Account" at bounding box center [198, 149] width 63 height 16
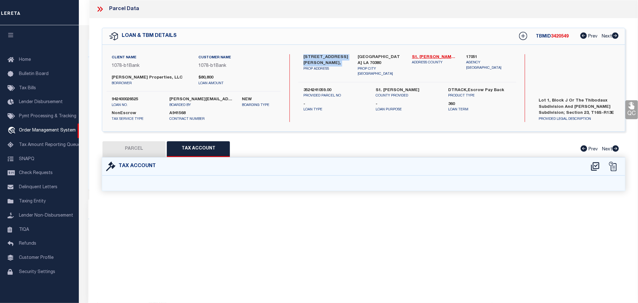
select select "100"
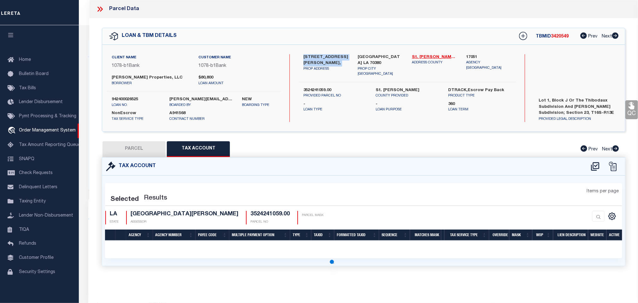
select select "100"
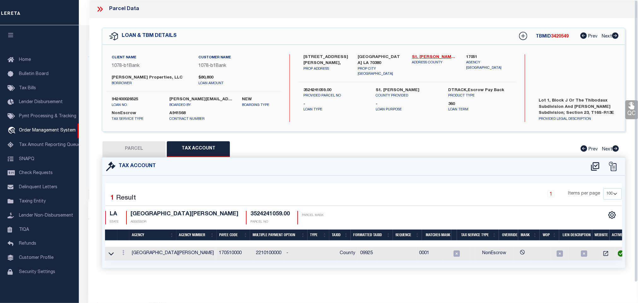
click at [278, 183] on div "Selected 1 Result 1 Items per page 10 25 50 100 LA STATE" at bounding box center [363, 222] width 523 height 92
click at [123, 255] on icon at bounding box center [123, 252] width 2 height 5
click at [128, 263] on icon "" at bounding box center [130, 262] width 5 height 5
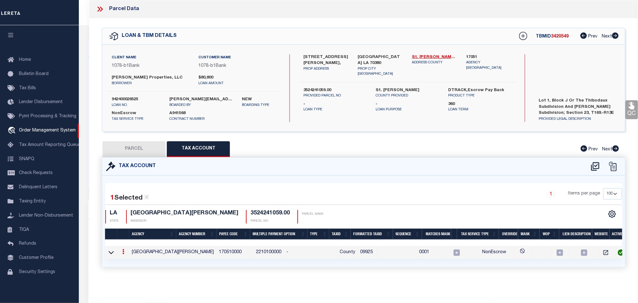
type input "09925"
type textarea "$$$$$$$$$$.$$"
checkbox input "true"
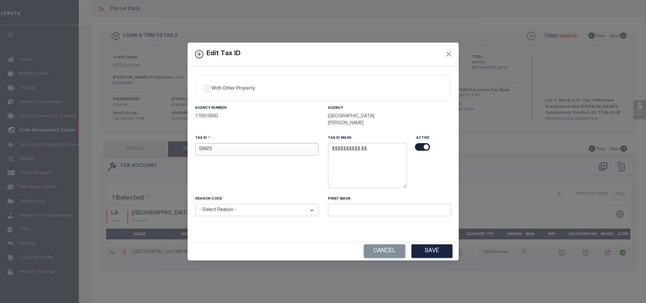
drag, startPoint x: 216, startPoint y: 141, endPoint x: 170, endPoint y: 141, distance: 46.0
click at [166, 141] on div "Edit Tax ID With Other Property With Other Property Type Temporary" at bounding box center [323, 151] width 646 height 303
paste input "3524241059.00"
click at [199, 144] on input "3524241059.00" at bounding box center [256, 149] width 123 height 12
type input "3524241059.00"
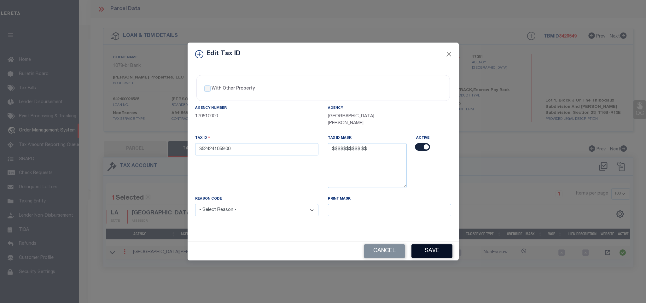
click at [424, 249] on button "Save" at bounding box center [431, 251] width 41 height 14
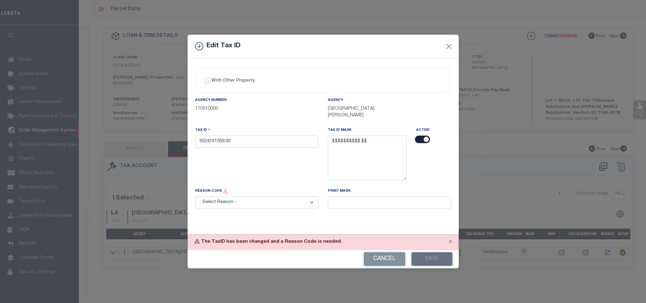
click at [290, 200] on select "- Select Reason - 099 - Other (Provide additional detail) ACT - Agency Changed …" at bounding box center [256, 202] width 123 height 12
select select "099"
click at [195, 196] on select "- Select Reason - 099 - Other (Provide additional detail) ACT - Agency Changed …" at bounding box center [256, 202] width 123 height 12
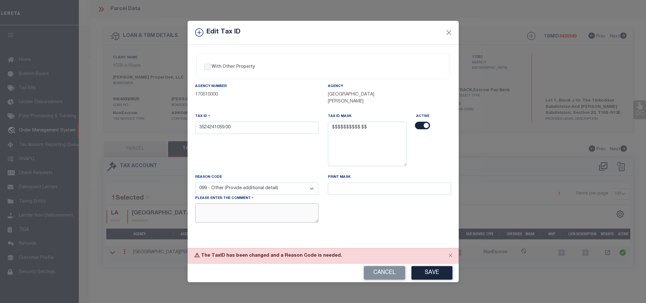
click at [304, 214] on textarea at bounding box center [256, 212] width 123 height 19
type textarea "Corrected"
click at [443, 270] on button "Save" at bounding box center [431, 273] width 41 height 14
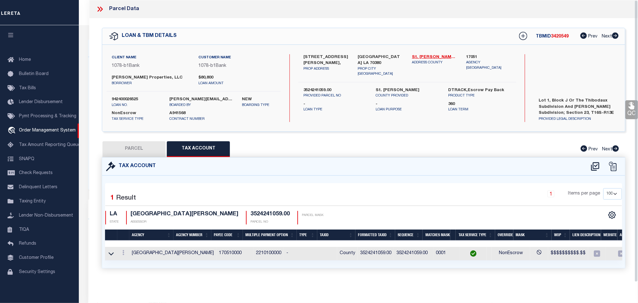
select select
type textarea "TAX ID Update last comment: Corrected"
click at [591, 169] on icon at bounding box center [595, 166] width 8 height 9
select select "100"
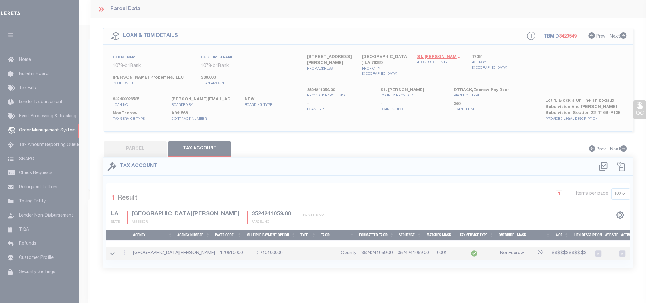
select select "100"
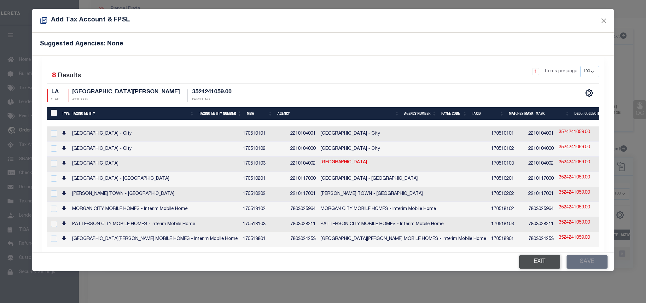
click at [533, 258] on button "Exit" at bounding box center [539, 262] width 41 height 14
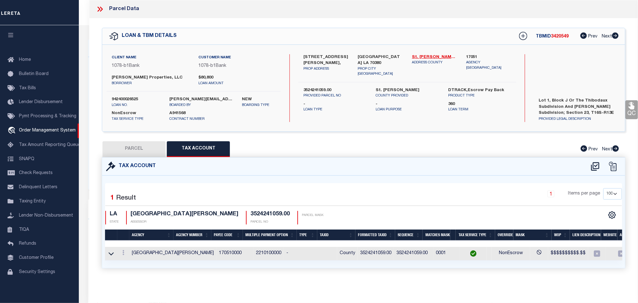
click at [129, 97] on label "942400026525" at bounding box center [136, 99] width 49 height 6
copy label "942400026525"
click at [564, 35] on span "3420549" at bounding box center [560, 36] width 18 height 4
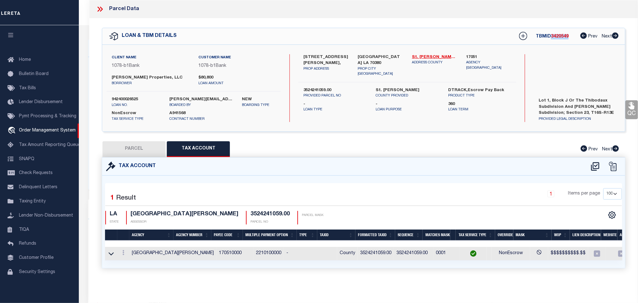
copy span "3420549"
drag, startPoint x: 130, startPoint y: 216, endPoint x: 178, endPoint y: 213, distance: 47.7
click at [178, 213] on div "ST MARY PARISH - County ASSESSOR" at bounding box center [182, 218] width 112 height 14
copy h4 "ST MARY PARISH"
click at [250, 216] on h4 "3524241059.00" at bounding box center [269, 214] width 39 height 7
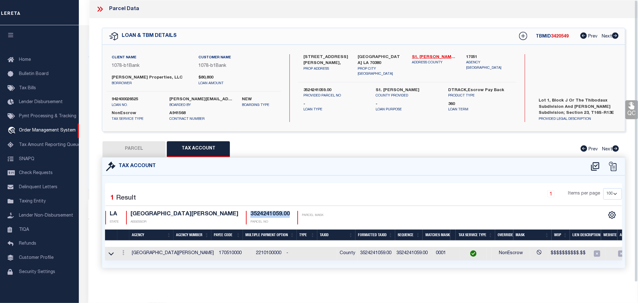
click at [250, 216] on h4 "3524241059.00" at bounding box center [269, 214] width 39 height 7
copy h4 "3524241059.00"
click at [150, 148] on button "PARCEL" at bounding box center [133, 149] width 63 height 16
select select "AS"
select select
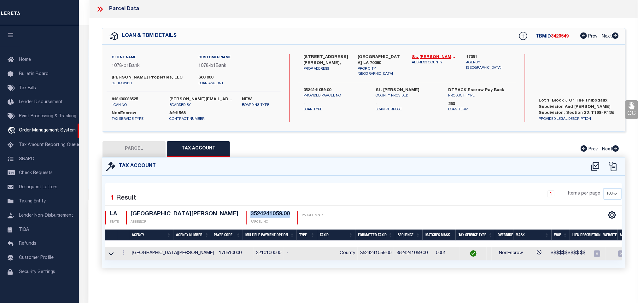
checkbox input "false"
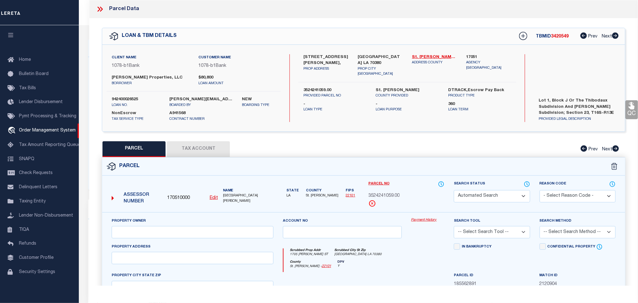
select select "CP"
type input "CARDINAL PROPERTIES LLC"
select select "AGW"
select select
type input "1705 BARROW ST"
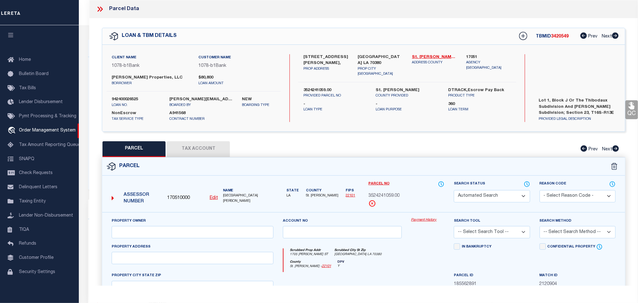
type input "Morgan City LA 70380"
type textarea "LOT 1 THIBODAUX SUBD AND COLEMAN SUBD BLK J ACQ 465 345211"
type textarea "Corrected"
click at [101, 9] on icon at bounding box center [100, 9] width 8 height 8
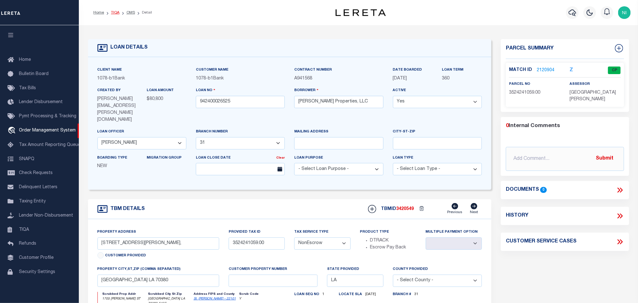
click at [114, 13] on link "TIQA" at bounding box center [115, 13] width 9 height 4
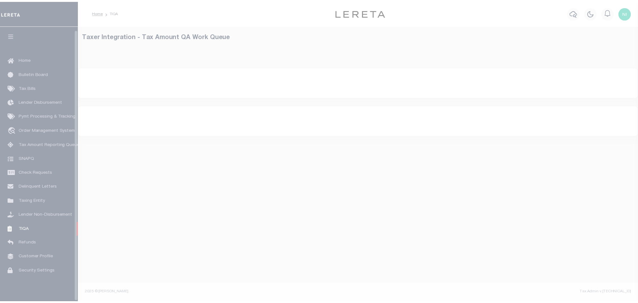
scroll to position [4, 0]
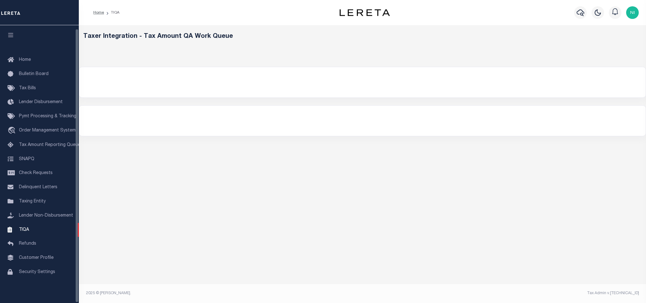
select select "200"
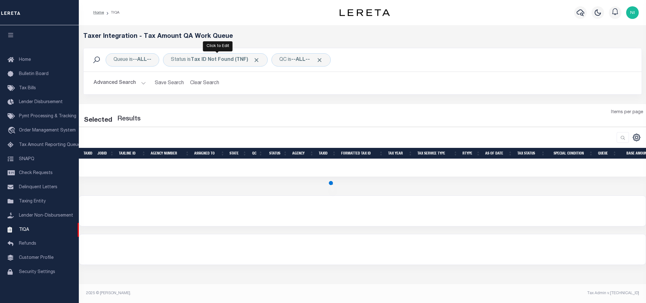
select select "200"
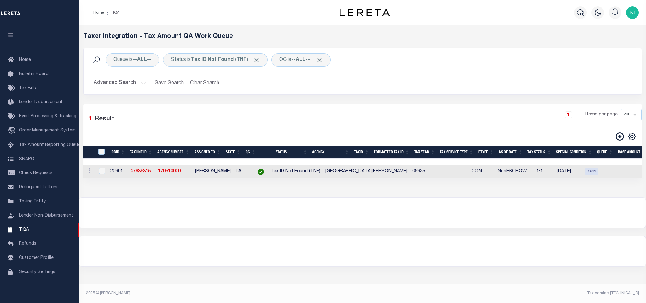
click at [136, 84] on button "Advanced Search" at bounding box center [120, 83] width 52 height 12
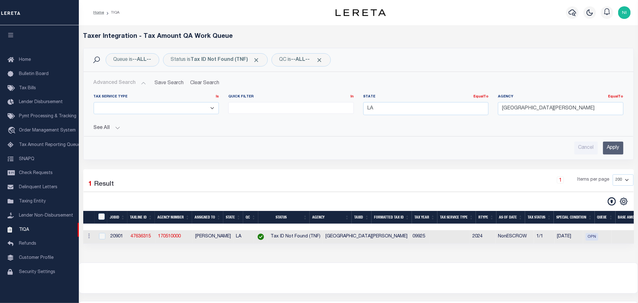
click at [610, 147] on input "Apply" at bounding box center [613, 148] width 20 height 13
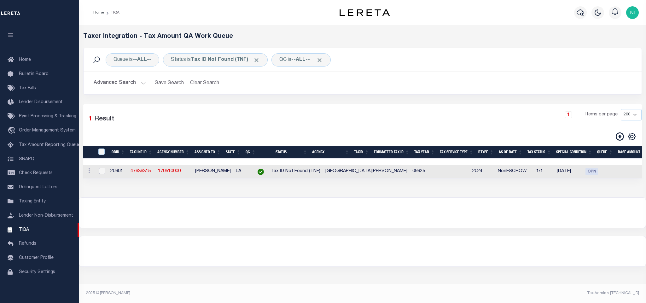
click at [99, 171] on input "checkbox" at bounding box center [102, 171] width 6 height 6
checkbox input "true"
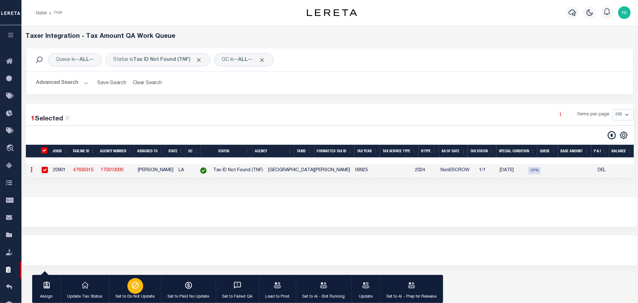
click at [136, 287] on icon "button" at bounding box center [135, 285] width 8 height 8
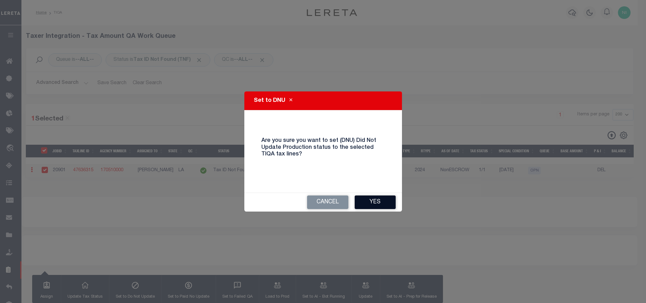
click at [377, 200] on button "Yes" at bounding box center [375, 202] width 41 height 14
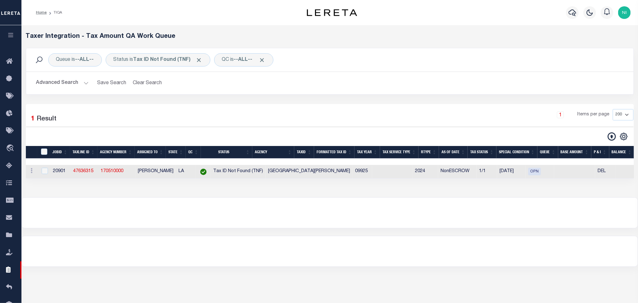
click at [66, 83] on button "Advanced Search" at bounding box center [62, 83] width 52 height 12
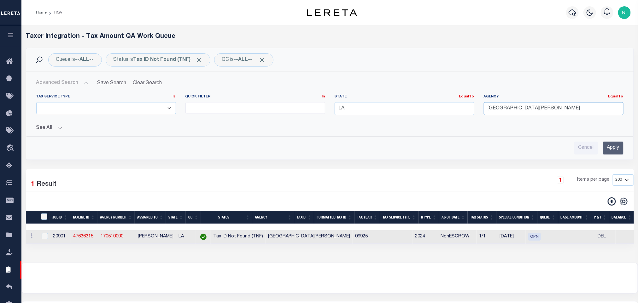
drag, startPoint x: 538, startPoint y: 108, endPoint x: 476, endPoint y: 108, distance: 62.4
click at [476, 108] on div "Tax Service Type Is Is Contains ESCROW NonESCROW Quick Filter In In View Only L…" at bounding box center [330, 107] width 596 height 26
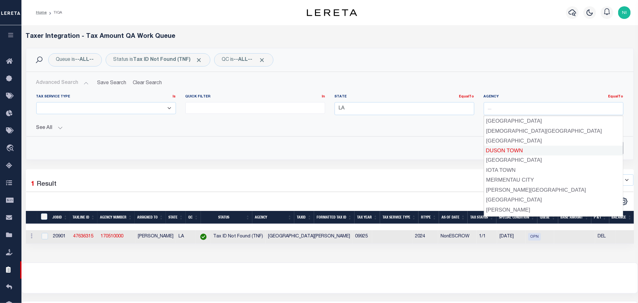
click at [435, 162] on div "Queue is --ALL-- Status is Tax ID Not Found (TNF) QC is --ALL-- Search Advanced…" at bounding box center [329, 108] width 617 height 121
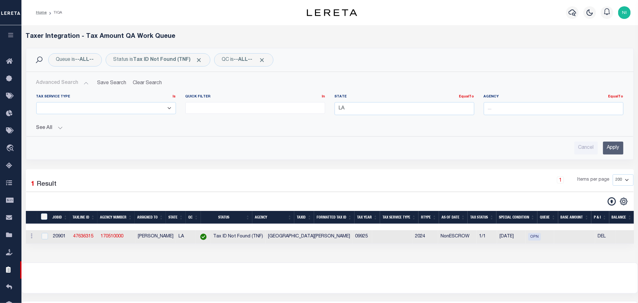
click at [610, 149] on input "Apply" at bounding box center [613, 148] width 20 height 13
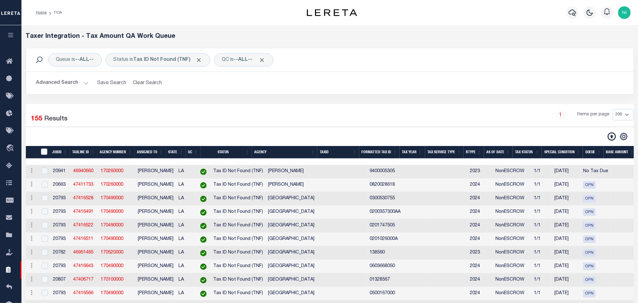
click at [72, 83] on button "Advanced Search" at bounding box center [62, 83] width 52 height 12
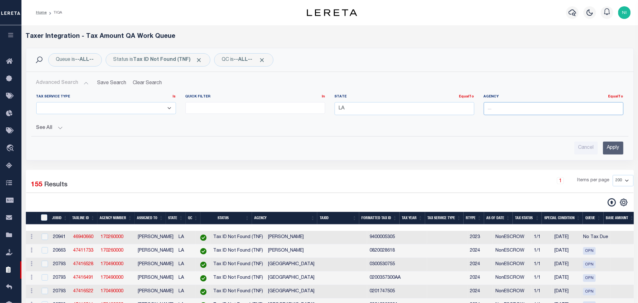
click at [520, 107] on input "text" at bounding box center [554, 108] width 140 height 13
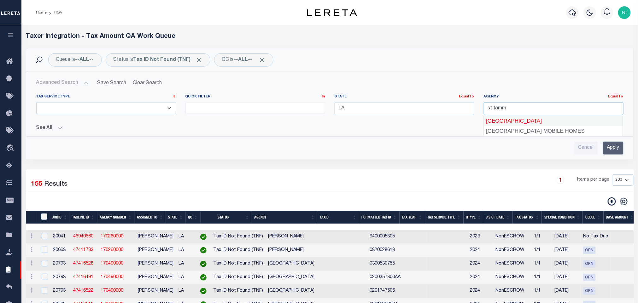
click at [517, 118] on div "[GEOGRAPHIC_DATA]" at bounding box center [553, 121] width 139 height 10
type input "[GEOGRAPHIC_DATA]"
click at [566, 84] on h2 "Advanced Search Save Search Clear Search TIQATaxLineSearchTable_dynamictable___…" at bounding box center [329, 83] width 597 height 12
click at [611, 147] on input "Apply" at bounding box center [613, 148] width 20 height 13
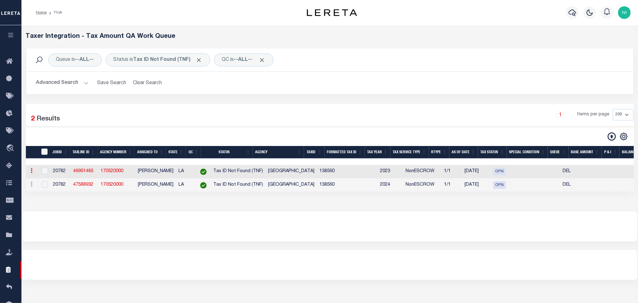
click at [32, 174] on link at bounding box center [31, 171] width 7 height 5
click at [55, 216] on link "View in OMS" at bounding box center [67, 212] width 77 height 10
checkbox input "true"
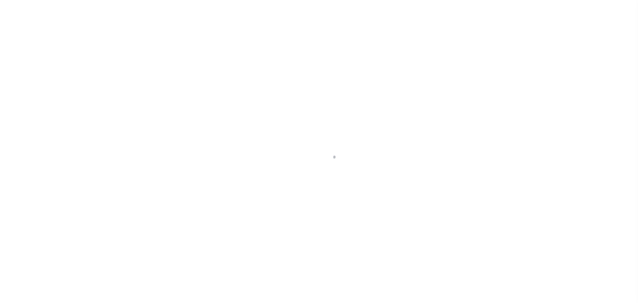
type input "319491"
type input "[PERSON_NAME] [PERSON_NAME] LLC"
select select
select select "NonEscrow"
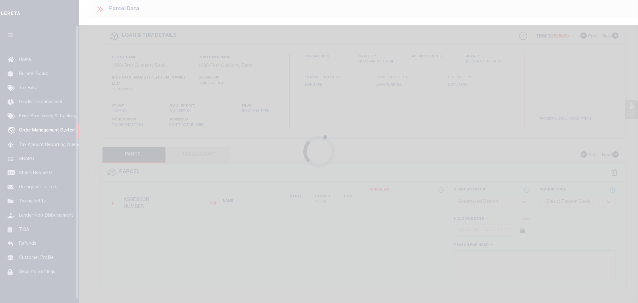
select select "2308"
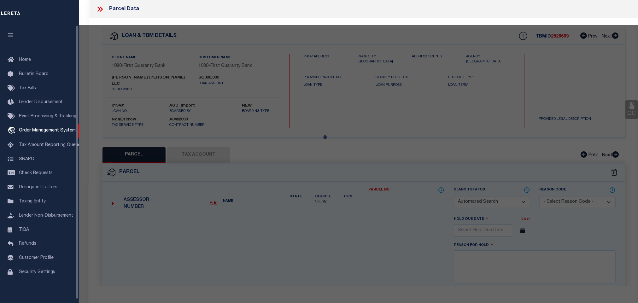
type input "[STREET_ADDRESS]"
type input "1120265667"
select select
type input "MANDEVILLE LA 70471"
type input "260370243"
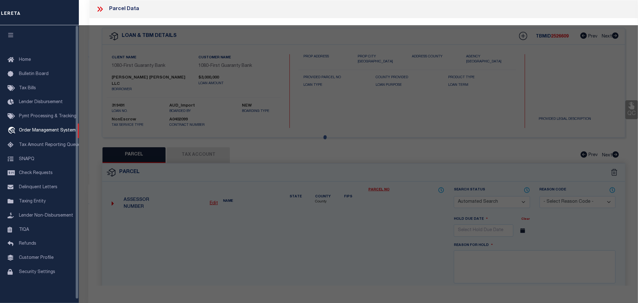
type input "LA"
select select "St. Tammany"
type textarea "Changed CustKeyVal2 from "260289268" to "260370243" per December Entries spread…"
checkbox input "false"
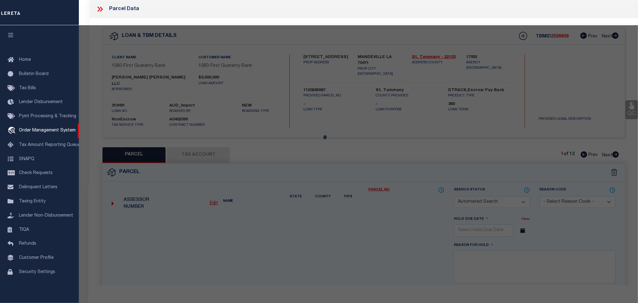
select select "CP"
type input "MARINA BLUFFS LLC"
select select
type input "LA"
type textarea "PARCEL J-3 MARINA [PERSON_NAME] BOATHOUSE CONDO NO 2"
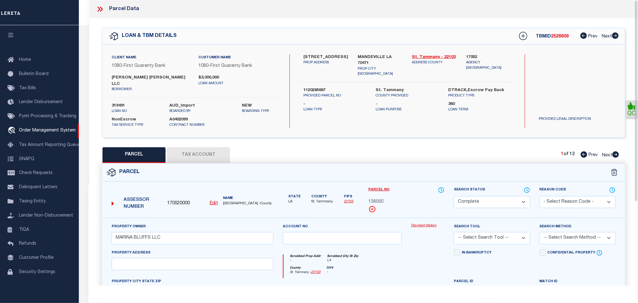
click at [97, 9] on icon at bounding box center [100, 9] width 8 height 8
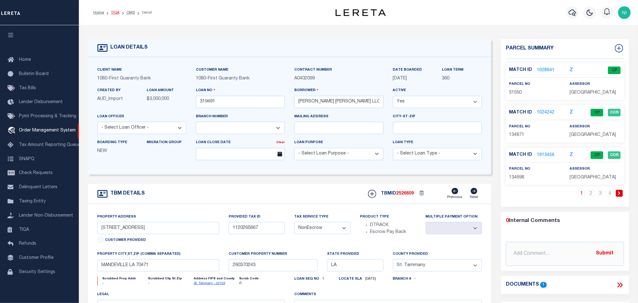
click at [114, 13] on link "TIQA" at bounding box center [115, 13] width 9 height 4
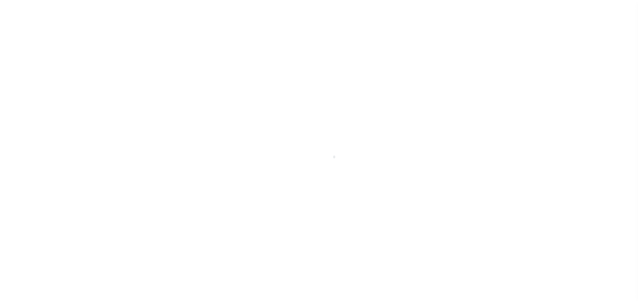
scroll to position [4, 0]
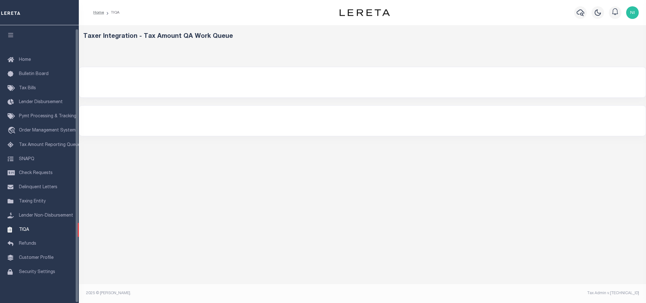
select select "200"
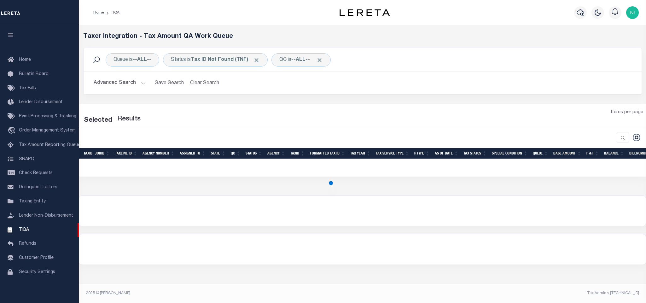
select select "200"
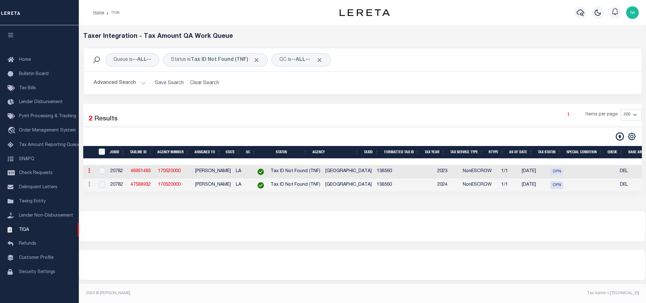
click at [89, 173] on icon at bounding box center [89, 170] width 2 height 5
click at [112, 215] on link "View in OMS" at bounding box center [124, 212] width 77 height 10
checkbox input "true"
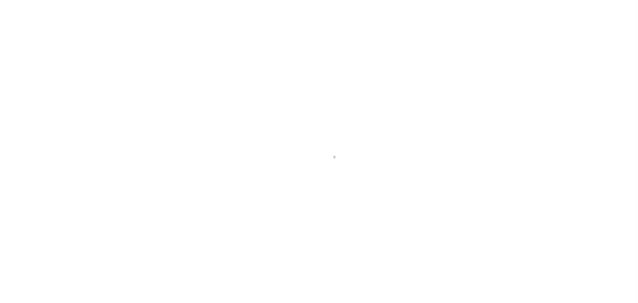
type input "319491"
type input "[PERSON_NAME] [PERSON_NAME] LLC"
select select
select select "NonEscrow"
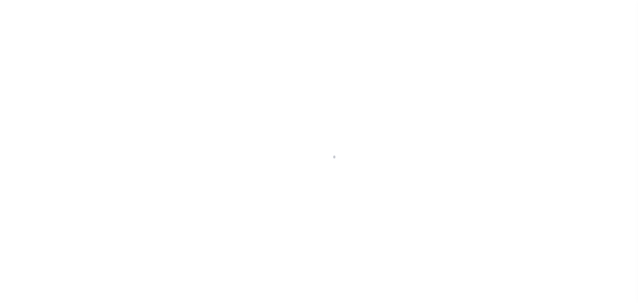
type input "[STREET_ADDRESS]"
type input "1120265667"
select select
type input "MANDEVILLE LA 70471"
type input "260370243"
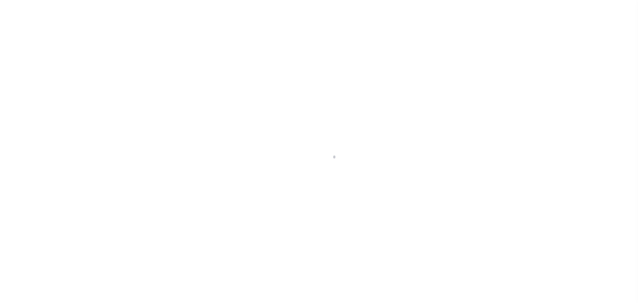
type input "LA"
select select "St. Tammany"
type textarea "Changed CustKeyVal2 from "260289268" to "260370243" per December Entries spread…"
select select "2308"
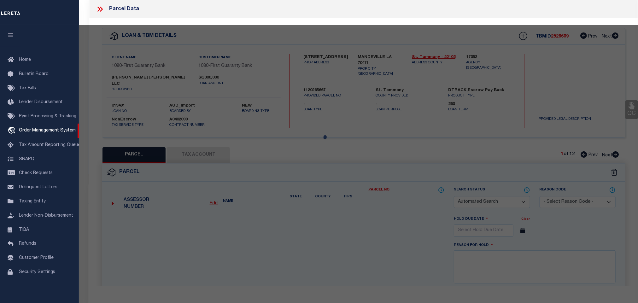
checkbox input "false"
select select "CP"
type input "MARINA BLUFFS LLC"
select select
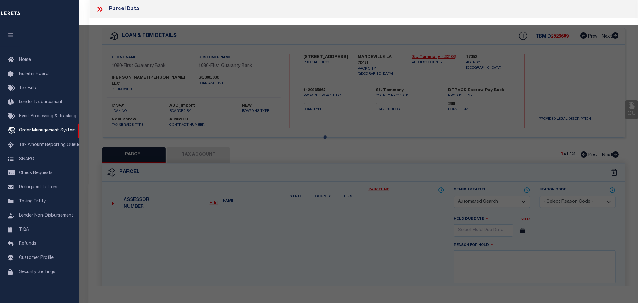
type input "LA"
type textarea "PARCEL J-3 MARINA [PERSON_NAME] BOATHOUSE CONDO NO 2"
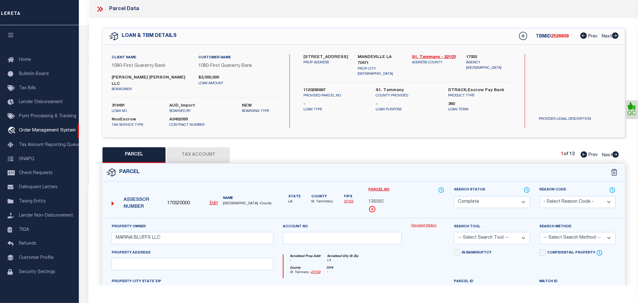
click at [319, 87] on label "1120265667" at bounding box center [334, 90] width 63 height 6
copy label "1120265667"
click at [101, 10] on icon at bounding box center [101, 9] width 3 height 5
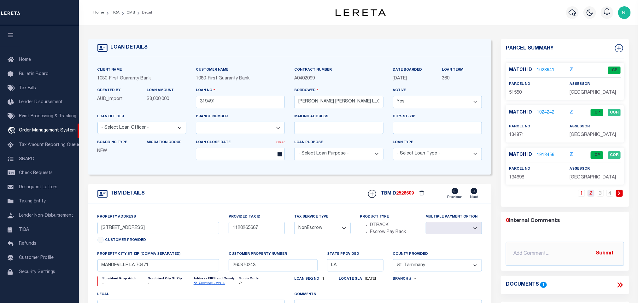
click at [589, 196] on link "2" at bounding box center [590, 193] width 7 height 7
click at [599, 195] on link "3" at bounding box center [600, 193] width 7 height 7
click at [608, 194] on link "4" at bounding box center [609, 193] width 7 height 7
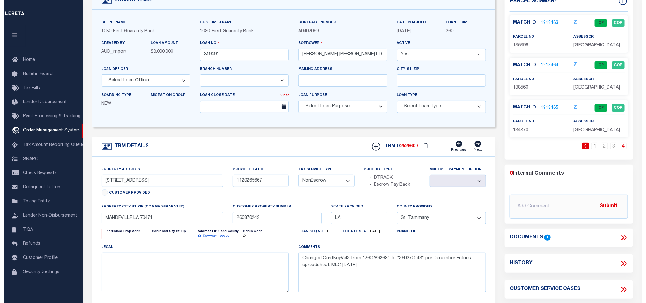
scroll to position [95, 0]
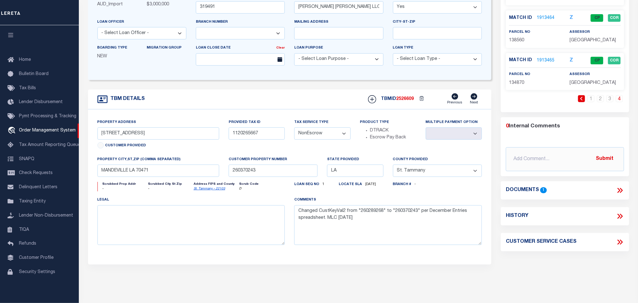
click at [620, 190] on icon at bounding box center [620, 190] width 3 height 5
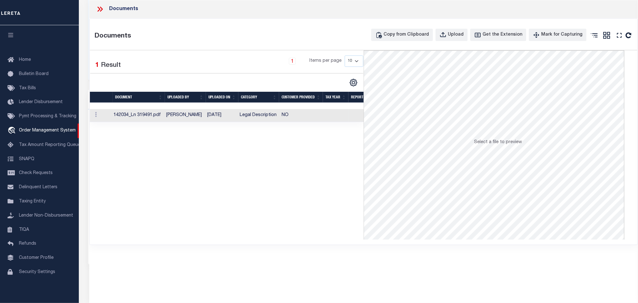
click at [254, 118] on td "Legal Description" at bounding box center [258, 115] width 42 height 13
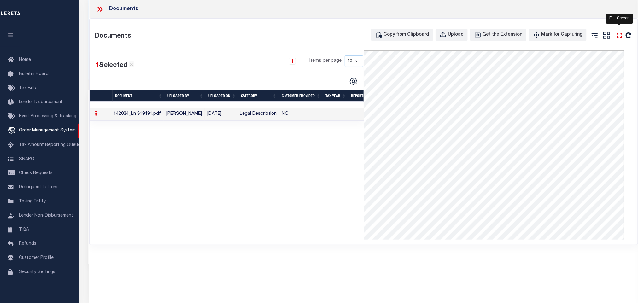
click at [619, 37] on icon at bounding box center [619, 35] width 8 height 8
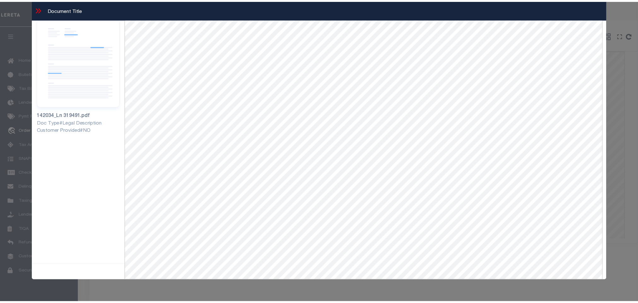
scroll to position [0, 0]
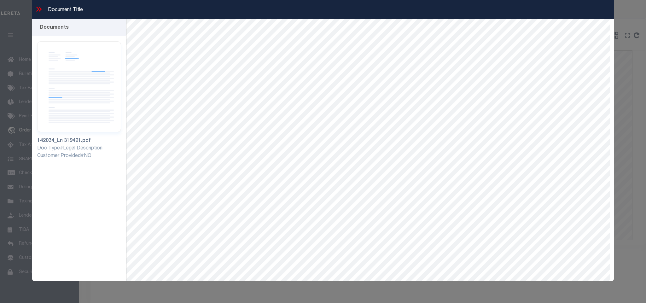
click at [39, 10] on icon at bounding box center [39, 9] width 8 height 8
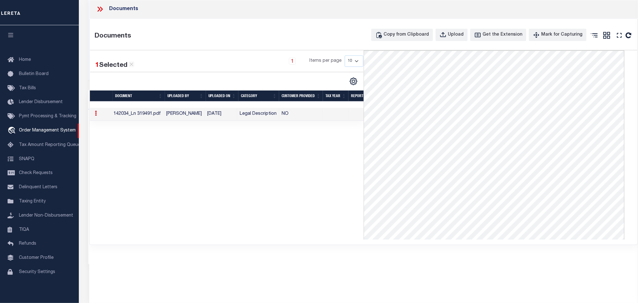
click at [100, 9] on icon at bounding box center [98, 9] width 3 height 5
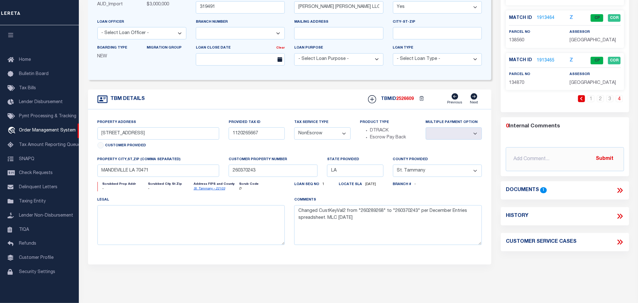
click at [346, 250] on div "comments Changed CustKeyVal2 from "260289268" to "260370243" per December Entri…" at bounding box center [387, 223] width 197 height 54
click at [218, 201] on div "legal" at bounding box center [191, 220] width 188 height 49
click at [185, 204] on div "legal" at bounding box center [191, 220] width 188 height 49
click at [280, 250] on div "legal" at bounding box center [191, 223] width 197 height 54
click at [518, 278] on div "Parcel Summary Match ID 1913463 Z parcel no 135396 assessor Z Z" at bounding box center [565, 117] width 138 height 345
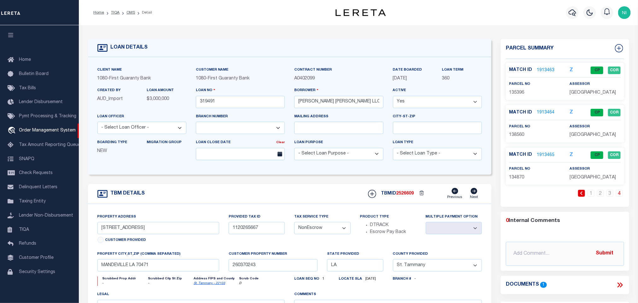
click at [542, 113] on link "1913464" at bounding box center [545, 112] width 18 height 7
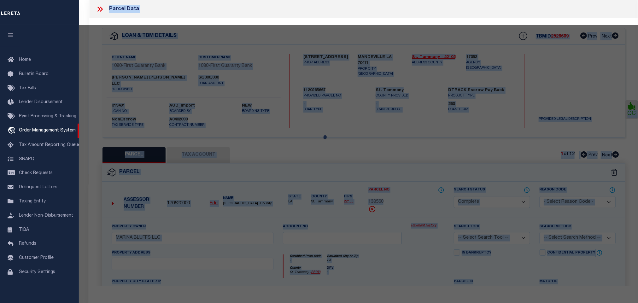
select select "AS"
checkbox input "false"
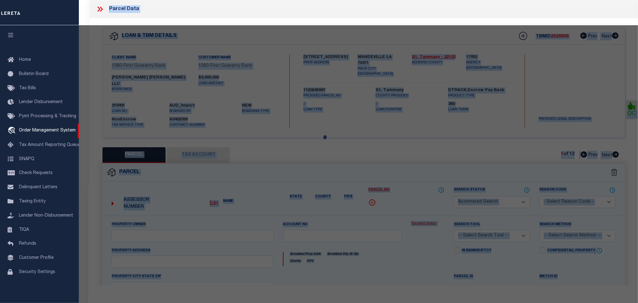
select select "CP"
type input "MARINA BLUFFS LLC"
select select
type input "LA"
type textarea "PARCEL J-3 MARINA BEAU CHENE BOATHOUSE CONDO NO 2"
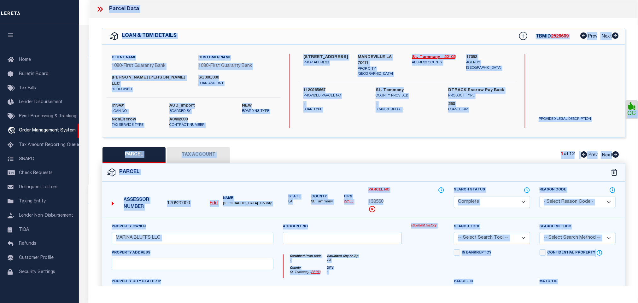
click at [177, 147] on button "Tax Account" at bounding box center [198, 155] width 63 height 16
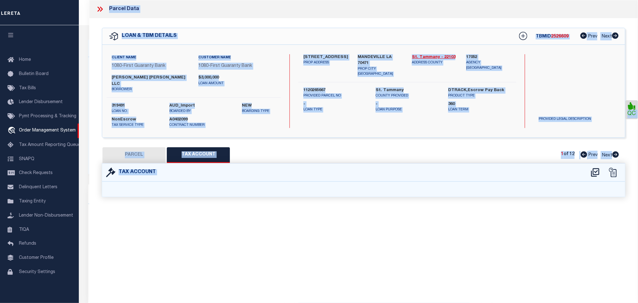
select select "100"
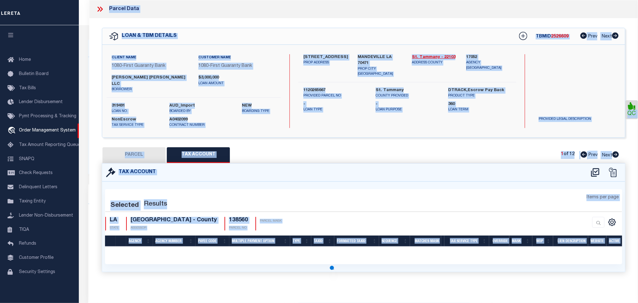
select select "100"
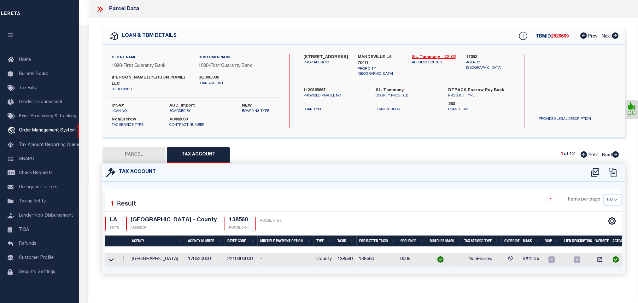
click at [98, 6] on icon at bounding box center [100, 9] width 8 height 8
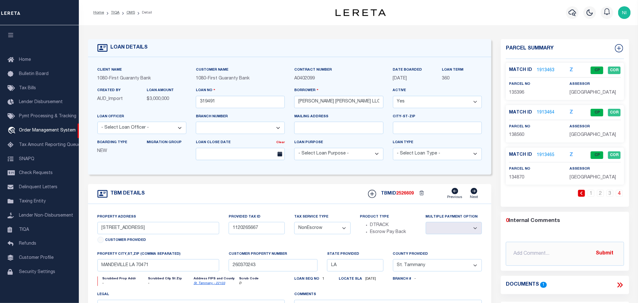
click at [112, 10] on li "TIQA" at bounding box center [111, 13] width 15 height 6
click at [112, 11] on link "TIQA" at bounding box center [115, 13] width 9 height 4
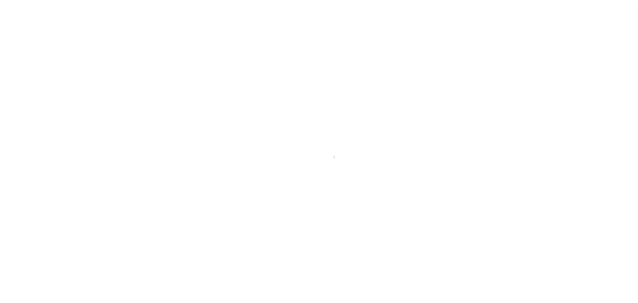
scroll to position [4, 0]
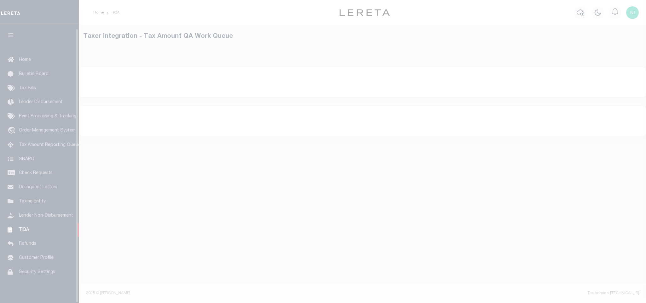
select select "200"
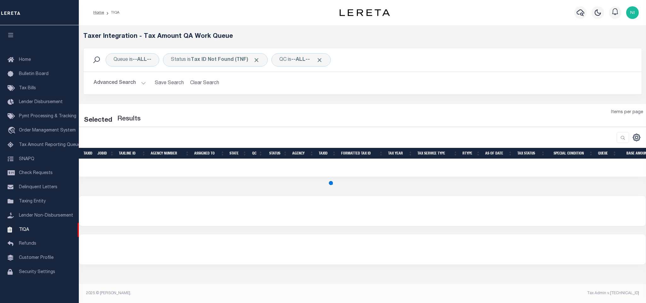
select select "200"
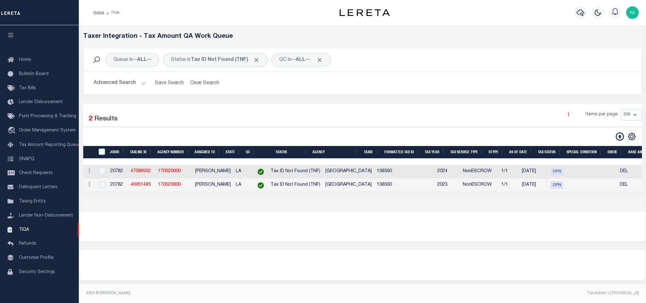
click at [229, 228] on div at bounding box center [362, 226] width 566 height 30
click at [237, 112] on div "1 Items per page 10 25 50 100 200 500 1000 2000" at bounding box center [433, 117] width 416 height 16
click at [294, 124] on div "1 Items per page 10 25 50 100 200 500 1000 2000" at bounding box center [433, 117] width 416 height 16
click at [258, 228] on div at bounding box center [362, 226] width 566 height 30
click at [86, 172] on link at bounding box center [89, 171] width 7 height 5
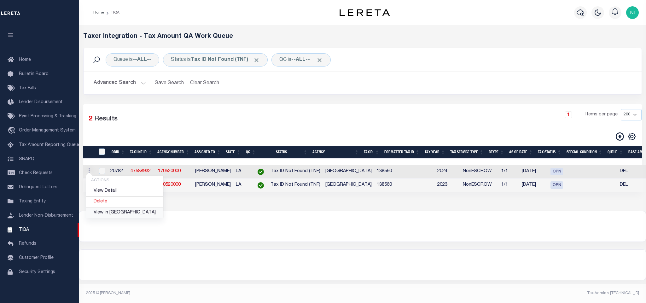
click at [109, 218] on link "View in [GEOGRAPHIC_DATA]" at bounding box center [124, 212] width 77 height 10
checkbox input "true"
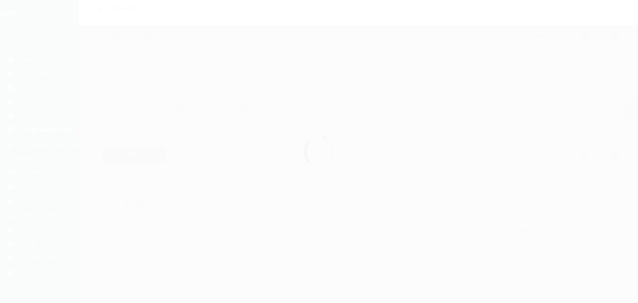
select select "NonEscrow"
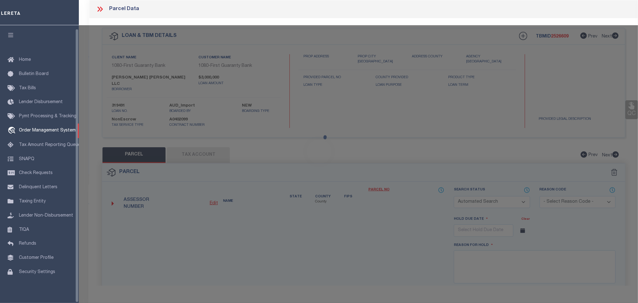
select select "2308"
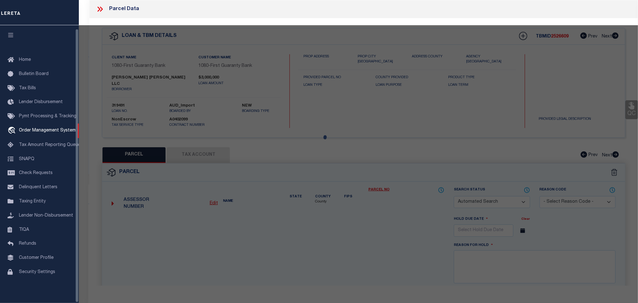
type input "900 MARINA BLVD"
type input "1120265667"
select select
type input "MANDEVILLE LA 70471"
type input "260370243"
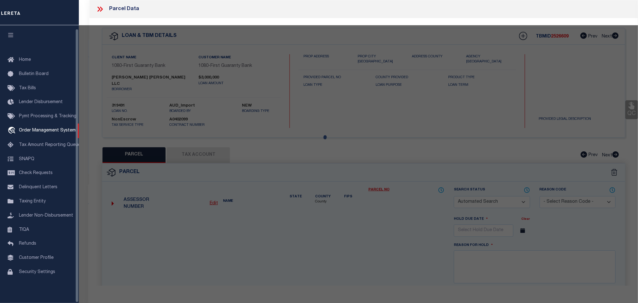
type input "LA"
select select "St. Tammany"
type textarea "Changed CustKeyVal2 from "260289268" to "260370243" per December Entries spread…"
checkbox input "false"
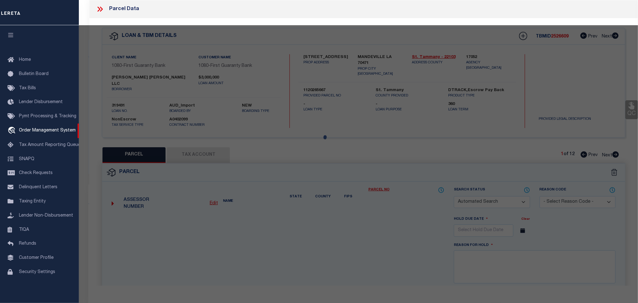
select select "CP"
type input "MARINA BLUFFS LLC"
select select
type input "LA"
type textarea "PARCEL J-3 MARINA BEAU CHENE BOATHOUSE CONDO NO 2"
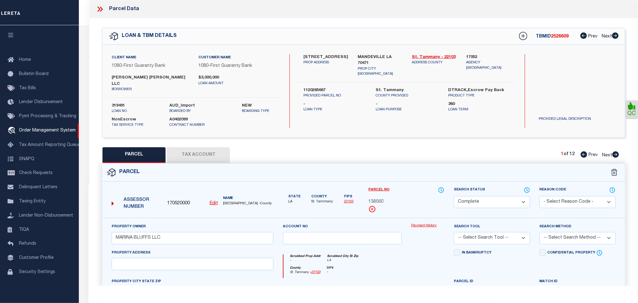
click at [379, 199] on span "138560" at bounding box center [375, 202] width 15 height 7
copy span "138560"
drag, startPoint x: 111, startPoint y: 78, endPoint x: 156, endPoint y: 78, distance: 45.4
click at [156, 78] on div "MARINA BEAU CHENE LLC borrower" at bounding box center [150, 84] width 87 height 18
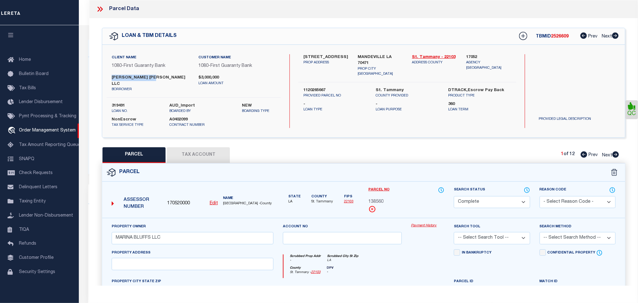
copy label "MARINA BEAU CHENE"
click at [199, 147] on button "Tax Account" at bounding box center [198, 155] width 63 height 16
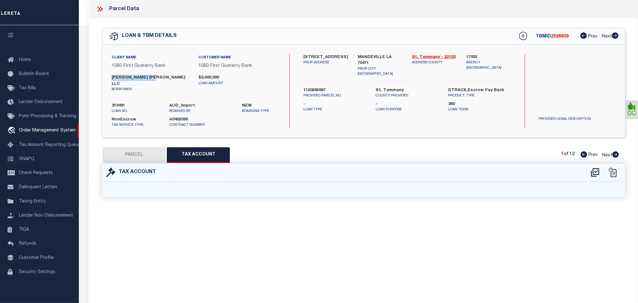
select select "100"
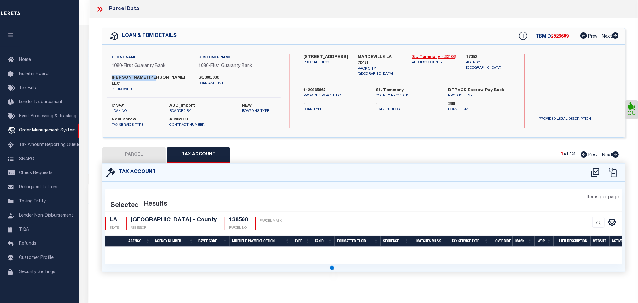
select select "100"
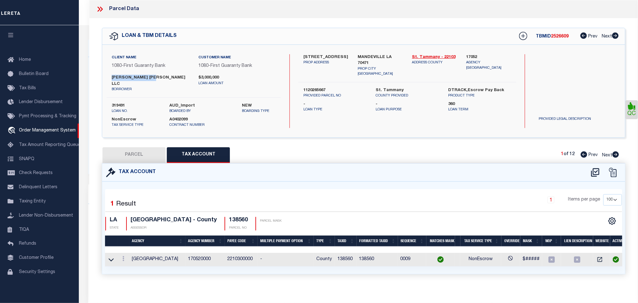
scroll to position [0, 2]
click at [594, 256] on icon "" at bounding box center [597, 259] width 6 height 6
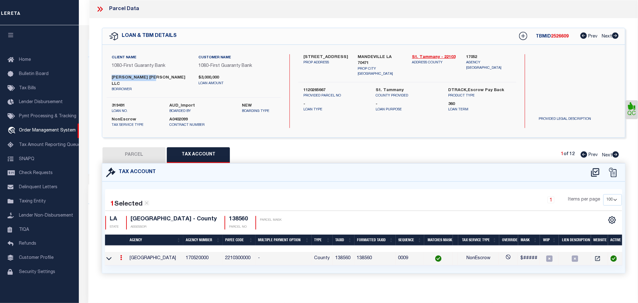
click at [154, 150] on button "PARCEL" at bounding box center [133, 155] width 63 height 16
select select "AS"
checkbox input "false"
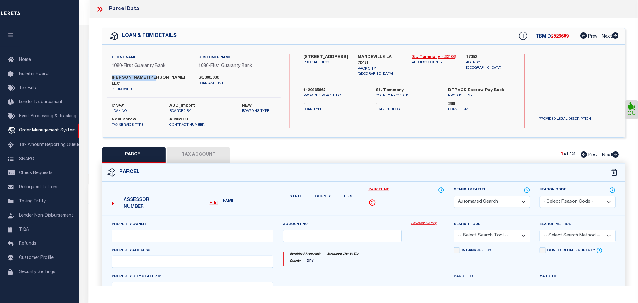
select select "CP"
type input "MARINA BLUFFS LLC"
select select
type input "LA"
type textarea "PARCEL J-3 MARINA BEAU CHENE BOATHOUSE CONDO NO 2"
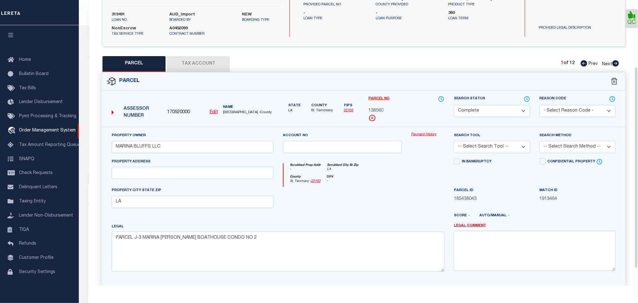
scroll to position [95, 0]
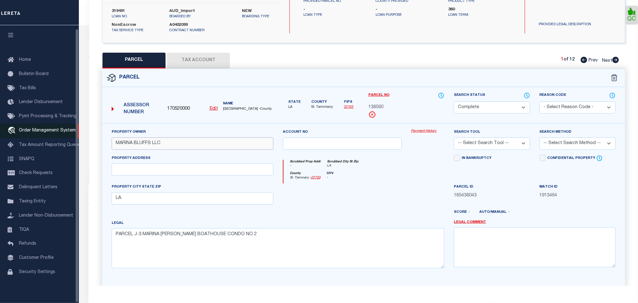
drag, startPoint x: 91, startPoint y: 139, endPoint x: 45, endPoint y: 134, distance: 46.6
click at [45, 134] on div "Home TIQA OMS Detail Profile" at bounding box center [319, 239] width 638 height 479
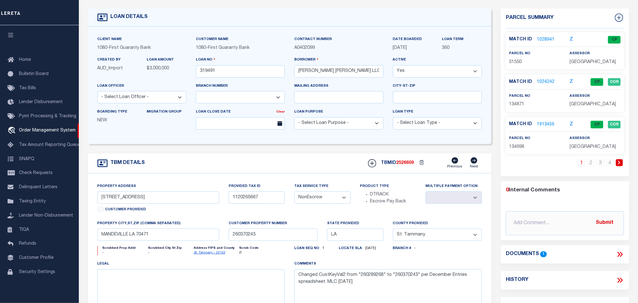
scroll to position [47, 0]
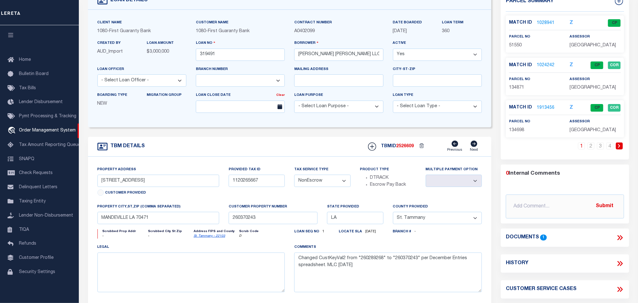
click at [619, 239] on icon at bounding box center [620, 238] width 8 height 8
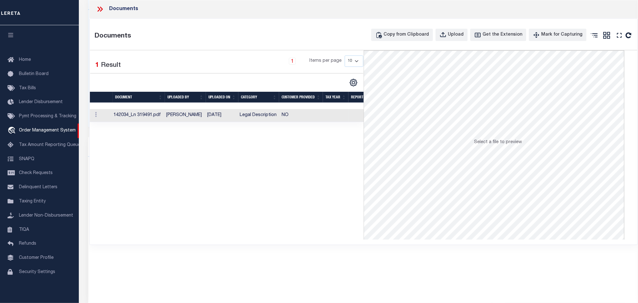
click at [262, 115] on td "Legal Description" at bounding box center [258, 115] width 42 height 13
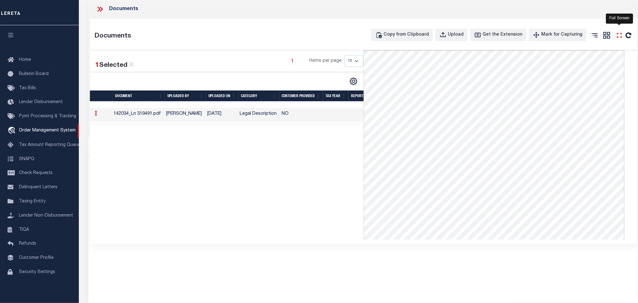
click at [616, 36] on icon at bounding box center [619, 35] width 8 height 8
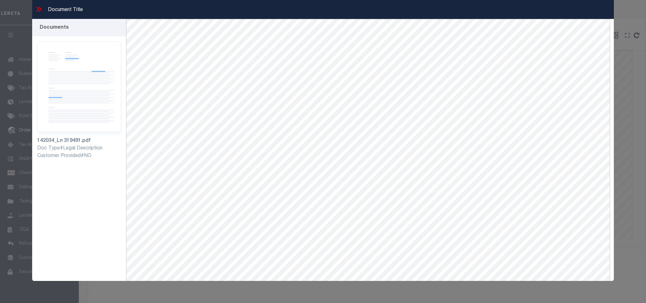
click at [38, 9] on icon at bounding box center [38, 9] width 3 height 5
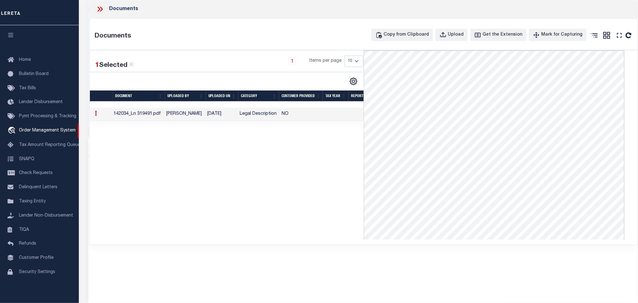
click at [104, 9] on div at bounding box center [102, 9] width 13 height 8
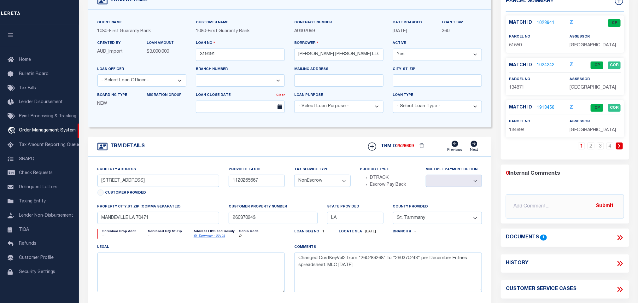
click at [514, 132] on span "134698" at bounding box center [516, 130] width 15 height 4
copy span "134698"
click at [514, 46] on span "51550" at bounding box center [515, 45] width 13 height 4
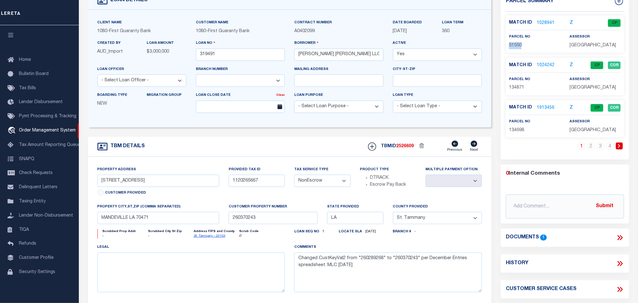
copy span "51550"
click at [616, 237] on icon at bounding box center [620, 238] width 8 height 8
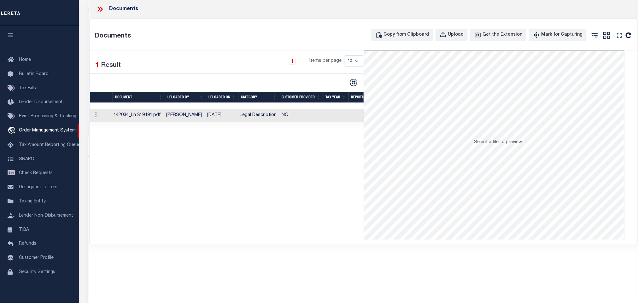
click at [251, 119] on td "Legal Description" at bounding box center [258, 115] width 42 height 13
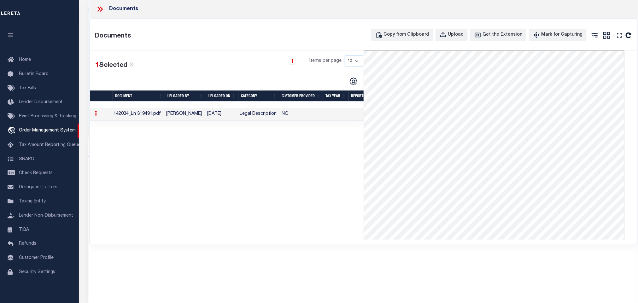
click at [104, 11] on icon at bounding box center [100, 9] width 8 height 8
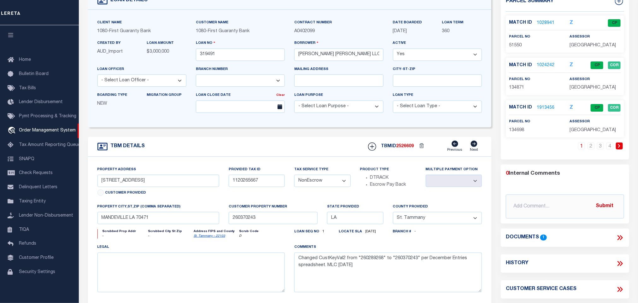
click at [518, 89] on span "134871" at bounding box center [516, 87] width 15 height 4
copy span "134871"
click at [520, 130] on span "134698" at bounding box center [516, 130] width 15 height 4
click at [515, 123] on label "parcel no" at bounding box center [519, 121] width 21 height 5
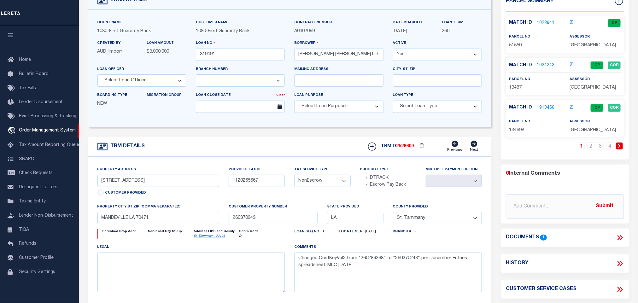
click at [520, 132] on span "134698" at bounding box center [516, 130] width 15 height 4
copy span "134698"
click at [588, 149] on link "2" at bounding box center [590, 145] width 7 height 7
click at [519, 44] on span "134690" at bounding box center [516, 45] width 15 height 4
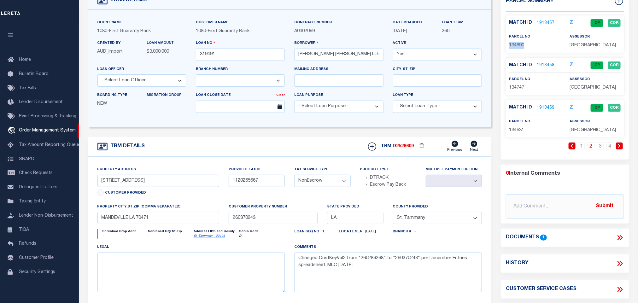
click at [519, 44] on span "134690" at bounding box center [516, 45] width 15 height 4
copy span "134690"
click at [514, 87] on span "134747" at bounding box center [516, 87] width 15 height 4
copy span "134747"
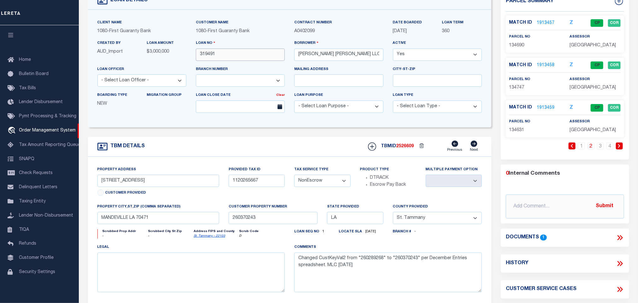
click at [254, 54] on input "319491" at bounding box center [240, 55] width 89 height 12
click at [546, 109] on link "1913459" at bounding box center [545, 108] width 18 height 7
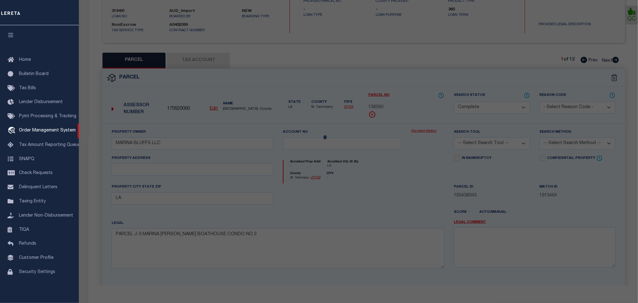
select select "AS"
checkbox input "false"
select select "CP"
type input "PESSES, DAVID ETUX"
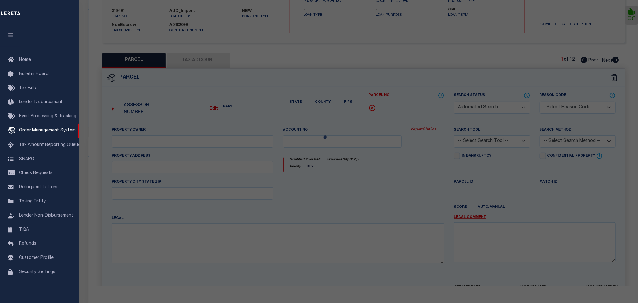
select select
type input "LA"
type textarea "MARINA BEAU CHENE TOWNHOMES UN3"
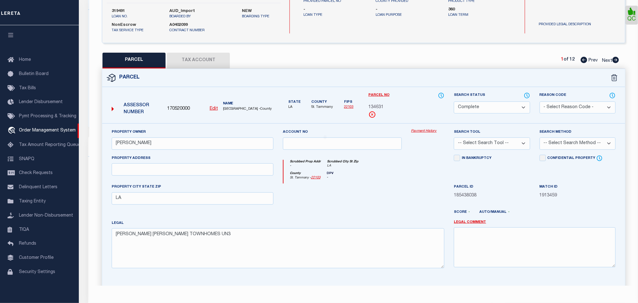
click at [526, 92] on icon at bounding box center [527, 95] width 6 height 7
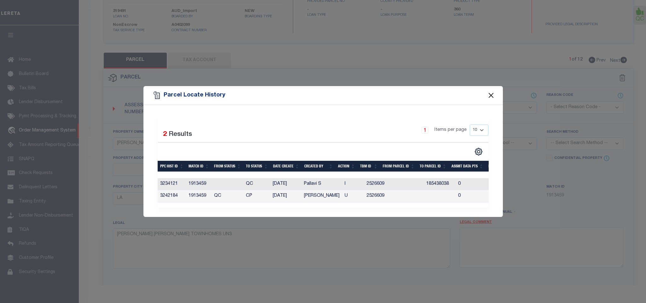
click at [489, 94] on button "Close" at bounding box center [491, 95] width 8 height 8
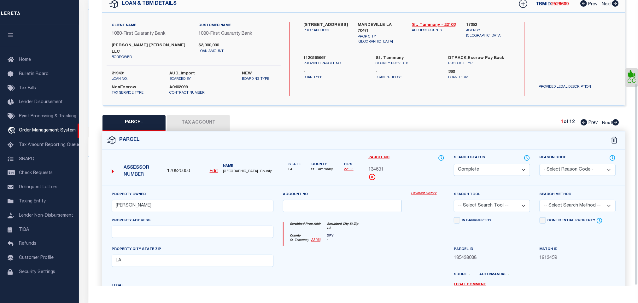
scroll to position [0, 0]
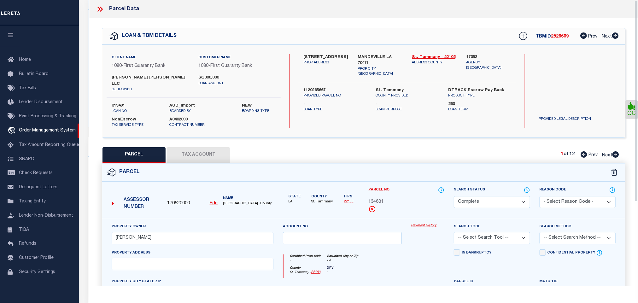
click at [99, 9] on icon at bounding box center [98, 9] width 3 height 5
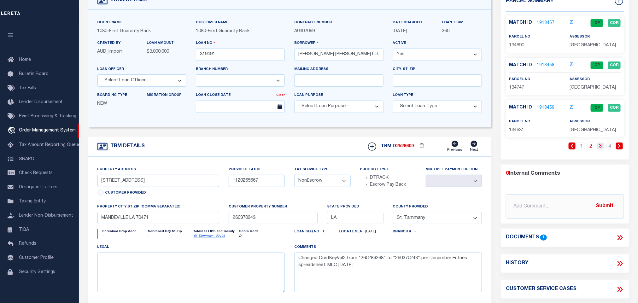
click at [601, 148] on link "3" at bounding box center [600, 145] width 7 height 7
click at [544, 111] on link "1913462" at bounding box center [545, 108] width 18 height 7
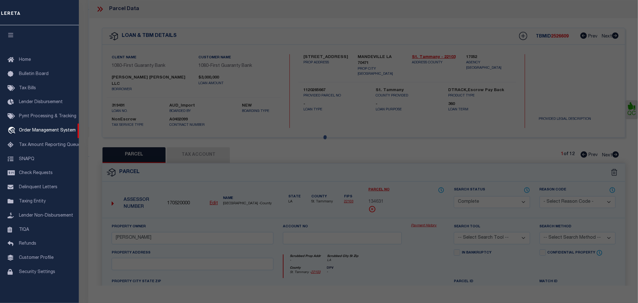
select select "AS"
checkbox input "false"
select select "CP"
type input "DELESDERNIER, MELANIE OUTZS ETUX"
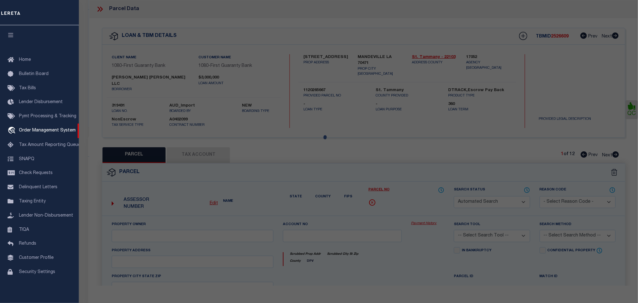
select select
type input "971 A2 MARINA BLVD"
type input "LA"
type textarea "MARINA BEAU CHENE BOATHOUSE CONDO TRJ3 UNA2"
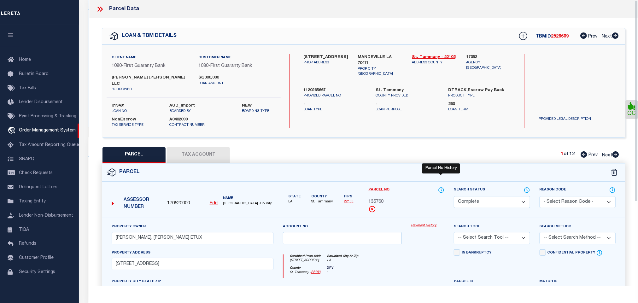
click at [439, 187] on icon at bounding box center [441, 190] width 6 height 7
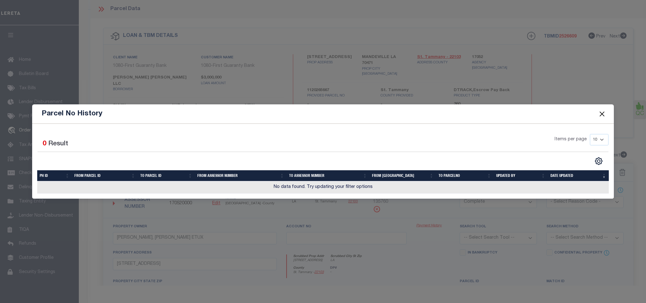
click at [601, 113] on button "Close" at bounding box center [602, 114] width 8 height 8
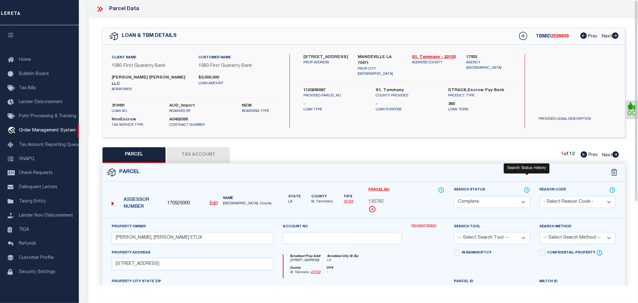
click at [524, 188] on icon at bounding box center [526, 190] width 5 height 5
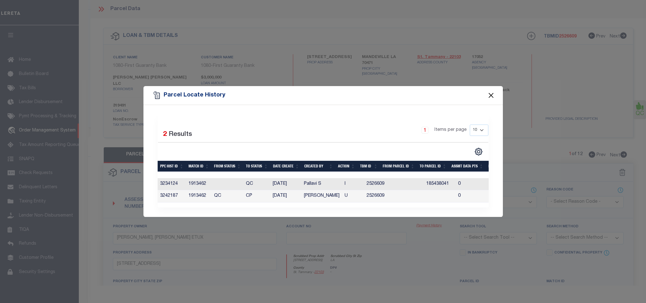
click at [490, 91] on button "Close" at bounding box center [491, 95] width 8 height 8
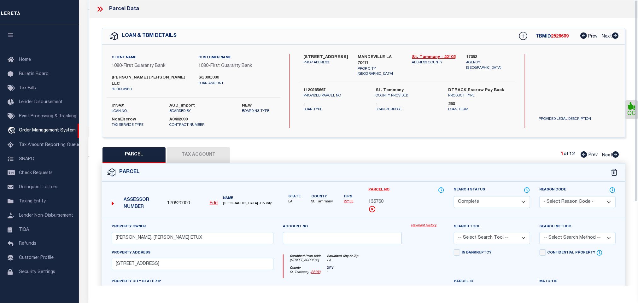
click at [98, 9] on icon at bounding box center [100, 9] width 8 height 8
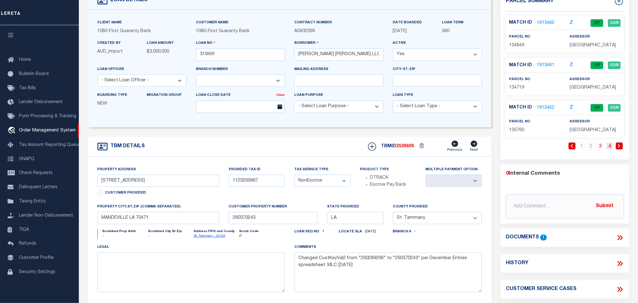
click at [609, 149] on link "4" at bounding box center [609, 145] width 7 height 7
click at [518, 90] on span "138560" at bounding box center [516, 87] width 15 height 4
copy span "138560"
